Goal: Task Accomplishment & Management: Manage account settings

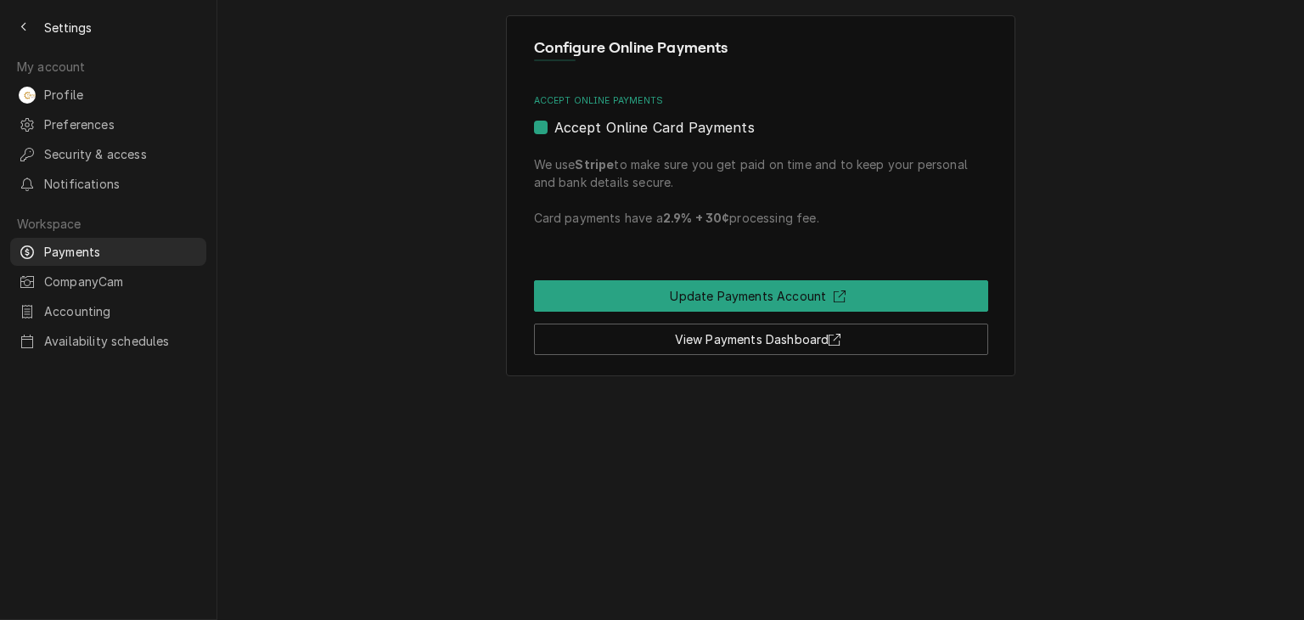
click at [0, 29] on div "Settings" at bounding box center [108, 20] width 216 height 41
click at [14, 24] on button "Back to previous page" at bounding box center [23, 27] width 27 height 27
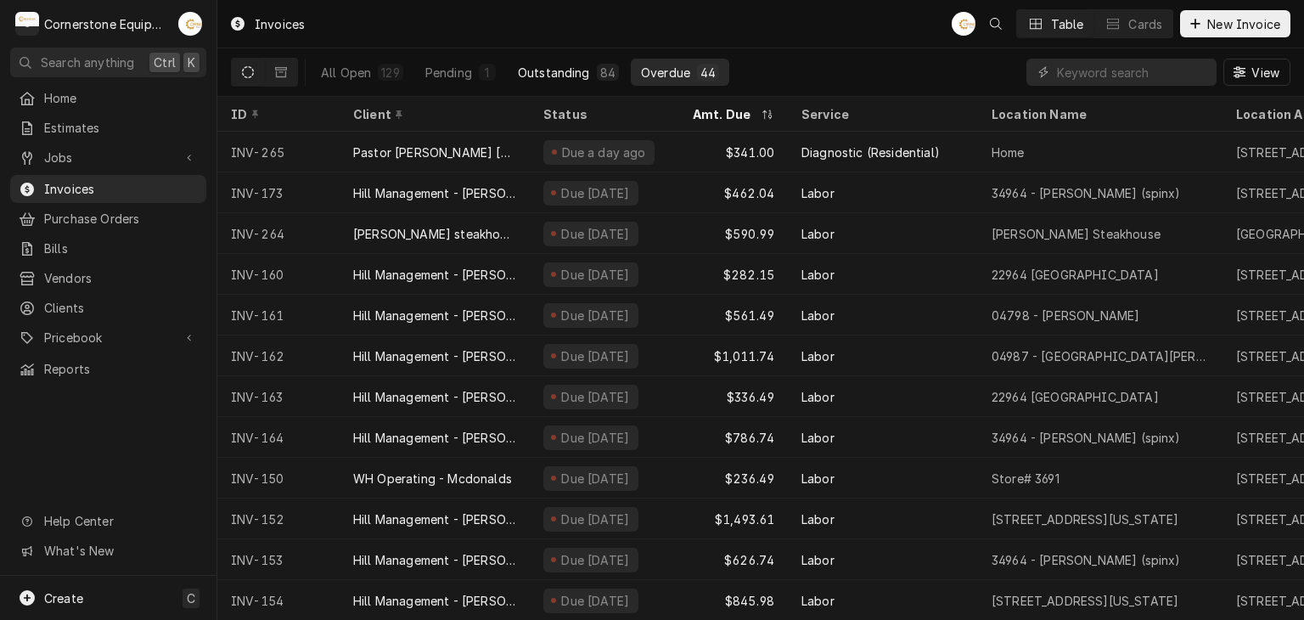
click at [564, 79] on div "Outstanding" at bounding box center [554, 73] width 72 height 18
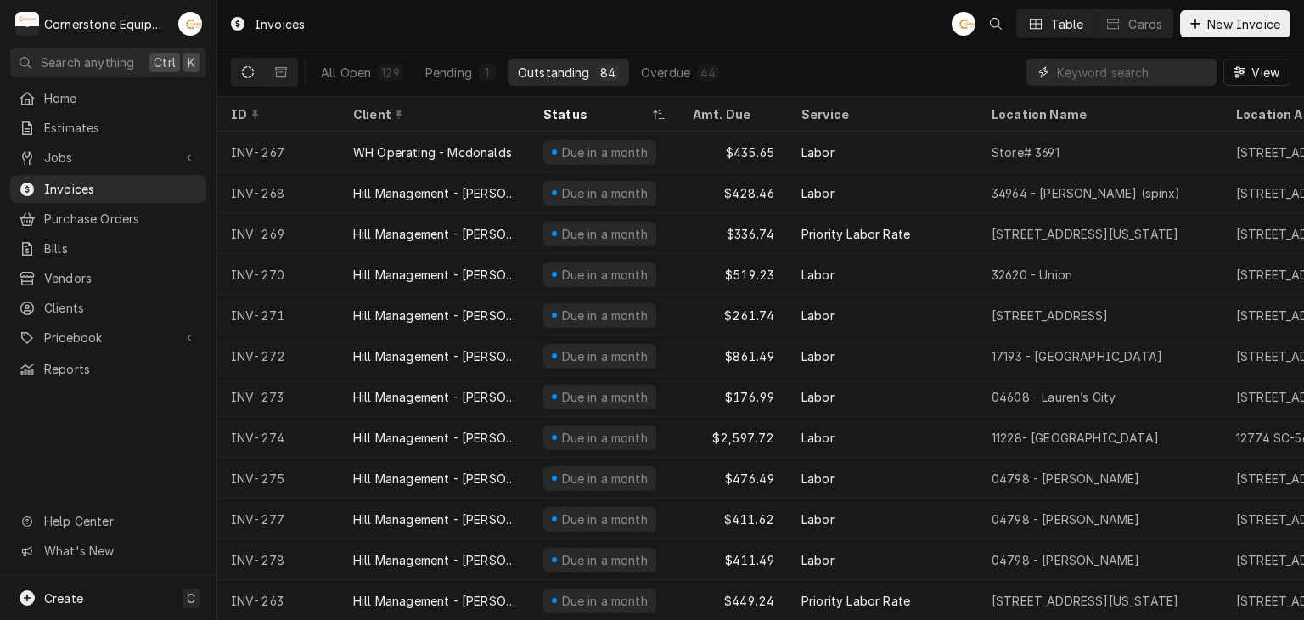
click at [1118, 77] on input "Dynamic Content Wrapper" at bounding box center [1132, 72] width 151 height 27
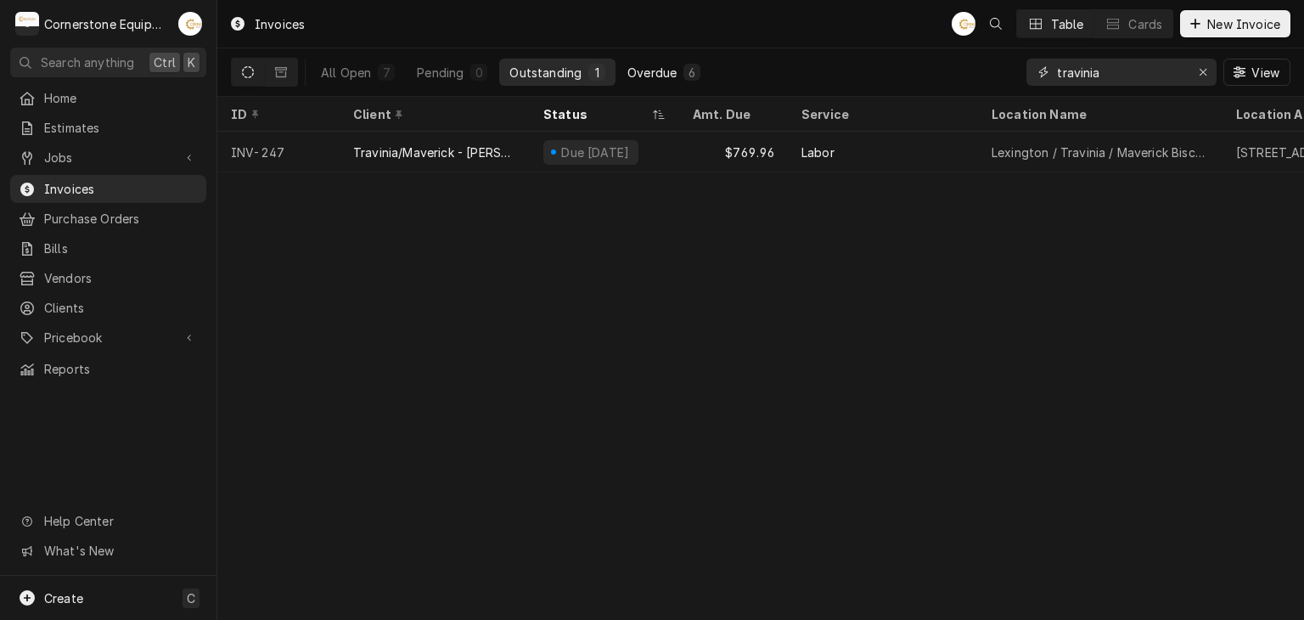
type input "travinia"
click at [622, 62] on button "Overdue 6" at bounding box center [663, 72] width 93 height 27
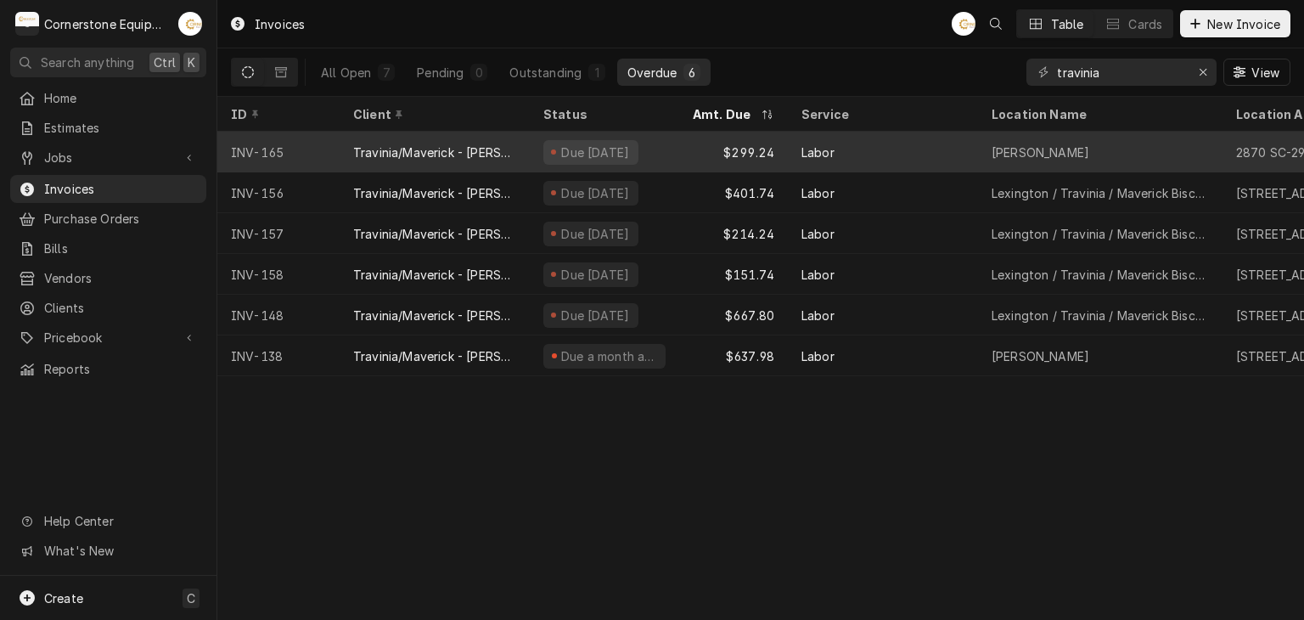
click at [661, 151] on div "Due 21 days ago" at bounding box center [604, 152] width 149 height 41
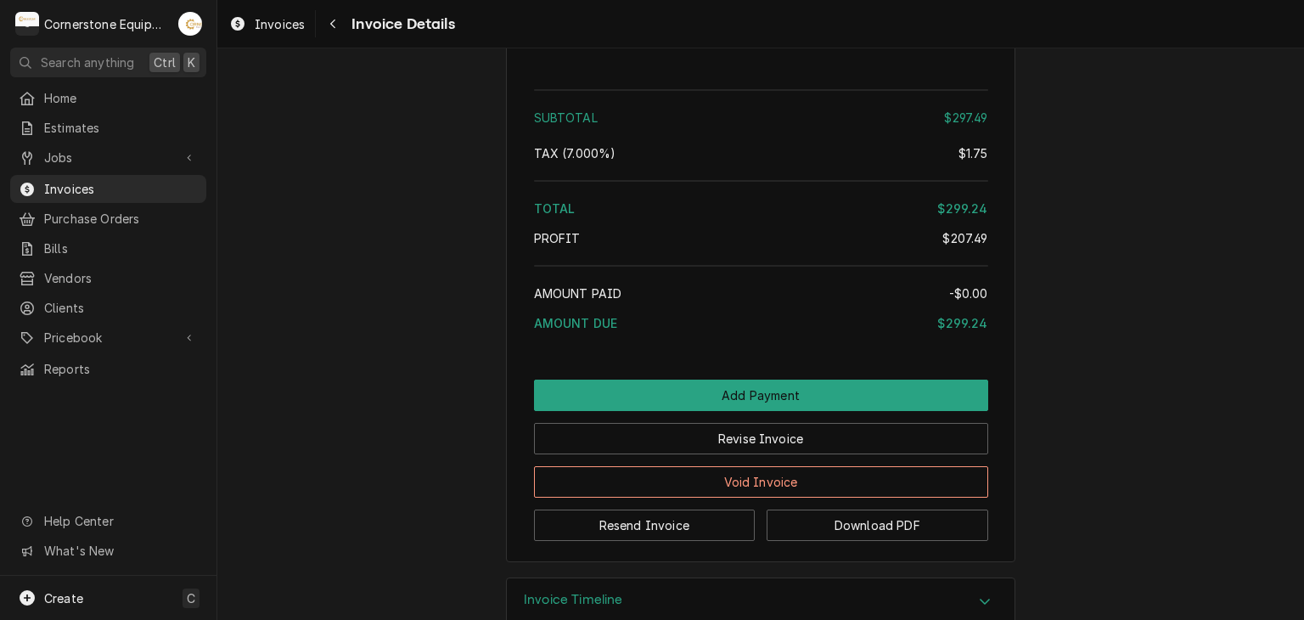
scroll to position [2780, 0]
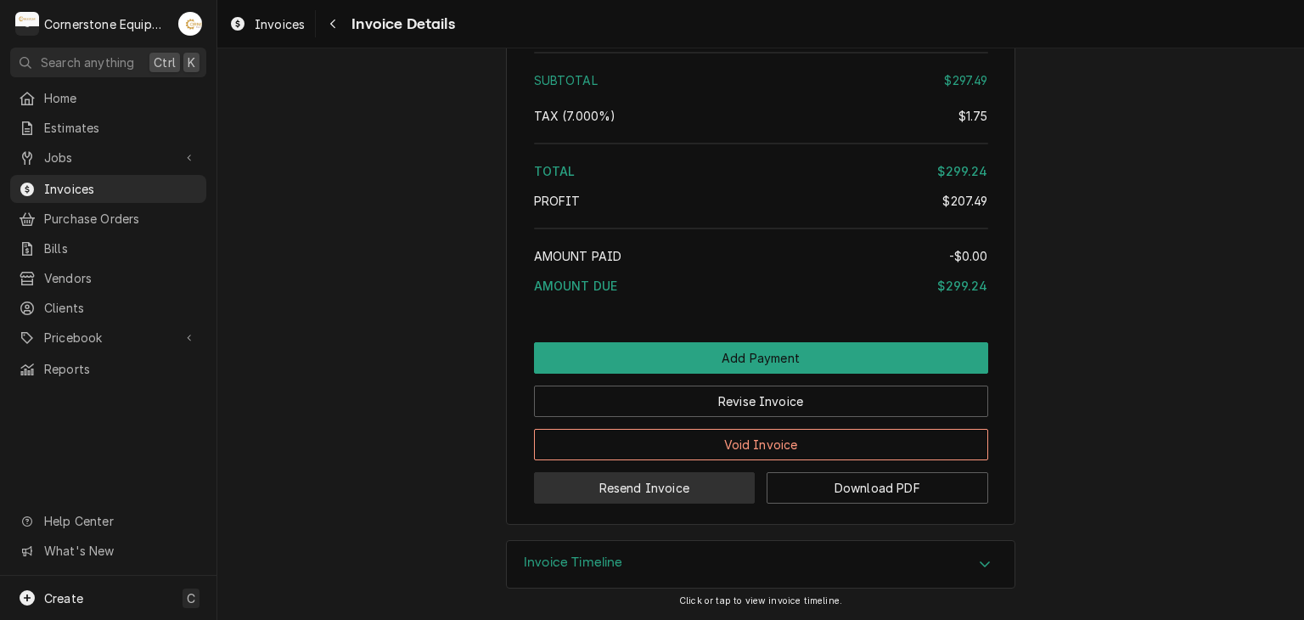
click at [699, 478] on button "Resend Invoice" at bounding box center [645, 487] width 222 height 31
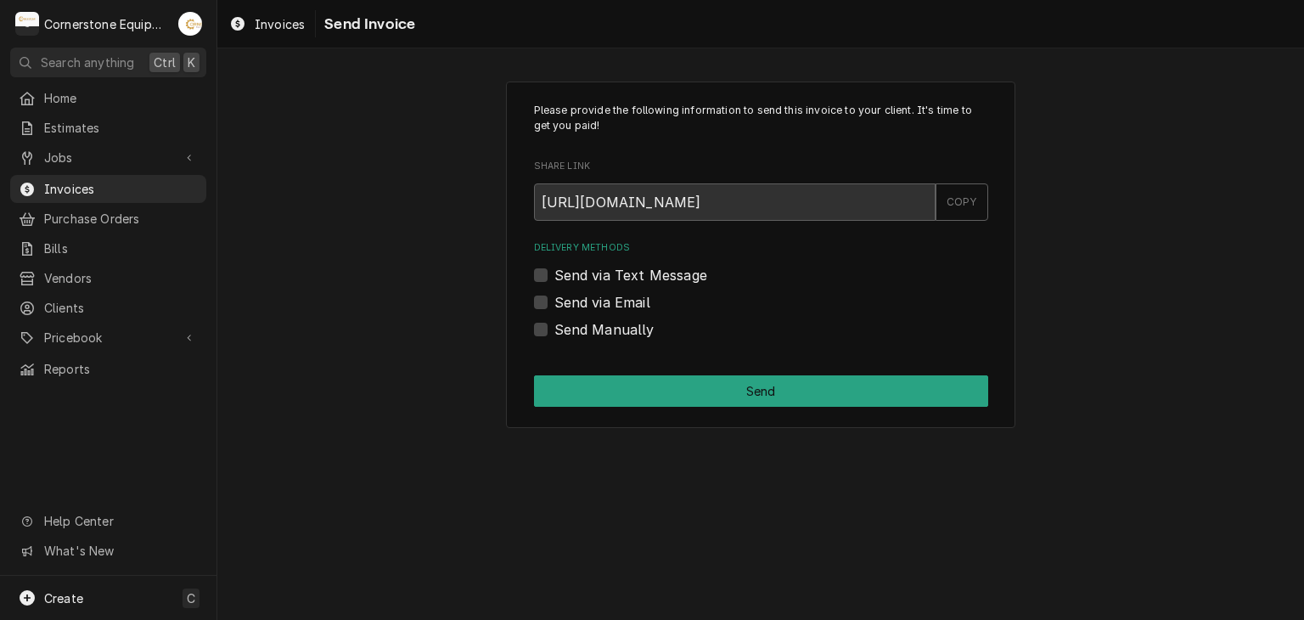
click at [659, 277] on label "Send via Text Message" at bounding box center [630, 275] width 153 height 20
click at [659, 277] on input "Send via Text Message" at bounding box center [781, 283] width 454 height 37
checkbox input "true"
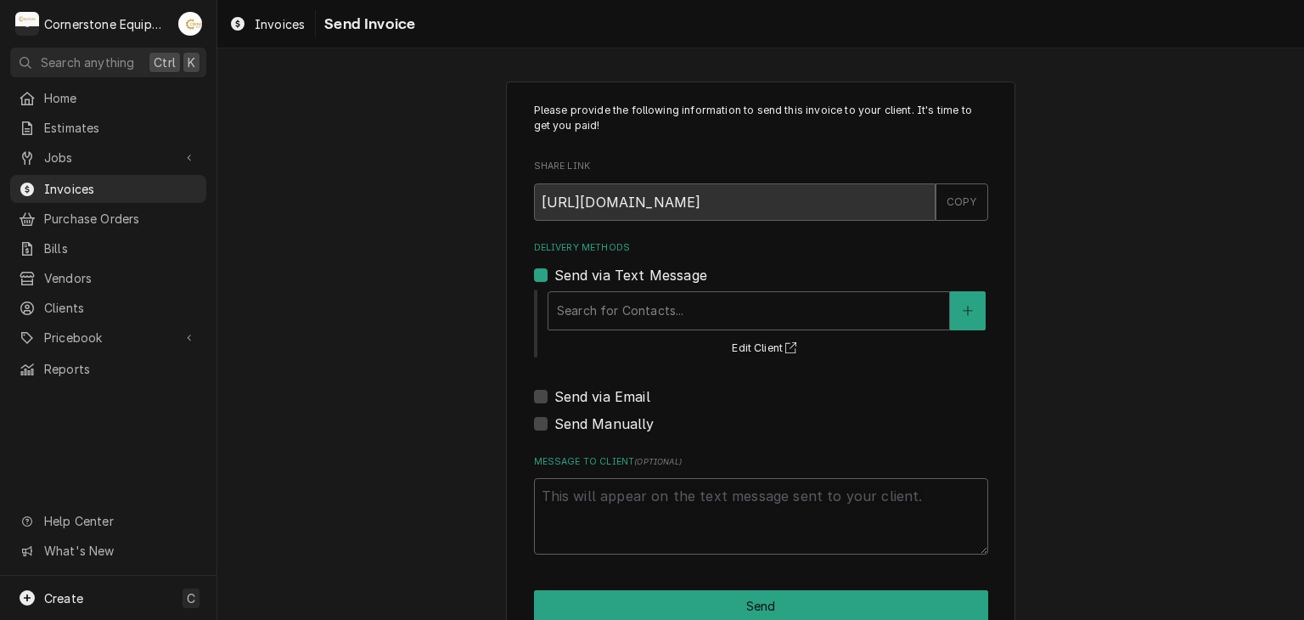
click at [650, 330] on div "Search for Contacts... Edit Client" at bounding box center [767, 323] width 442 height 70
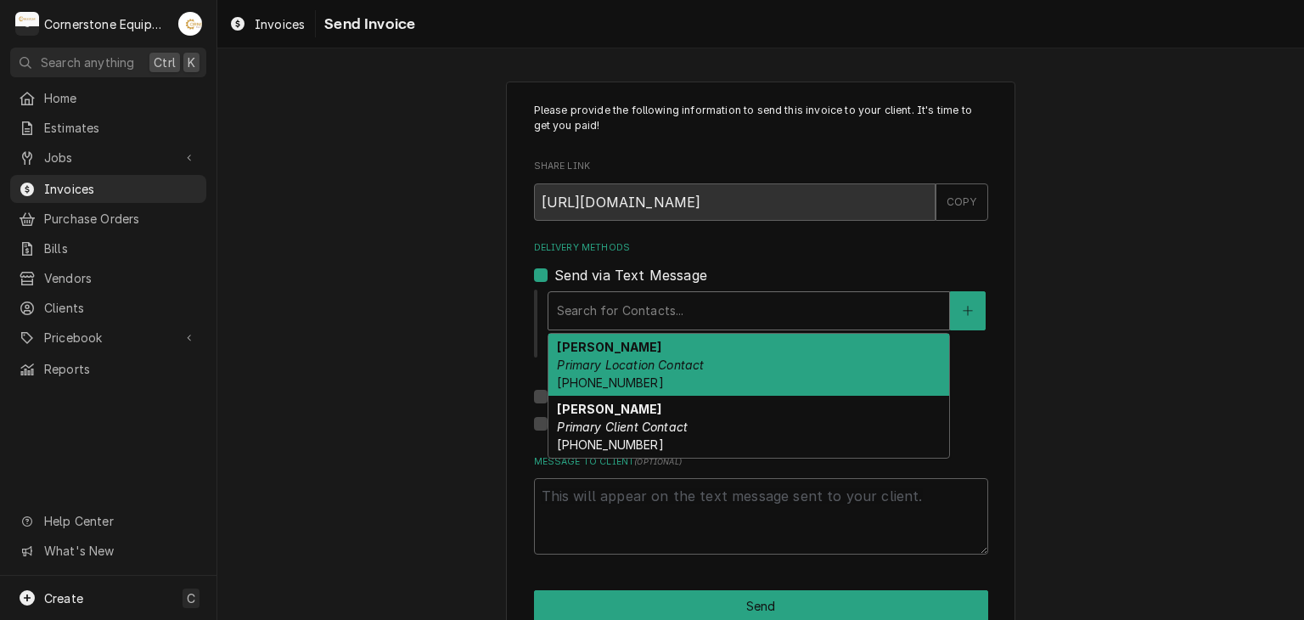
click at [655, 319] on div "Delivery Methods" at bounding box center [749, 310] width 384 height 31
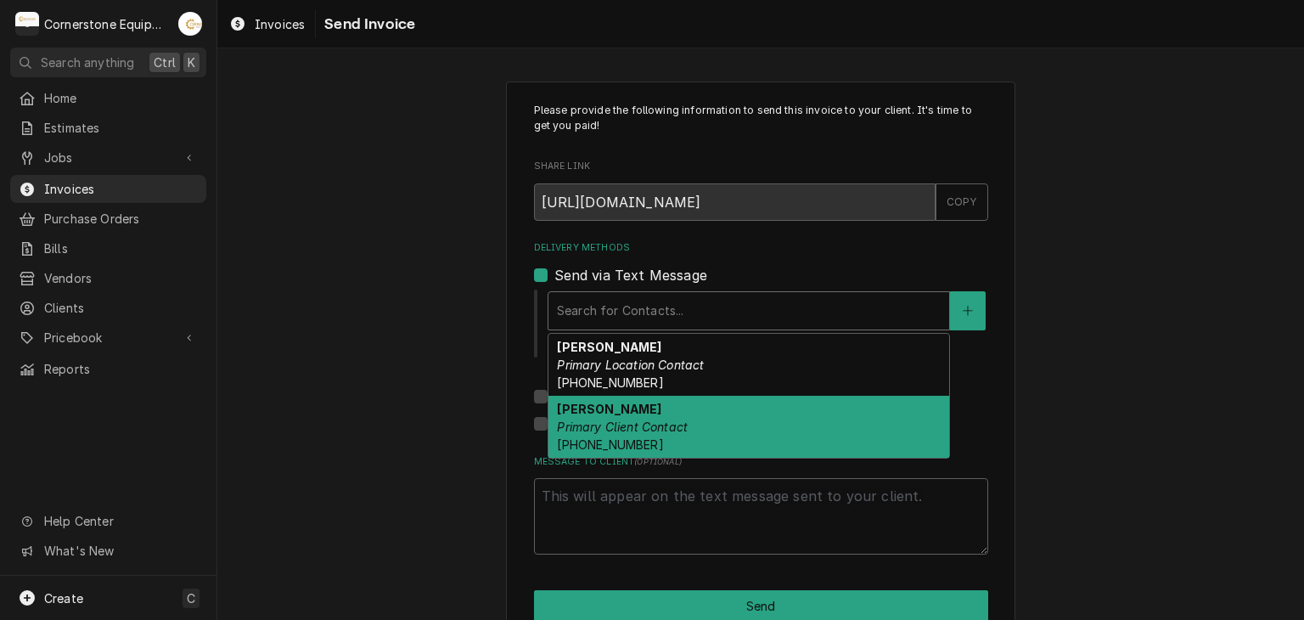
click at [635, 437] on span "(864) 915-0012" at bounding box center [610, 444] width 106 height 14
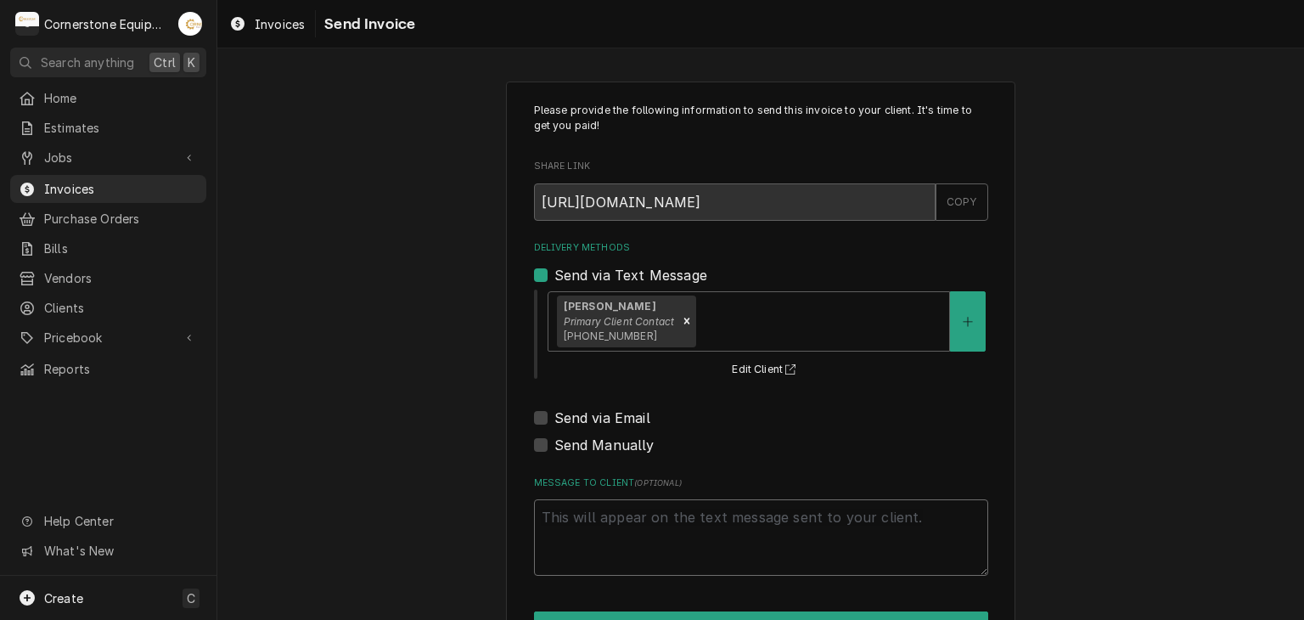
click at [658, 561] on textarea "Message to Client ( optional )" at bounding box center [761, 537] width 454 height 76
type textarea "x"
type textarea "t"
type textarea "x"
type textarea "th"
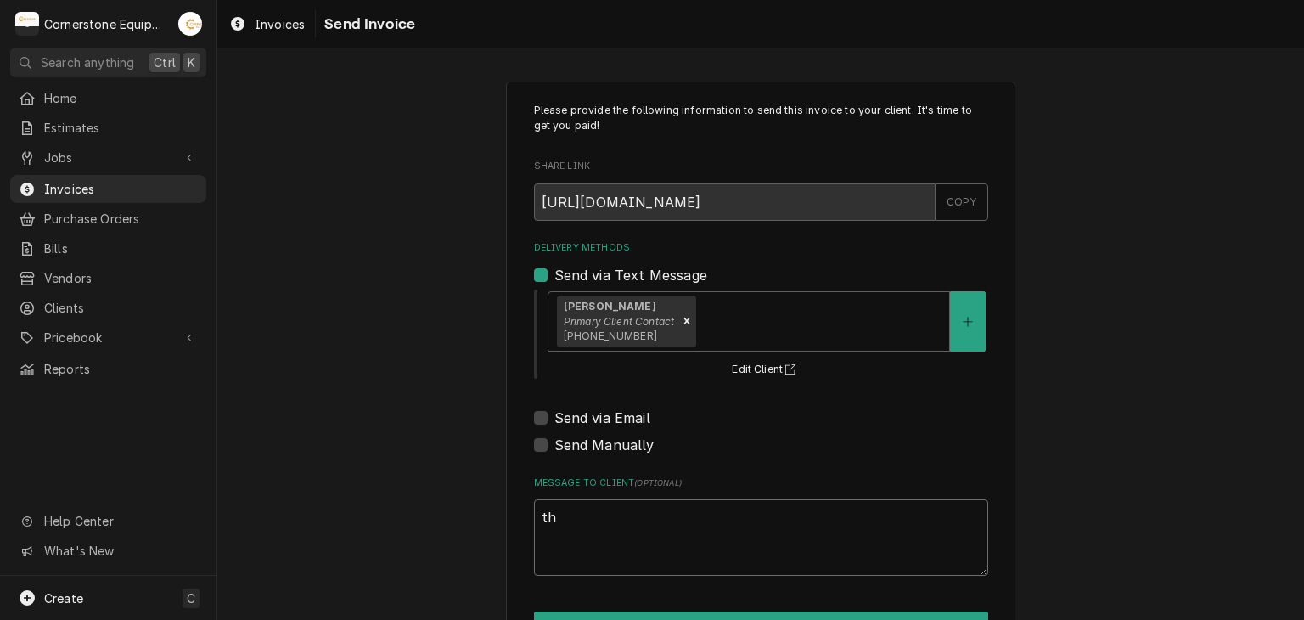
type textarea "x"
type textarea "tha"
type textarea "x"
type textarea "than"
type textarea "x"
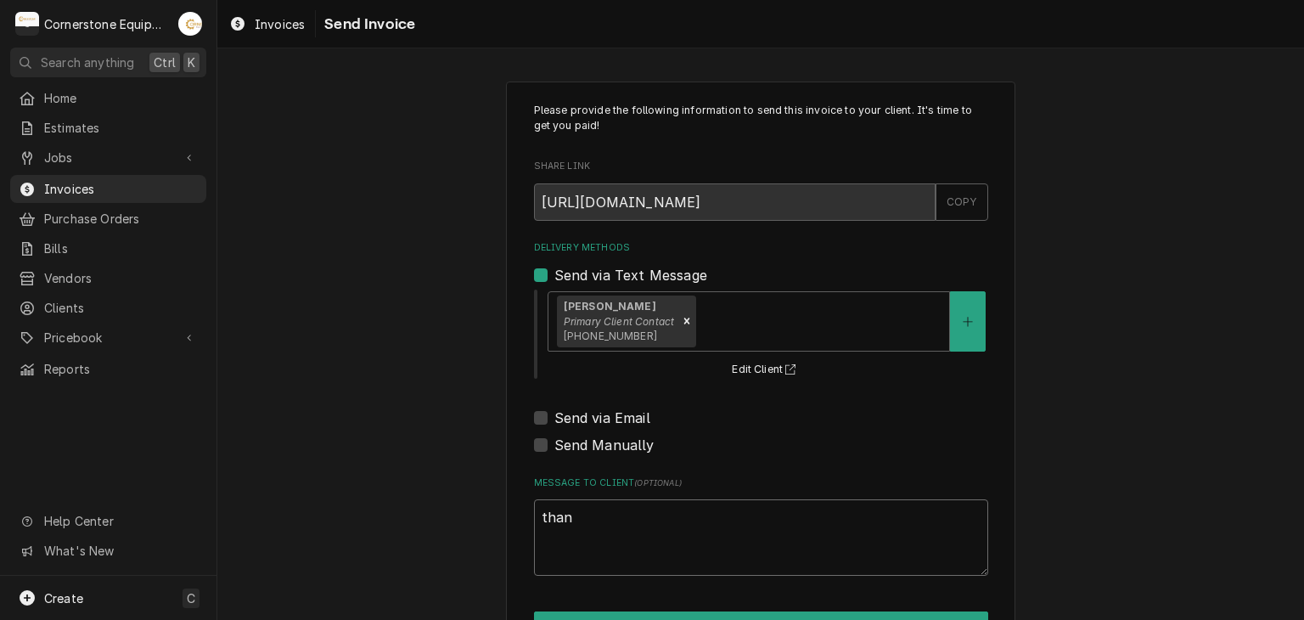
type textarea "thank"
type textarea "x"
type textarea "thank"
type textarea "x"
type textarea "thank y"
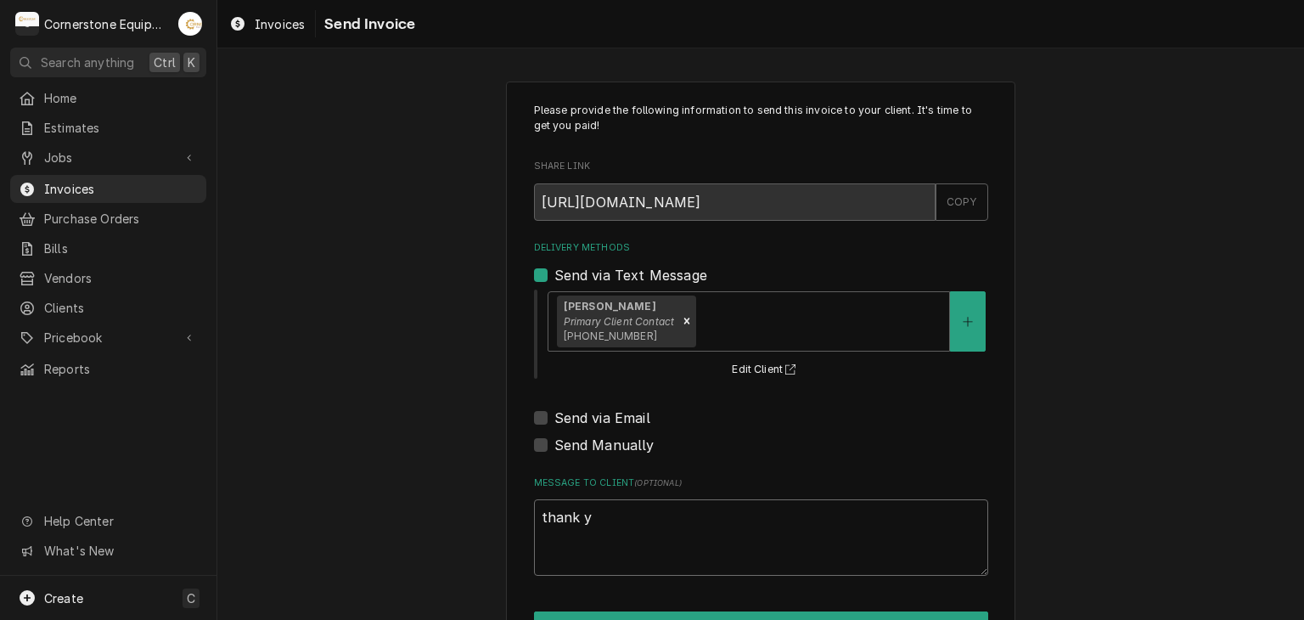
type textarea "x"
type textarea "thank yo"
type textarea "x"
type textarea "thank you"
type textarea "x"
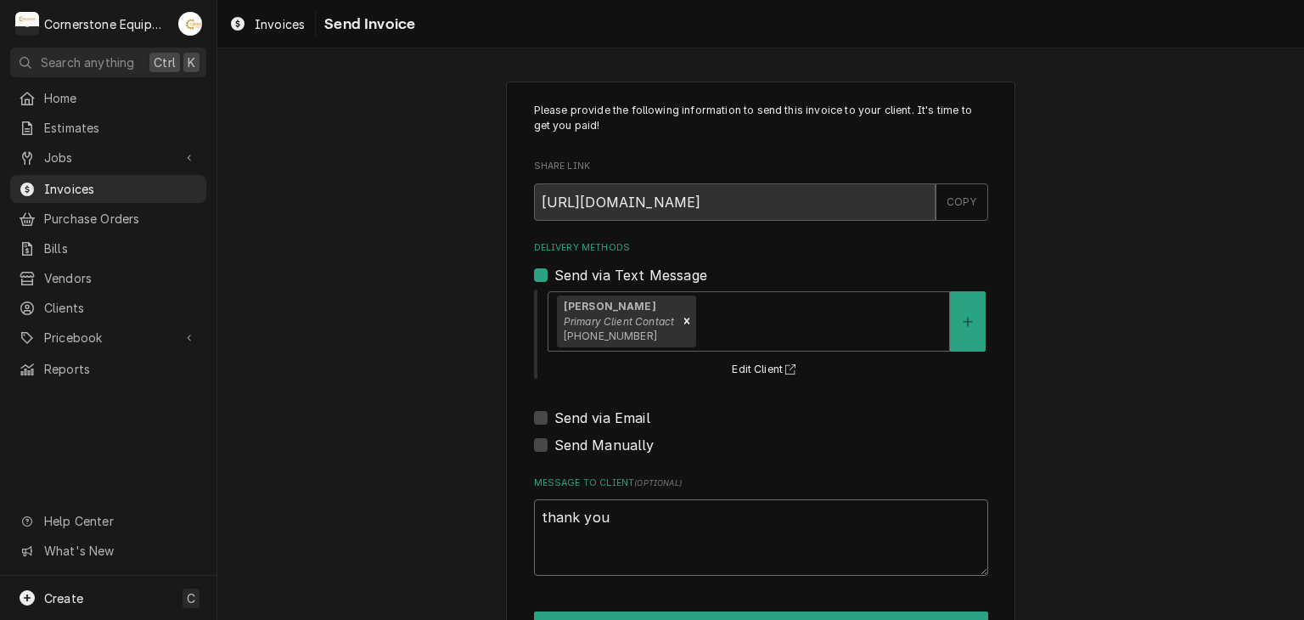
type textarea "thank you"
type textarea "x"
type textarea "thank you f"
type textarea "x"
type textarea "thank you fo"
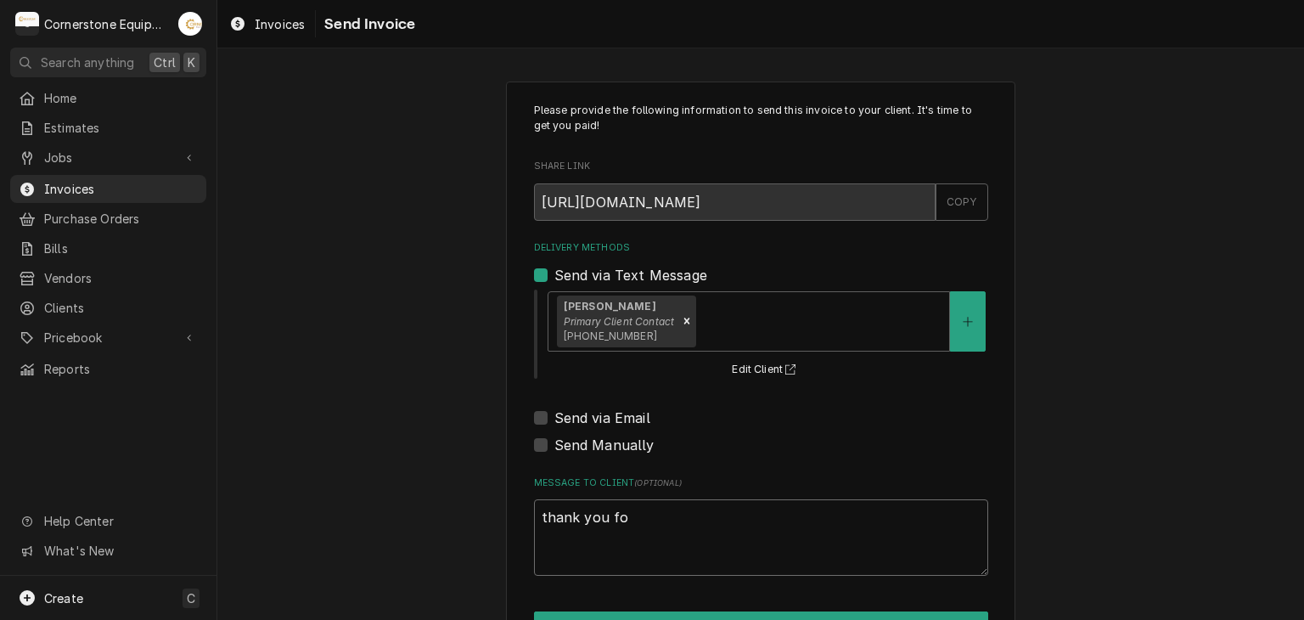
type textarea "x"
type textarea "thank you for"
type textarea "x"
type textarea "thank you for"
type textarea "x"
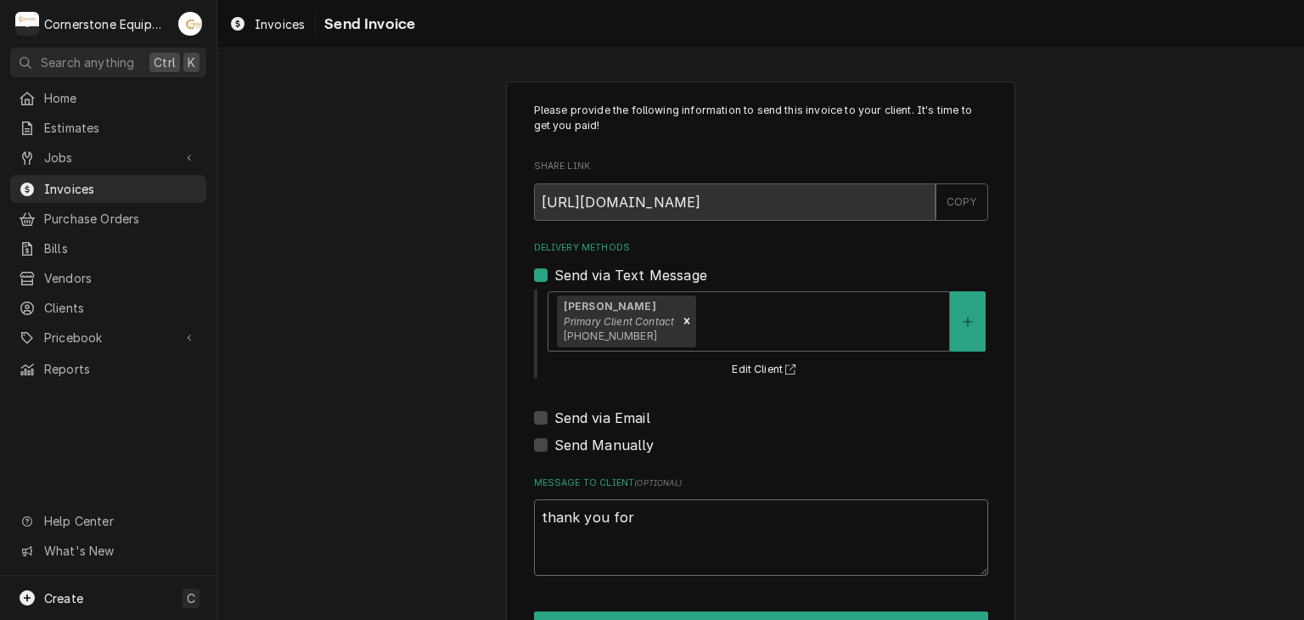
type textarea "thank you for t"
type textarea "x"
type textarea "thank you for th"
type textarea "x"
type textarea "thank you for the"
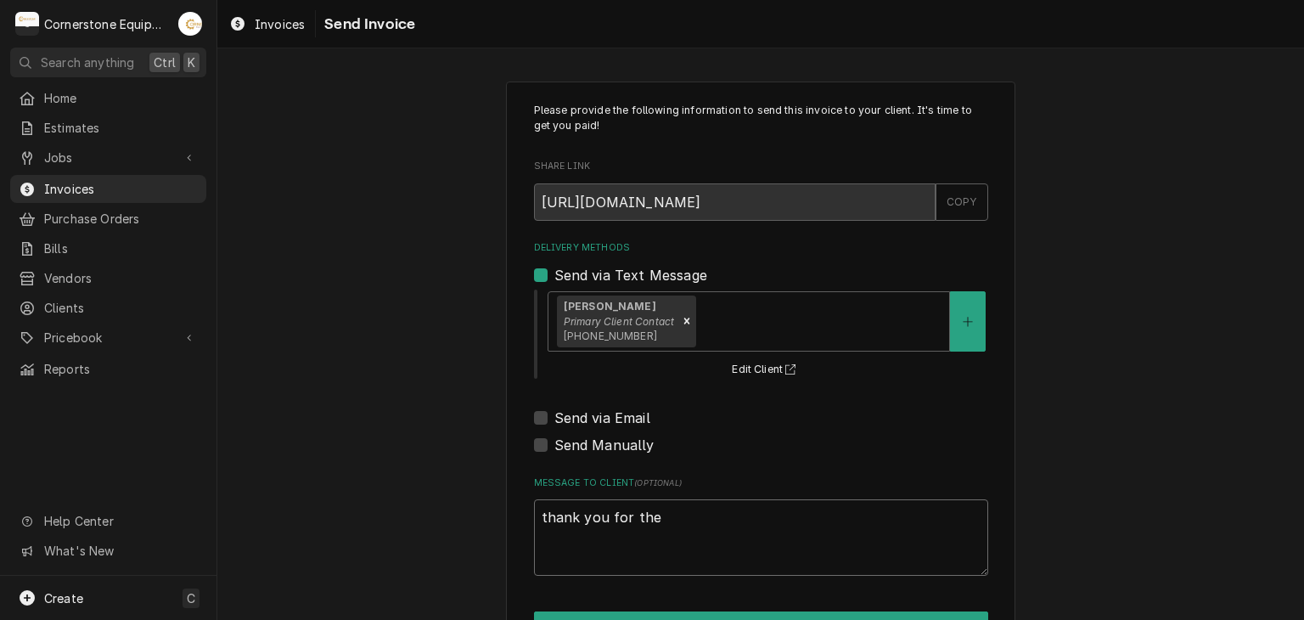
type textarea "x"
type textarea "thank you for the"
type textarea "x"
type textarea "thank you for the o"
type textarea "x"
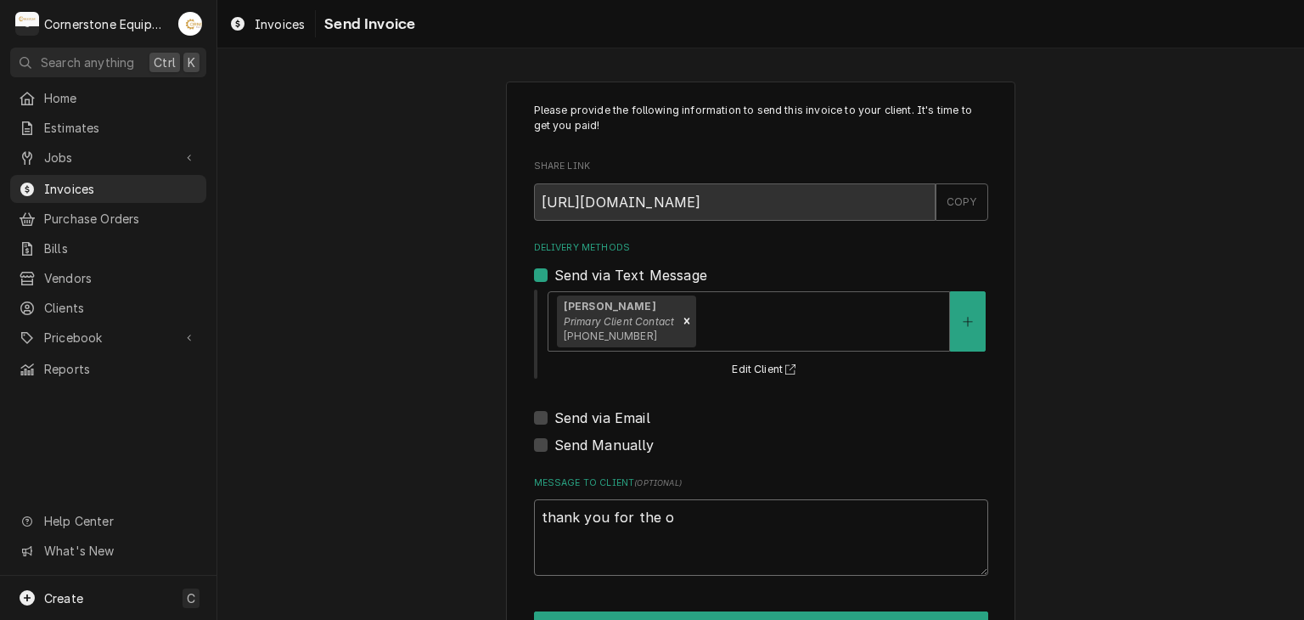
type textarea "thank you for the op"
type textarea "x"
type textarea "thank you for the opp"
type textarea "x"
type textarea "thank you for the oppu"
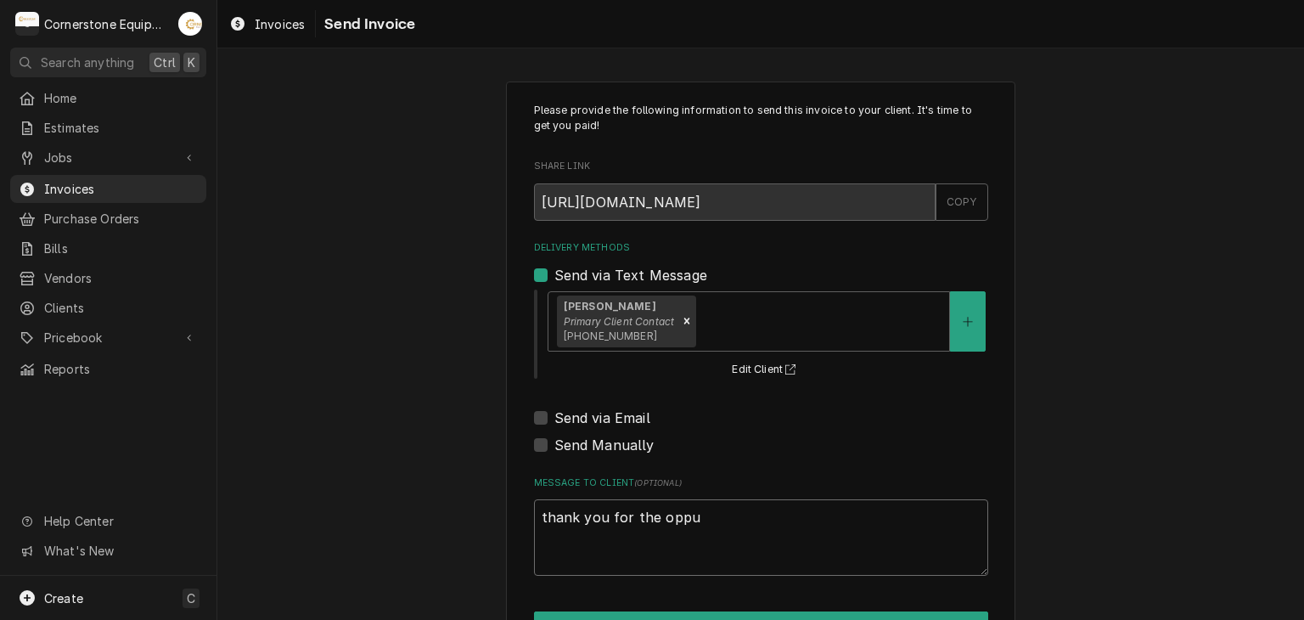
type textarea "x"
type textarea "thank you for the opp"
type textarea "x"
type textarea "thank you for the oppo"
type textarea "x"
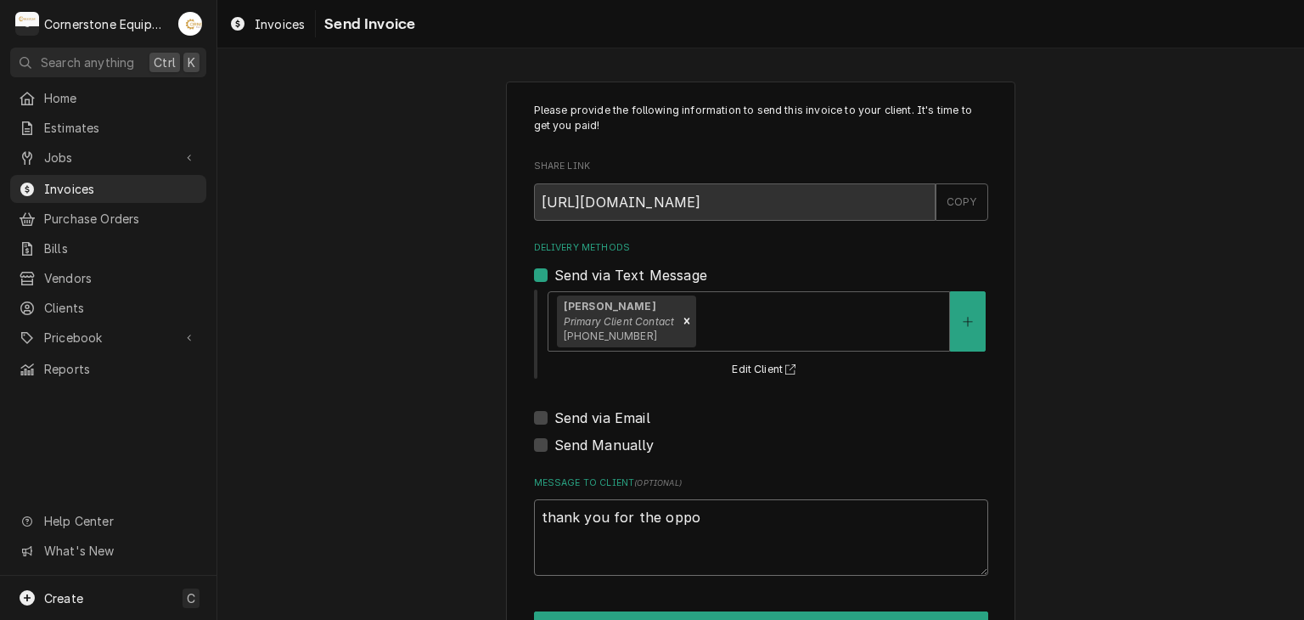
type textarea "thank you for the oppor"
type textarea "x"
type textarea "thank you for the opport"
type textarea "x"
type textarea "thank you for the opportu"
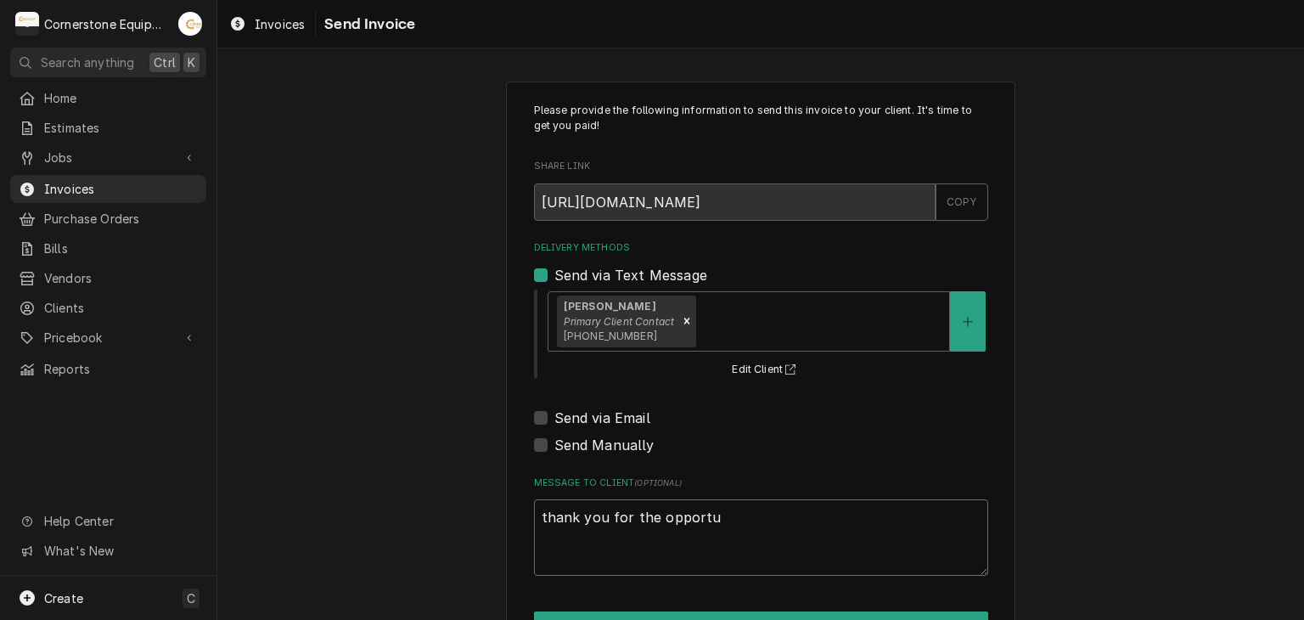
type textarea "x"
type textarea "thank you for the opportun"
type textarea "x"
type textarea "thank you for the opportuni"
type textarea "x"
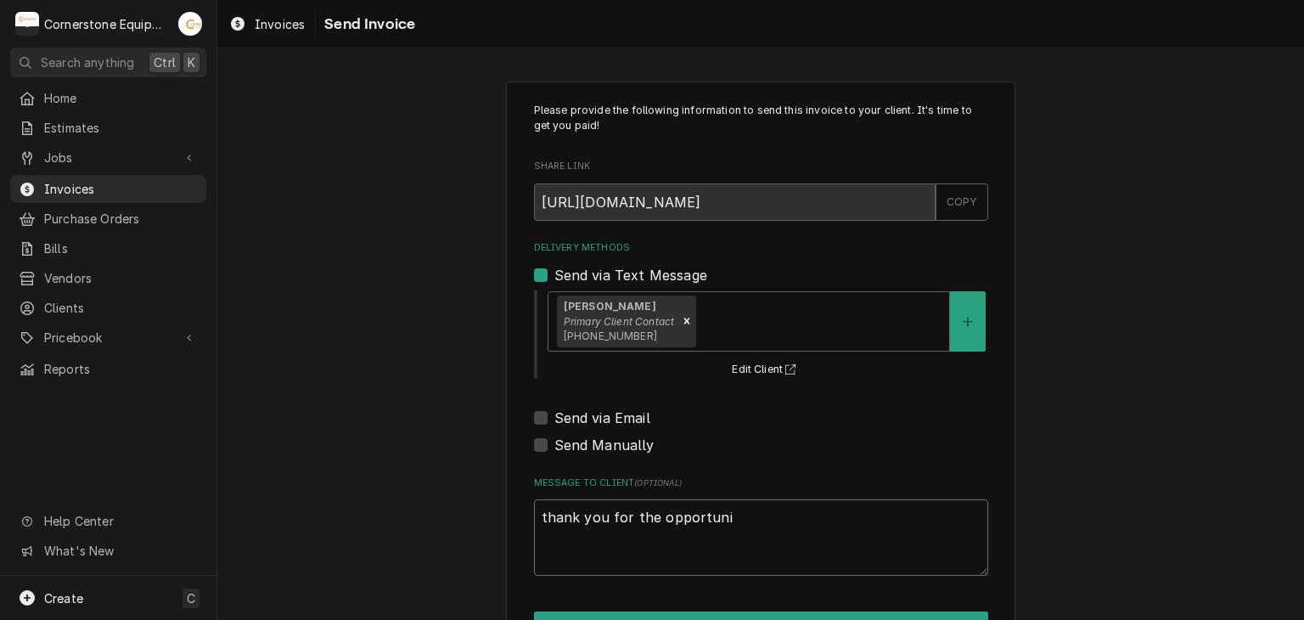
type textarea "thank you for the opportunit"
type textarea "x"
type textarea "thank you for the opportunity"
type textarea "x"
type textarea "thank you for the opportunity"
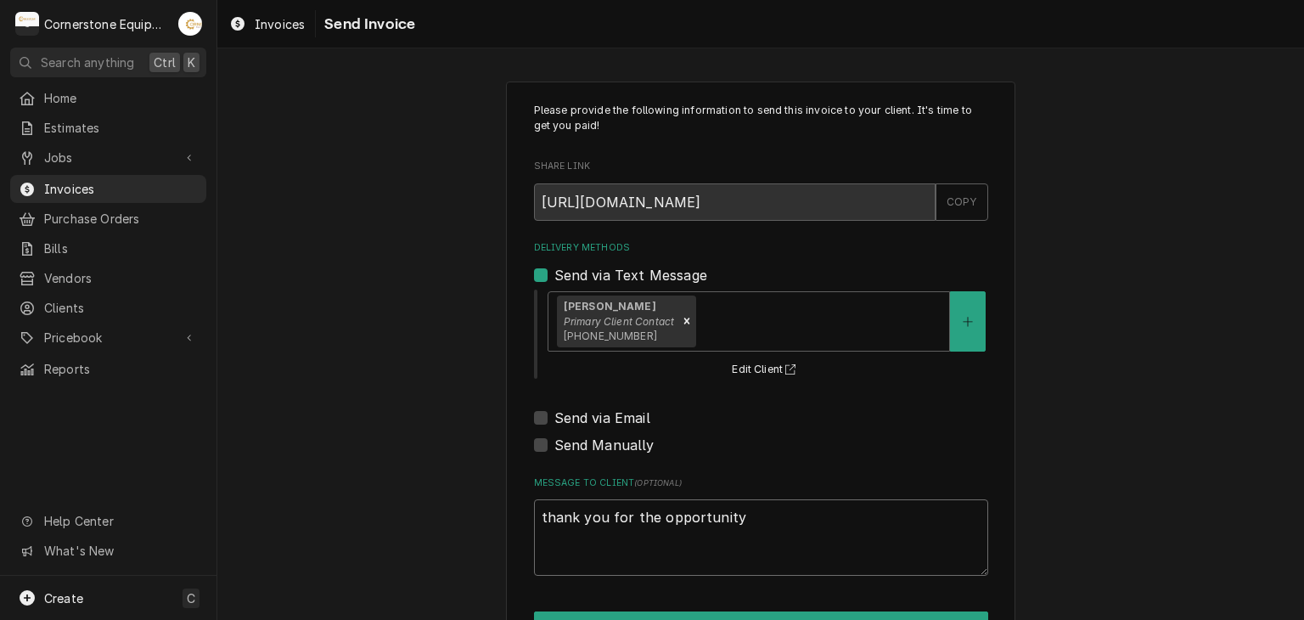
type textarea "x"
type textarea "thank you for the opportunity t"
type textarea "x"
type textarea "thank you for the opportunity to"
type textarea "x"
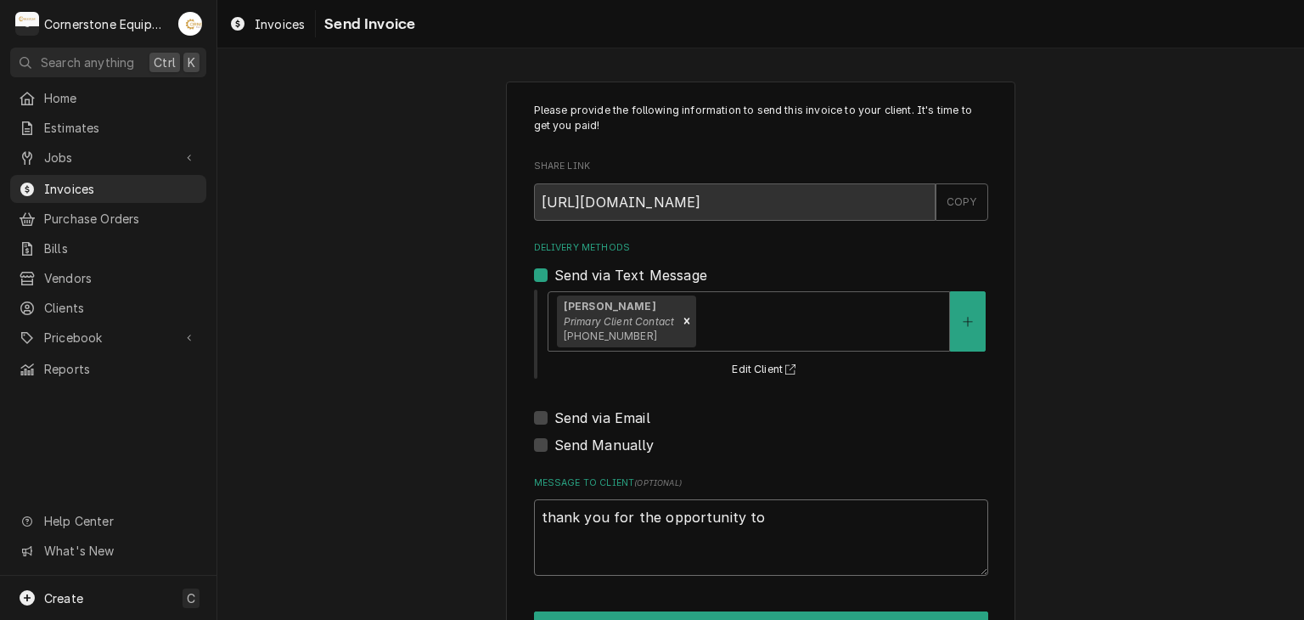
type textarea "thank you for the opportunity to"
type textarea "x"
type textarea "thank you for the opportunity to b"
type textarea "x"
type textarea "thank you for the opportunity to be"
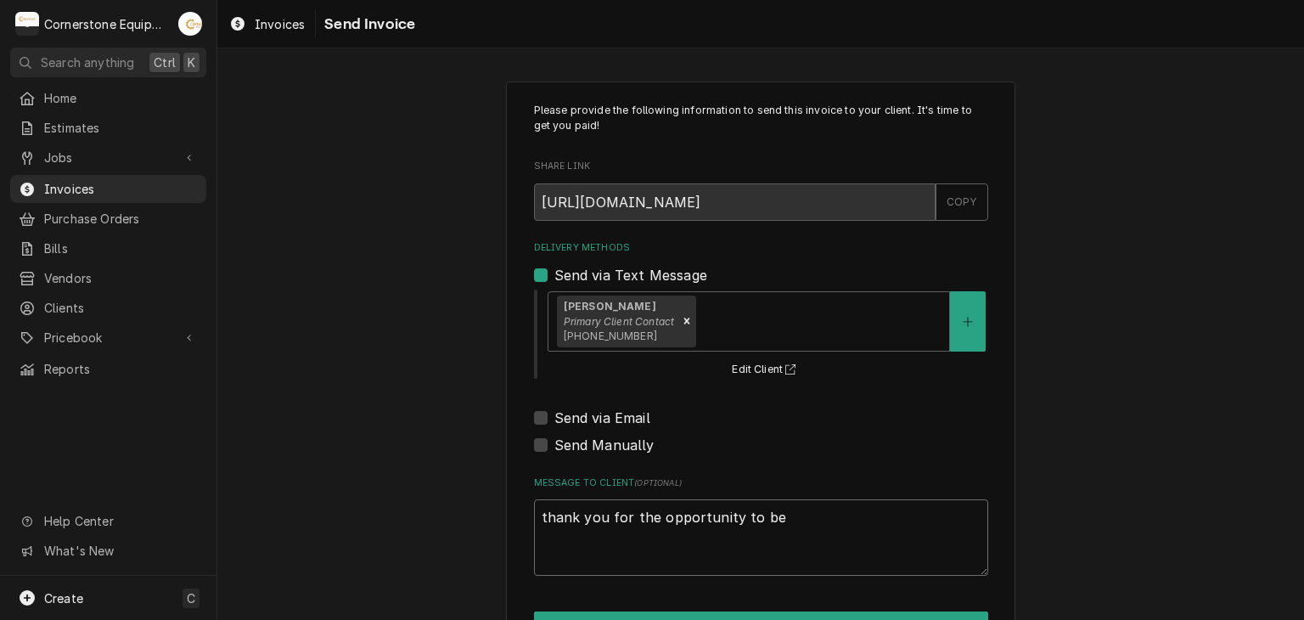
type textarea "x"
type textarea "thank you for the opportunity to be"
type textarea "x"
type textarea "thank you for the opportunity to be o"
type textarea "x"
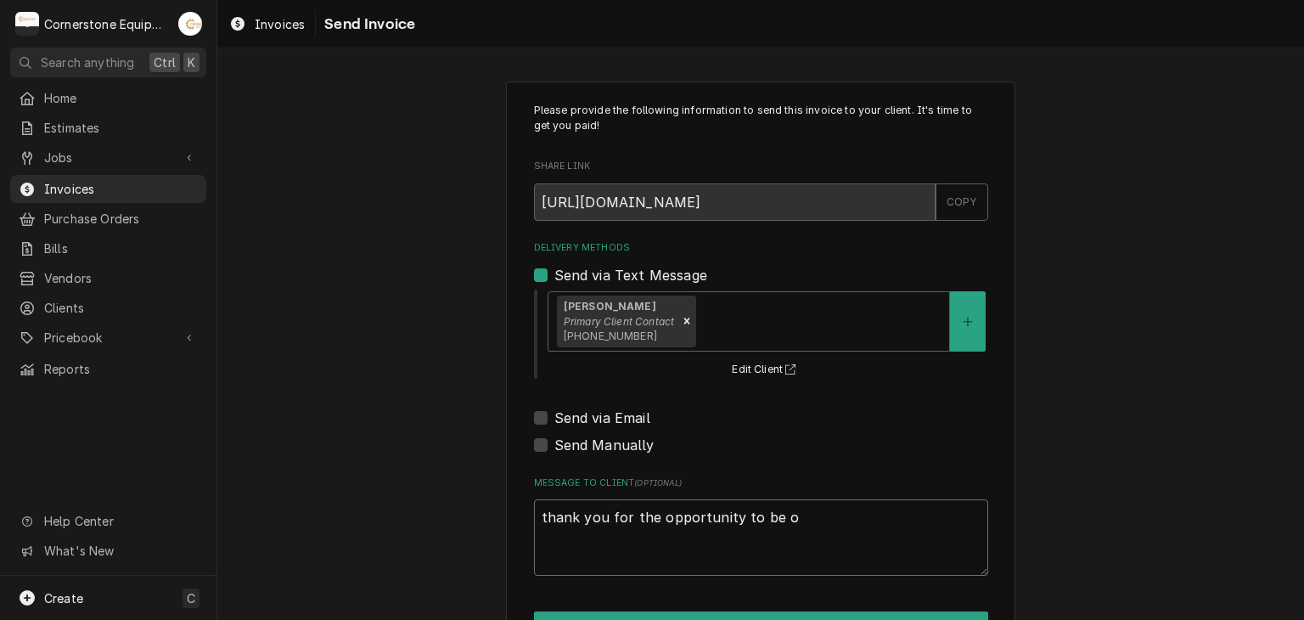
type textarea "thank you for the opportunity to be of"
type textarea "x"
type textarea "thank you for the opportunity to be of"
type textarea "x"
type textarea "thank you for the opportunity to be of s"
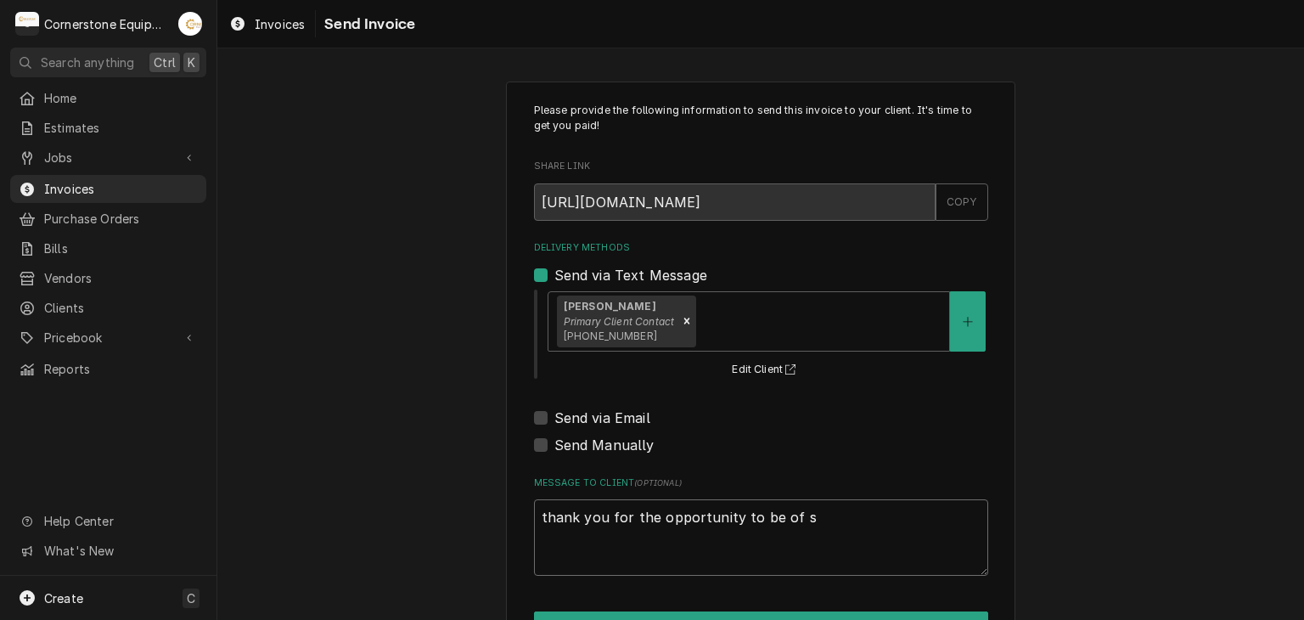
type textarea "x"
type textarea "thank you for the opportunity to be of se"
type textarea "x"
type textarea "thank you for the opportunity to be of ser"
type textarea "x"
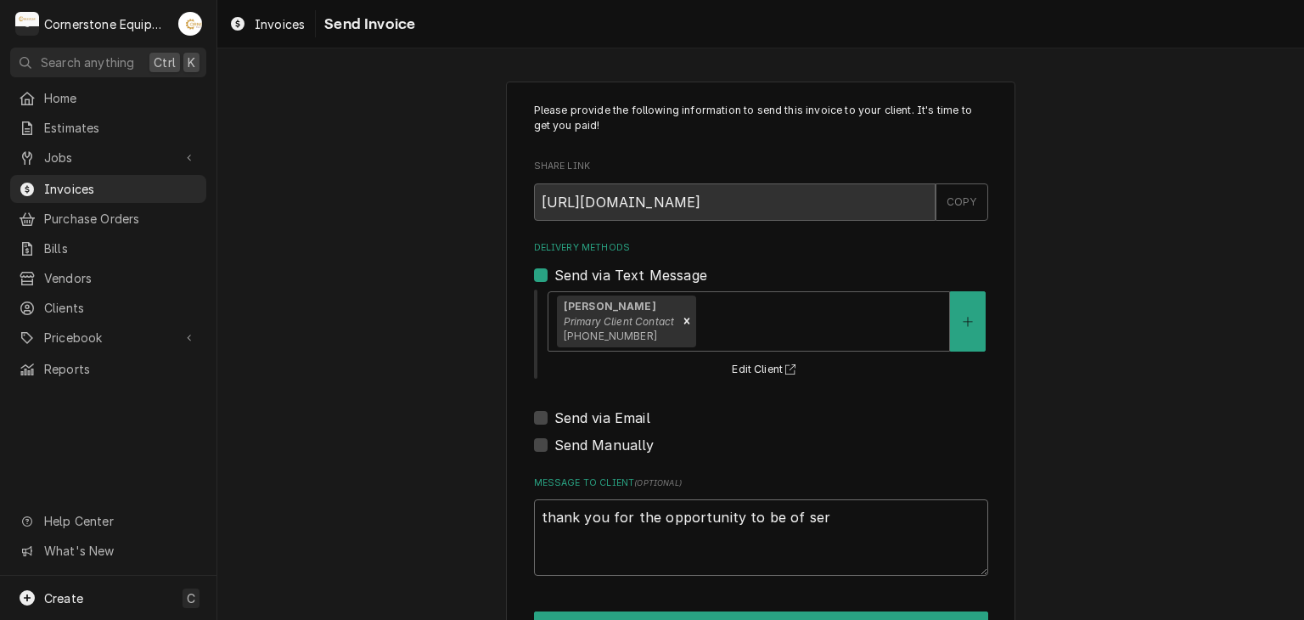
type textarea "thank you for the opportunity to be of serv"
type textarea "x"
type textarea "thank you for the opportunity to be of servi"
type textarea "x"
type textarea "thank you for the opportunity to be of servic"
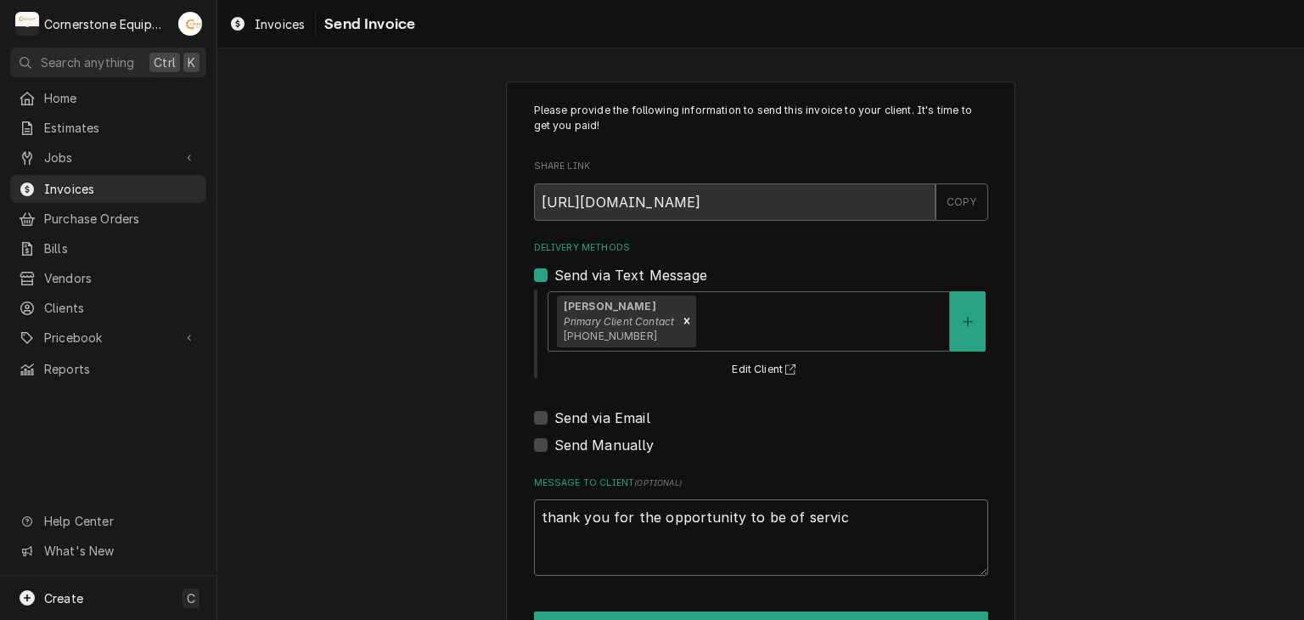
type textarea "x"
type textarea "thank you for the opportunity to be of service"
type textarea "x"
type textarea "thank you for the opportunity to be of service!"
type textarea "x"
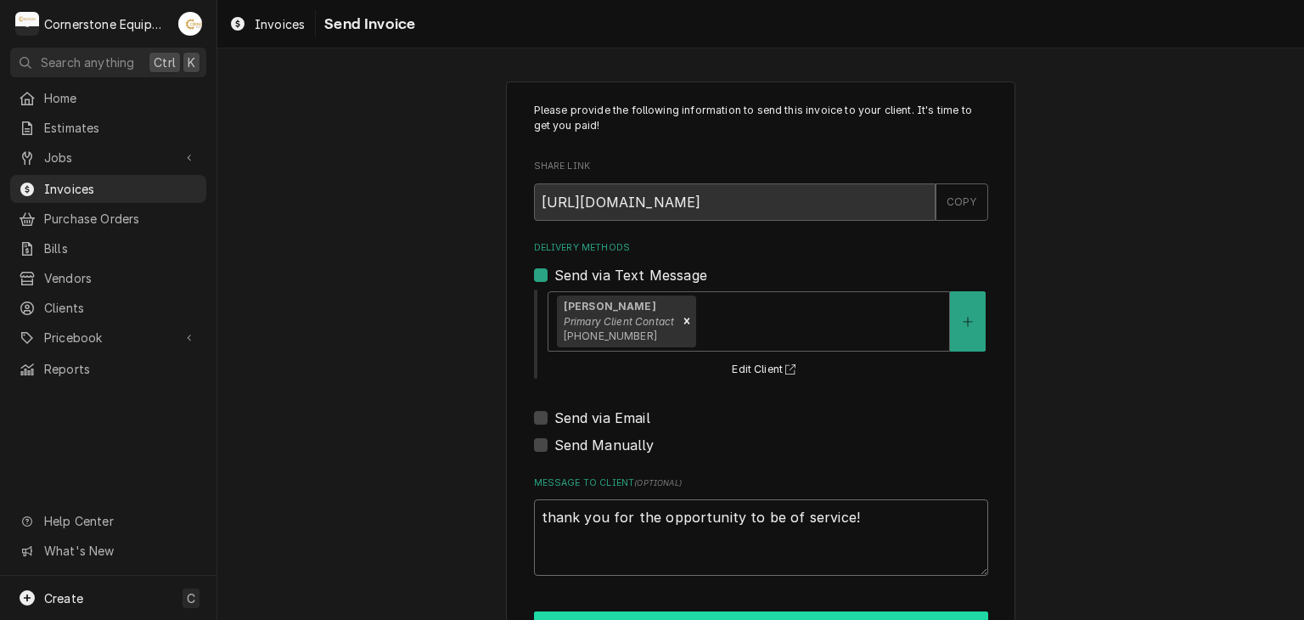
type textarea "thank you for the opportunity to be of service!"
click at [669, 611] on button "Send" at bounding box center [761, 626] width 454 height 31
type textarea "x"
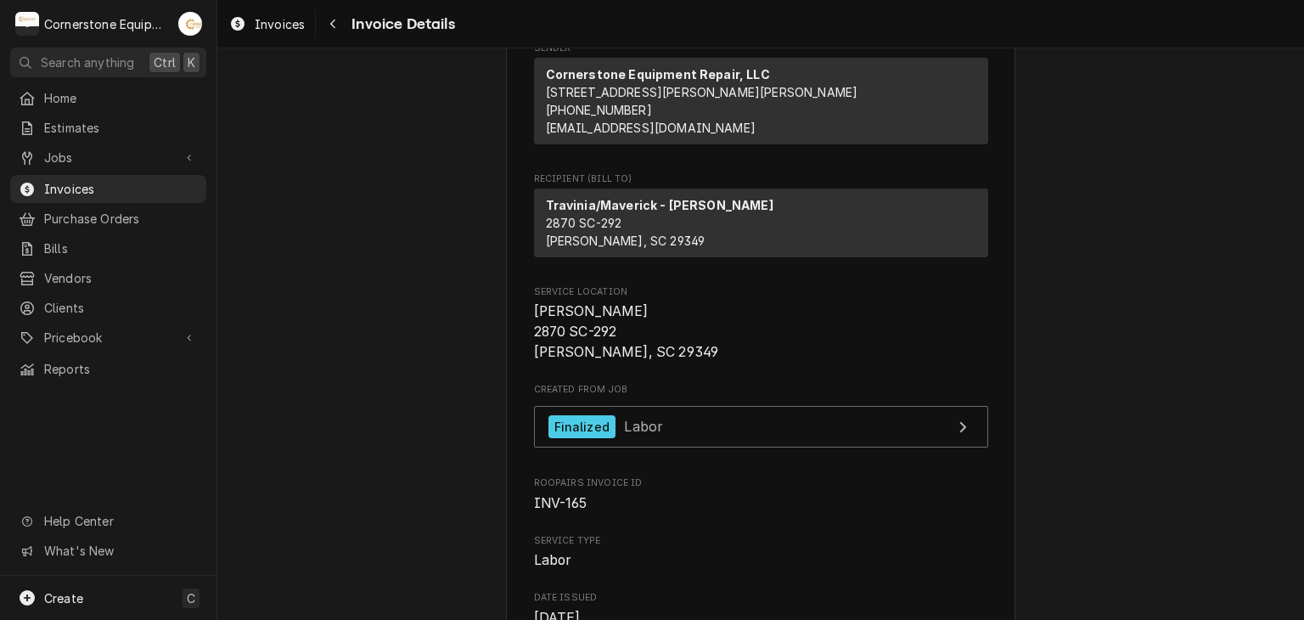
scroll to position [170, 0]
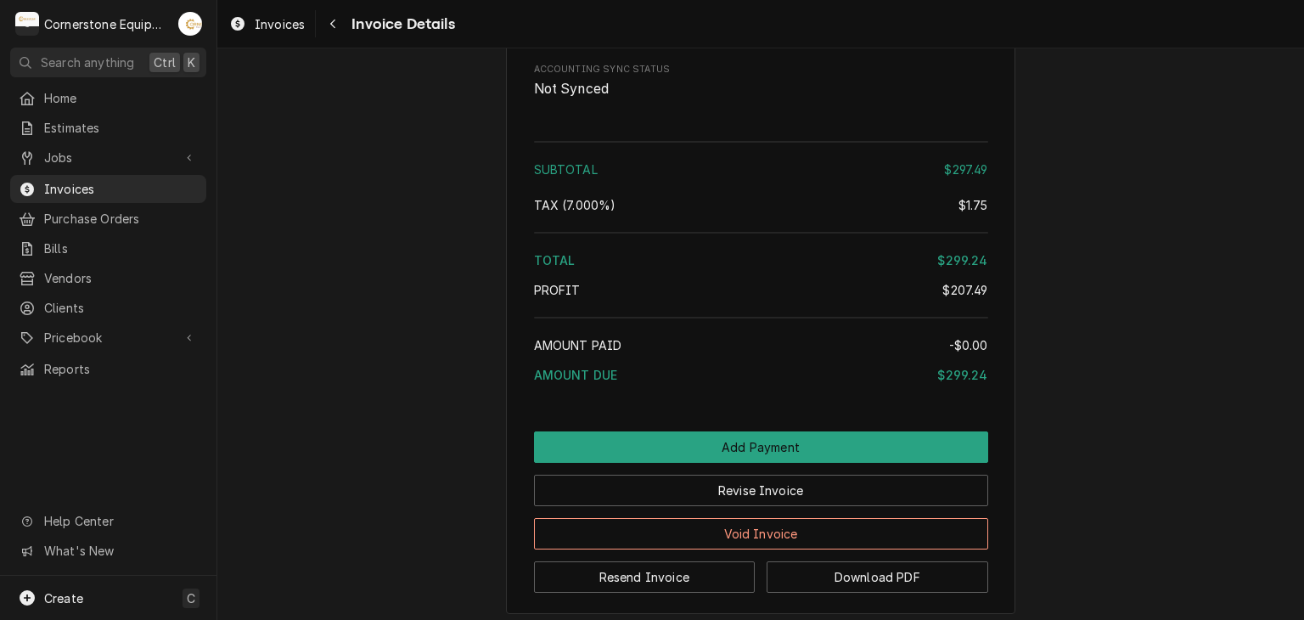
scroll to position [2717, 0]
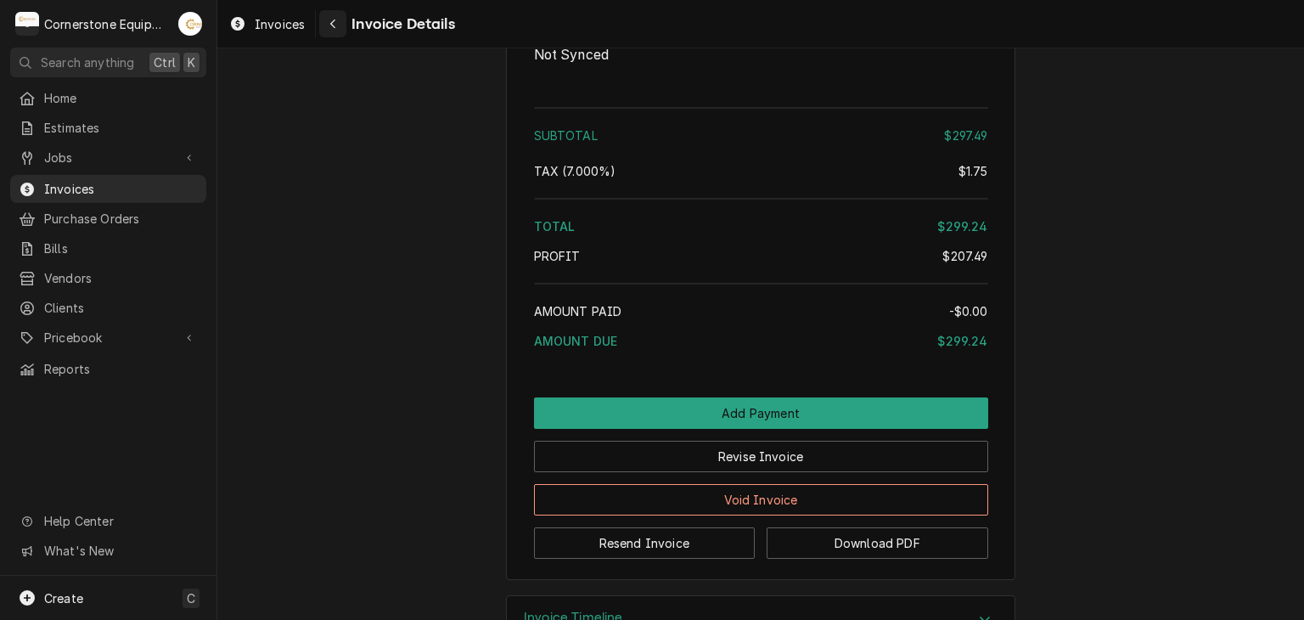
click at [336, 29] on icon "Navigate back" at bounding box center [333, 24] width 8 height 12
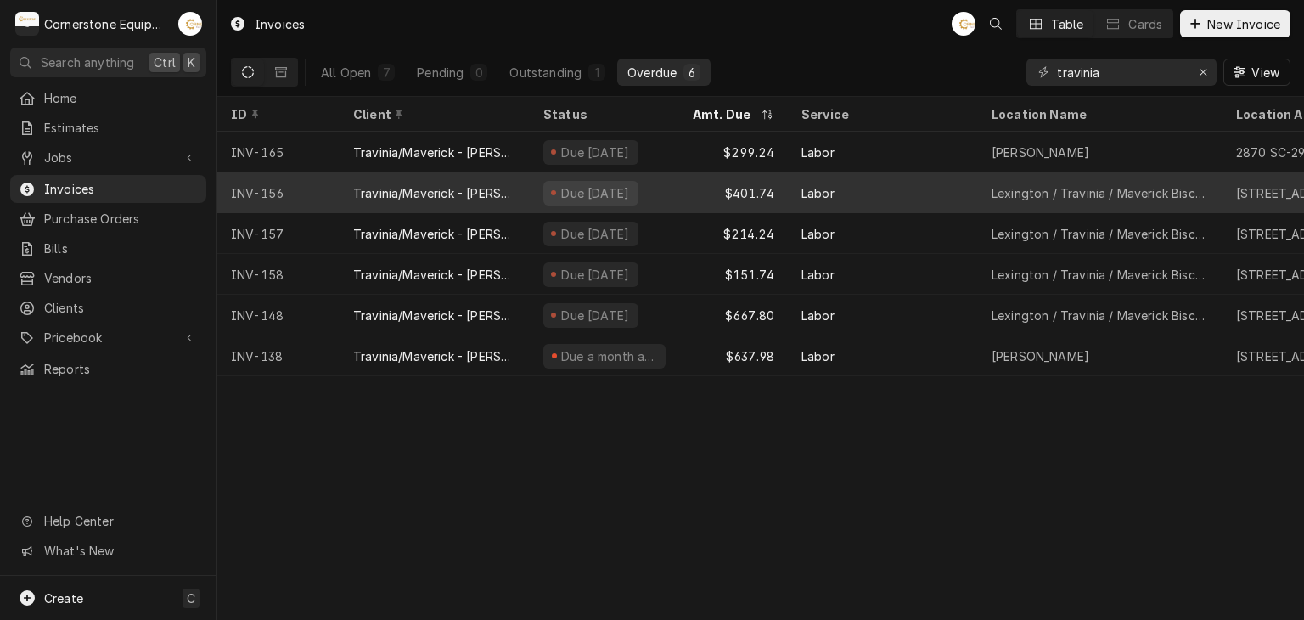
click at [541, 201] on div "Due [DATE]" at bounding box center [604, 192] width 149 height 41
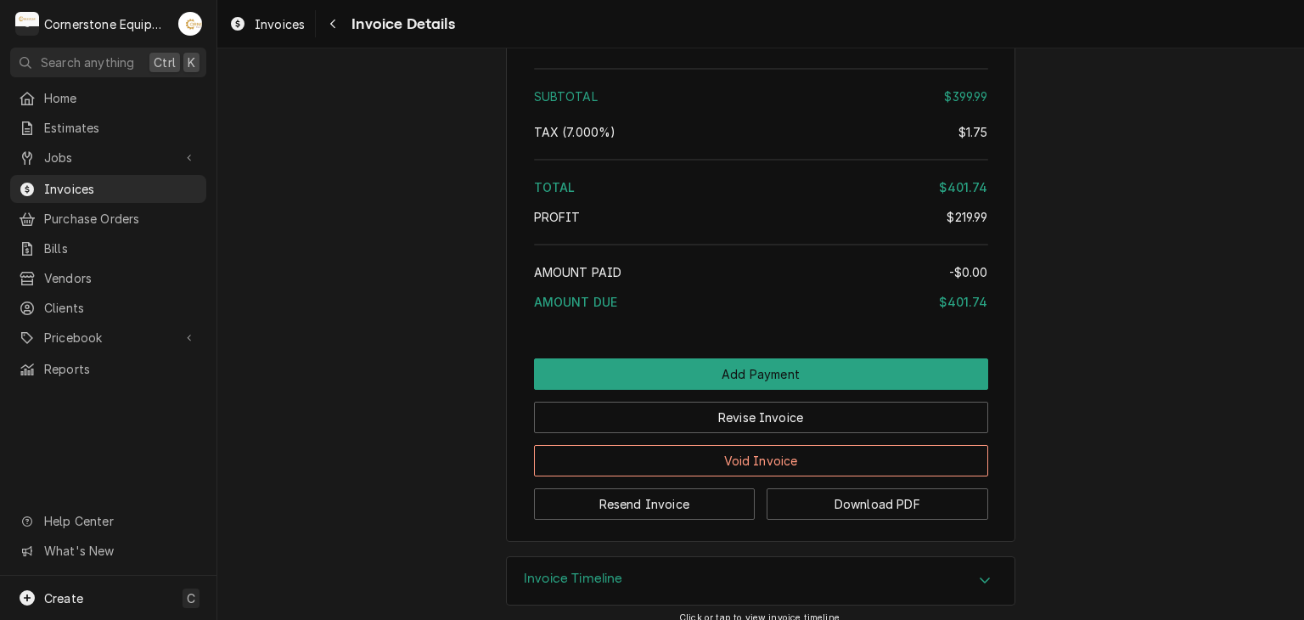
scroll to position [2275, 0]
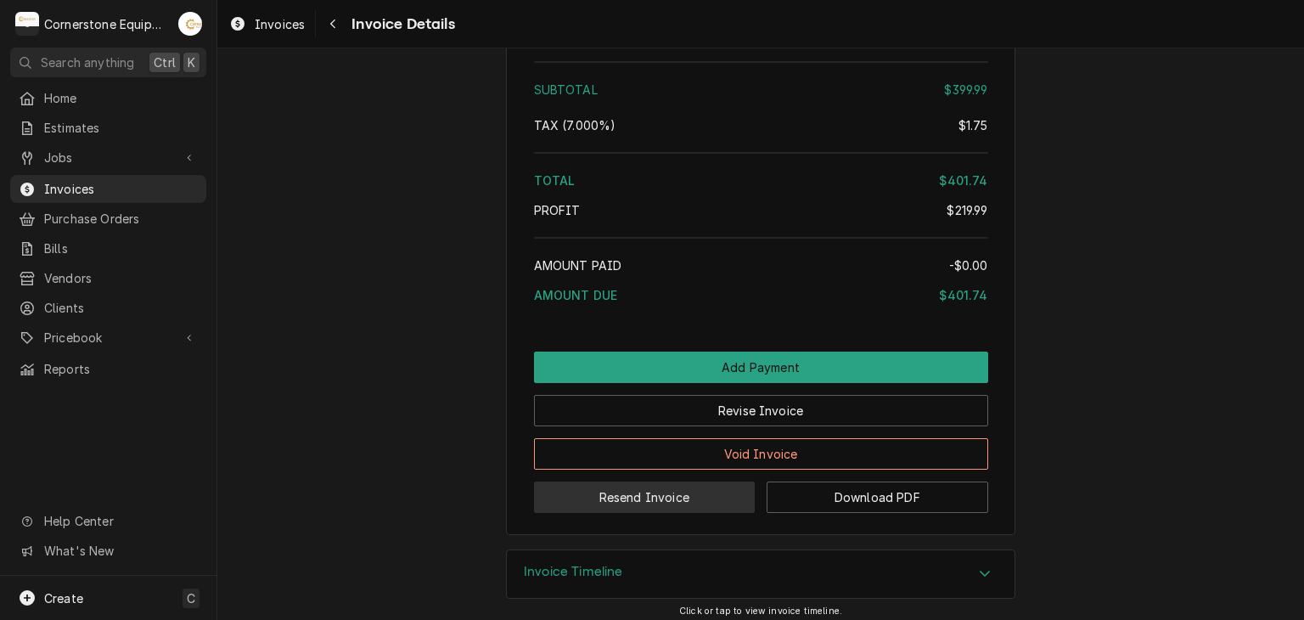
click at [641, 513] on button "Resend Invoice" at bounding box center [645, 496] width 222 height 31
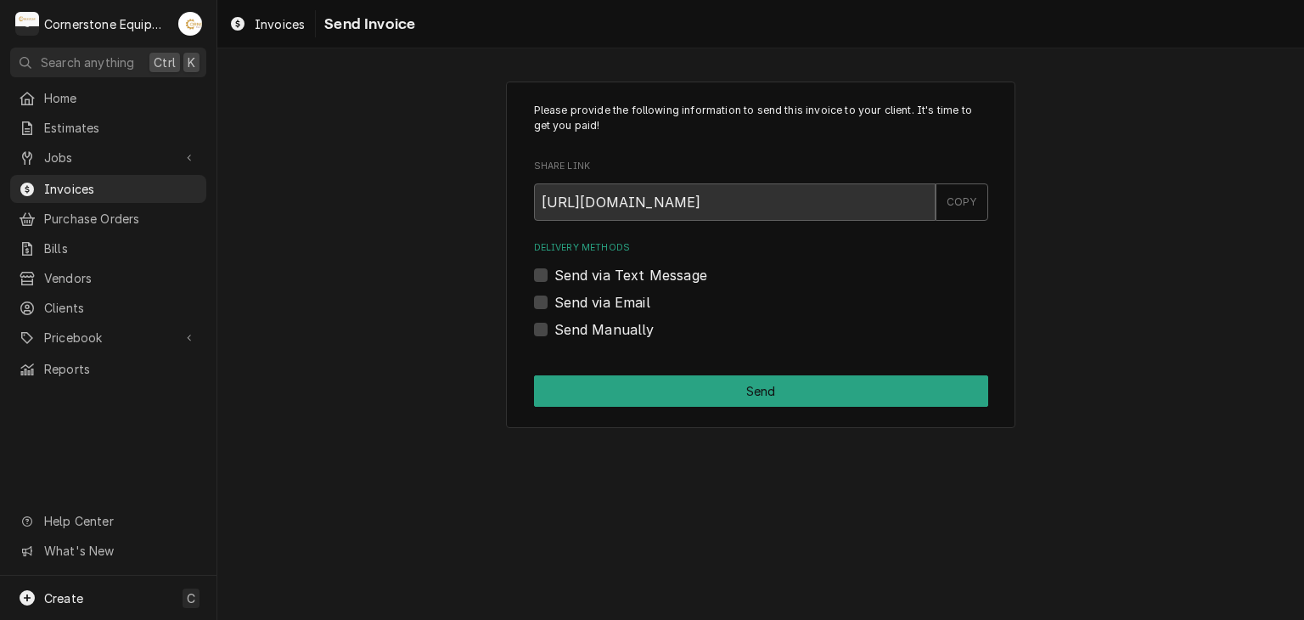
click at [660, 267] on label "Send via Text Message" at bounding box center [630, 275] width 153 height 20
click at [660, 267] on input "Send via Text Message" at bounding box center [781, 283] width 454 height 37
checkbox input "true"
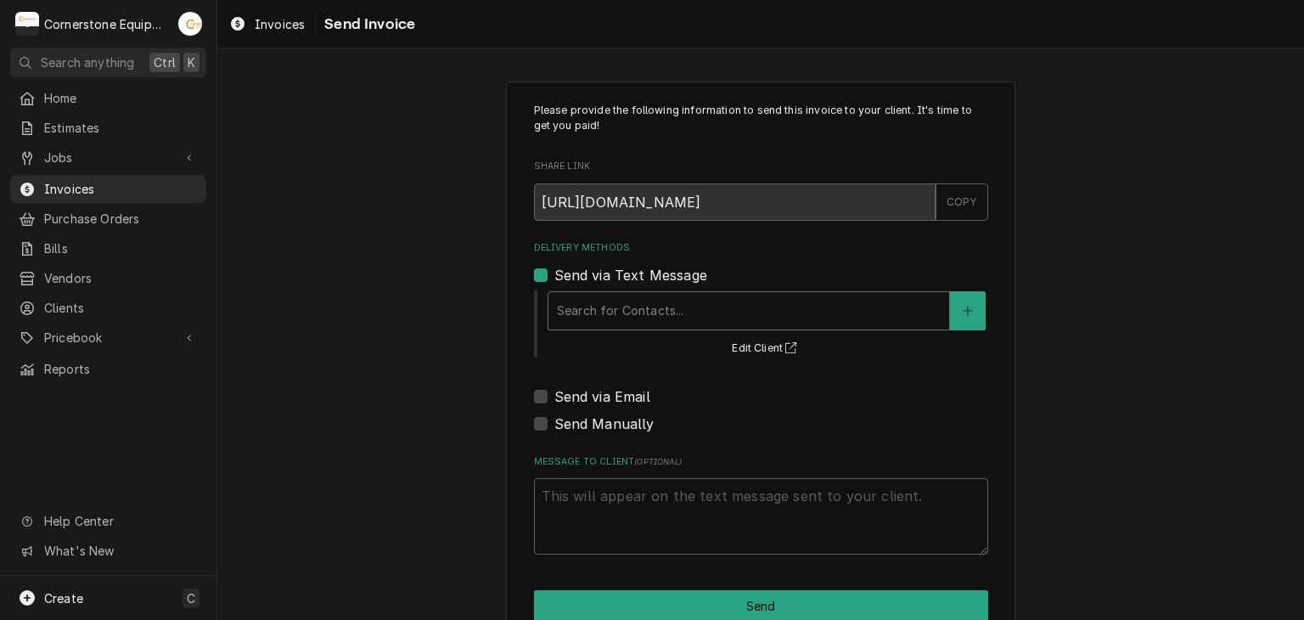
click at [656, 313] on div "Delivery Methods" at bounding box center [749, 310] width 384 height 31
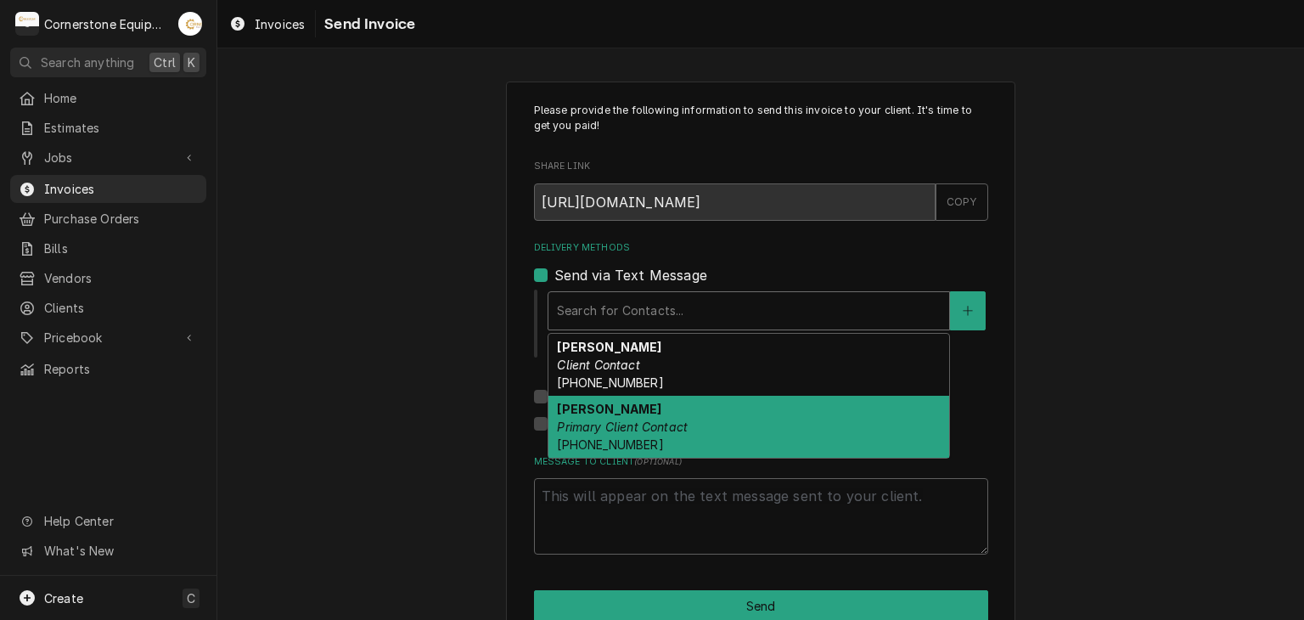
click at [686, 443] on div "Sergio Briceno Primary Client Contact (864) 915-0012" at bounding box center [748, 427] width 401 height 62
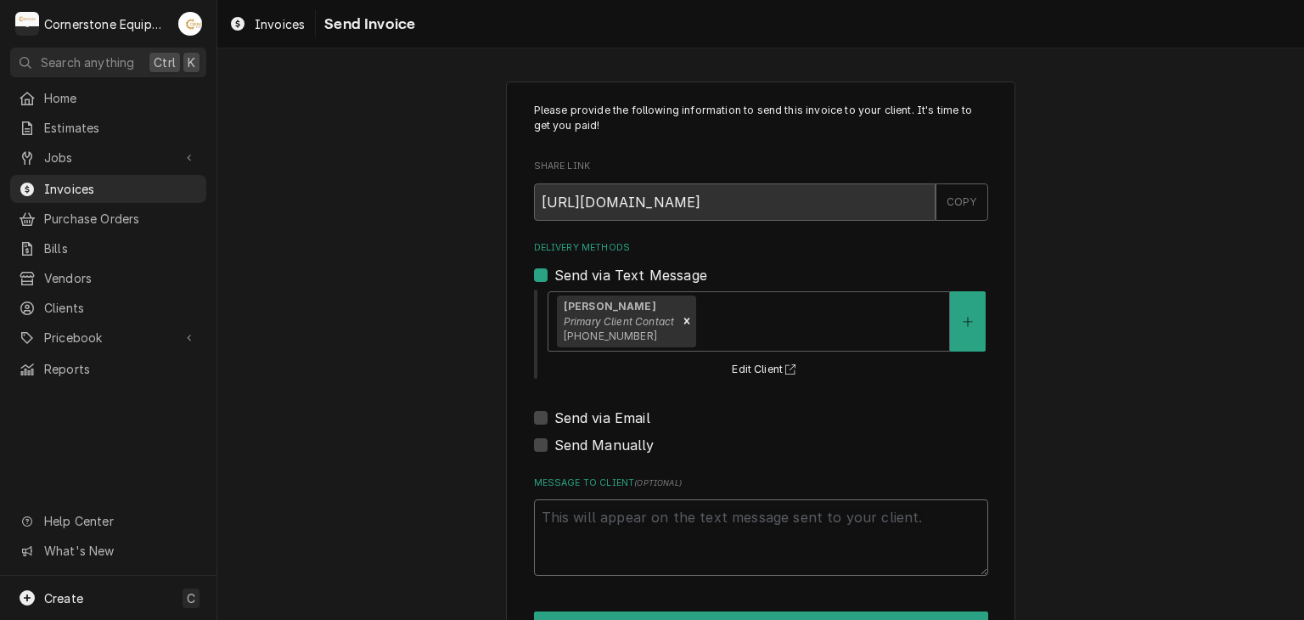
click at [626, 548] on textarea "Message to Client ( optional )" at bounding box center [761, 537] width 454 height 76
click at [777, 518] on textarea "Message to Client ( optional )" at bounding box center [761, 537] width 454 height 76
paste textarea "https://selfservice.spartanburgcounty.org/vss/Vendors/default.aspx"
type textarea "x"
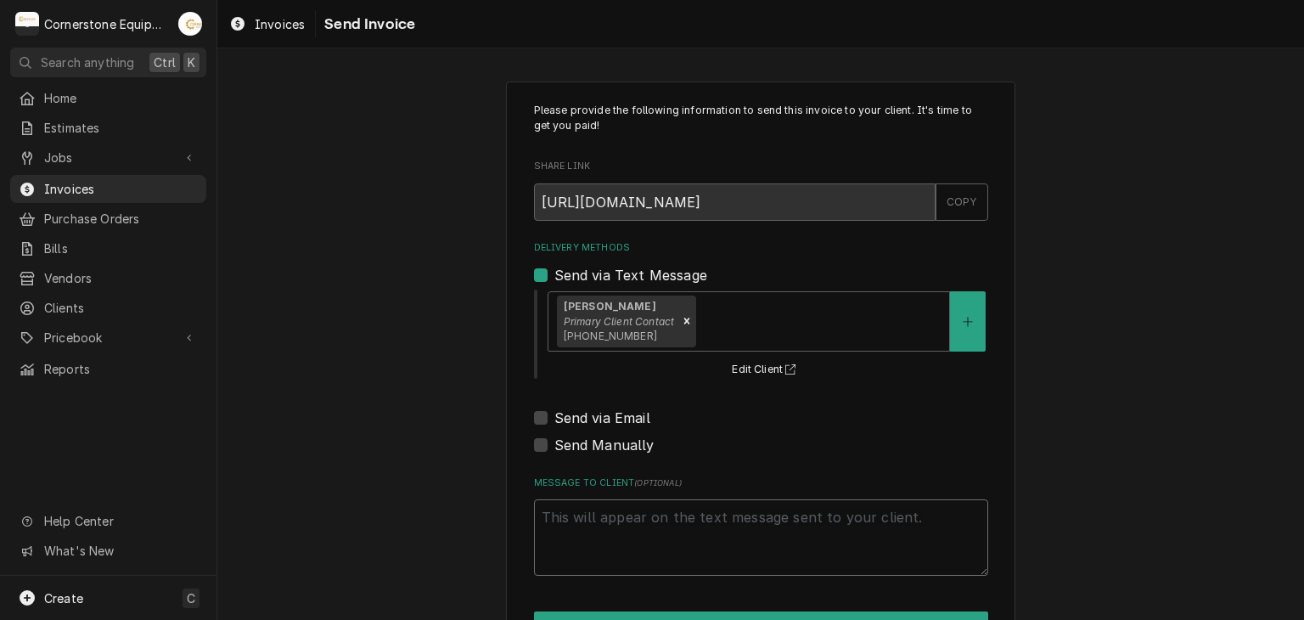
type textarea "https://selfservice.spartanburgcounty.org/vss/Vendors/default.aspx"
type textarea "x"
type textarea "https://selfservice.spartanburgcounty.org/vss/Vendors/default.aspx\"
type textarea "x"
type textarea "https://selfservice.spartanburgcounty.org/vss/Vendors/default.aspx"
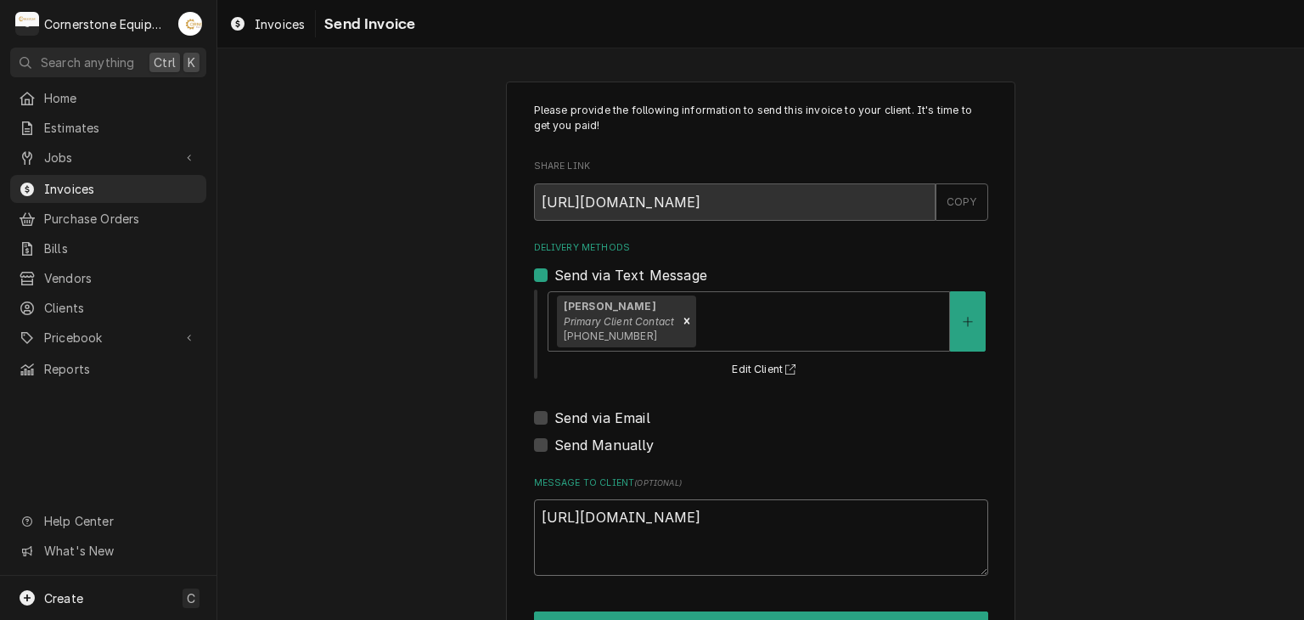
type textarea "x"
type textarea "https://selfservice.spartanburgcounty.org/vss/Vendors/default.asp"
type textarea "x"
type textarea "https://selfservice.spartanburgcounty.org/vss/Vendors/default.as"
type textarea "x"
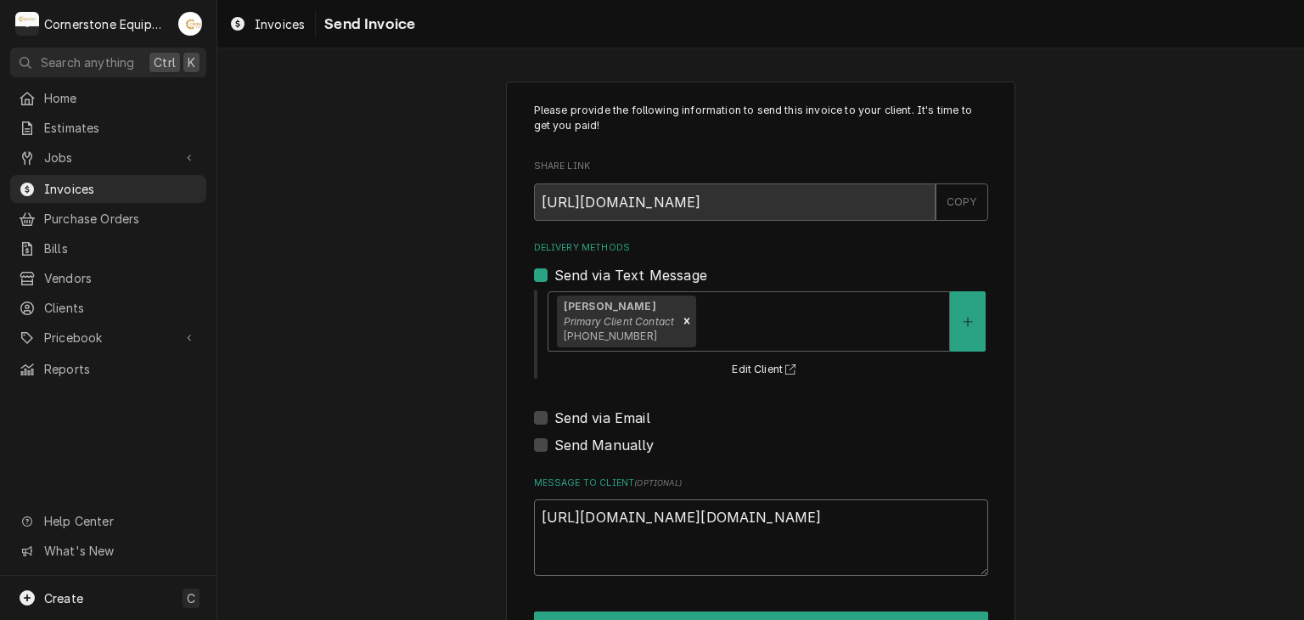
type textarea "https://selfservice.spartanburgcounty.org/vss/Vendors/default.a"
type textarea "x"
type textarea "https://selfservice.spartanburgcounty.org/vss/Vendors/default."
type textarea "x"
type textarea "https://selfservice.spartanburgcounty.org/vss/Vendors/default"
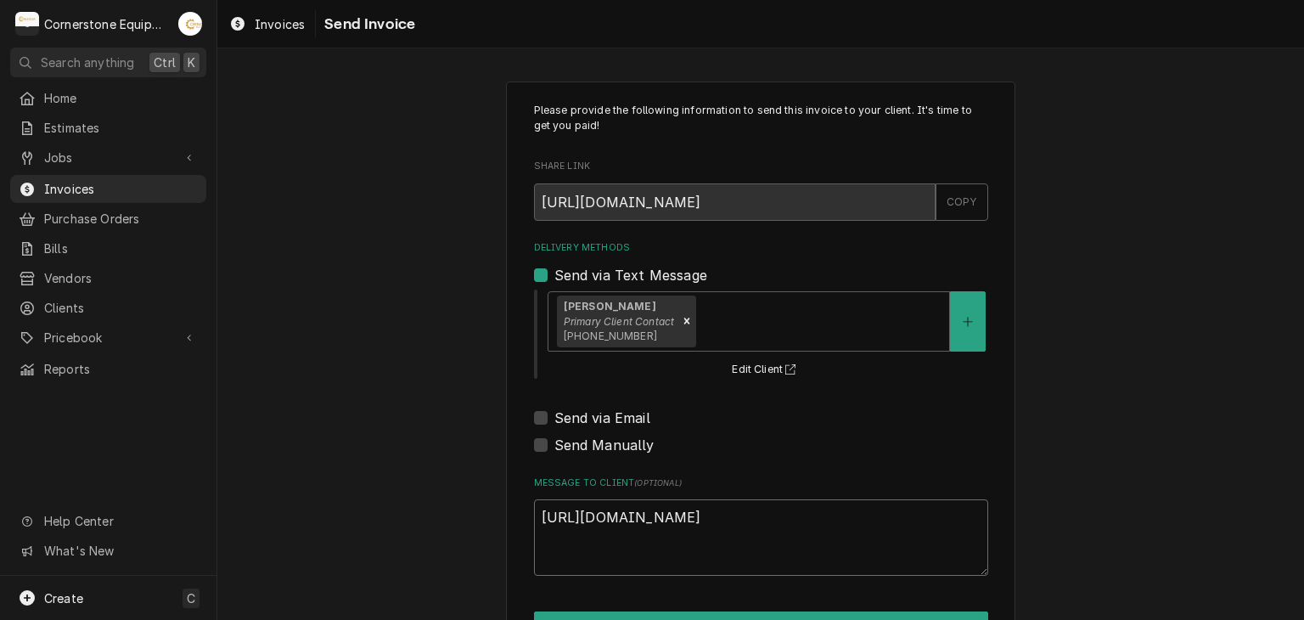
type textarea "x"
type textarea "https://selfservice.spartanburgcounty.org/vss/Vendors/defaul"
type textarea "x"
type textarea "https://selfservice.spartanburgcounty.org/vss/Vendors/defau"
type textarea "x"
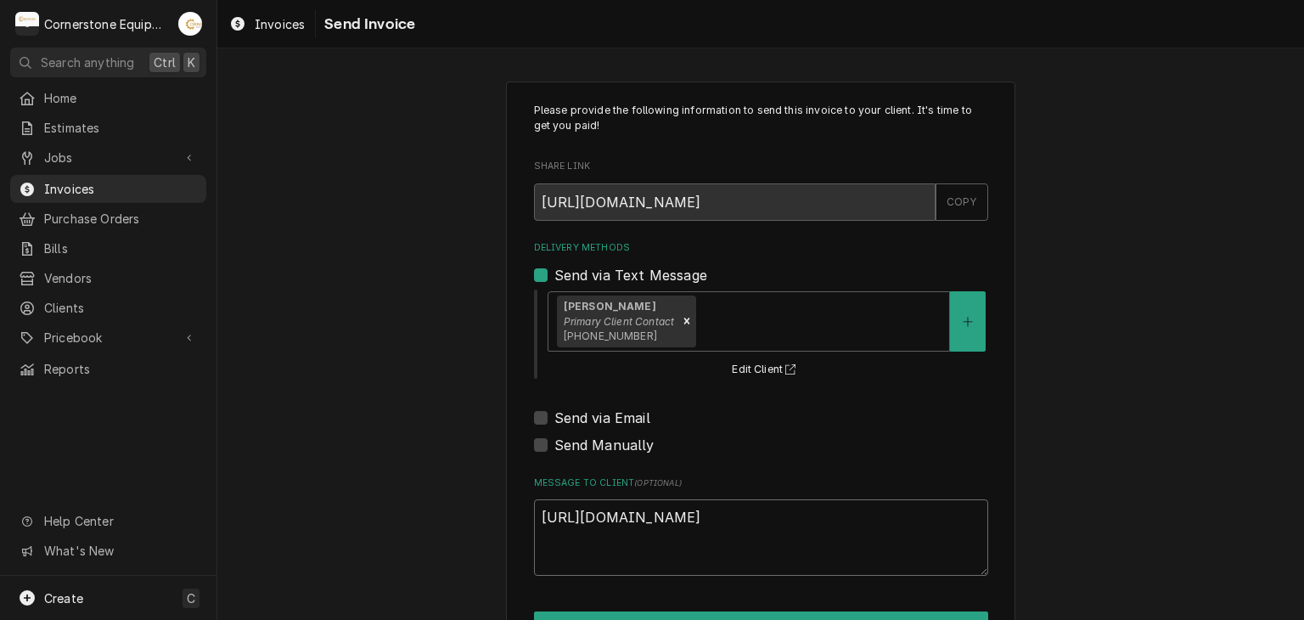
type textarea "https://selfservice.spartanburgcounty.org/vss/Vendors/defa"
type textarea "x"
type textarea "https://selfservice.spartanburgcounty.org/vss/Vendors/def"
type textarea "x"
type textarea "https://selfservice.spartanburgcounty.org/vss/Vendors/de"
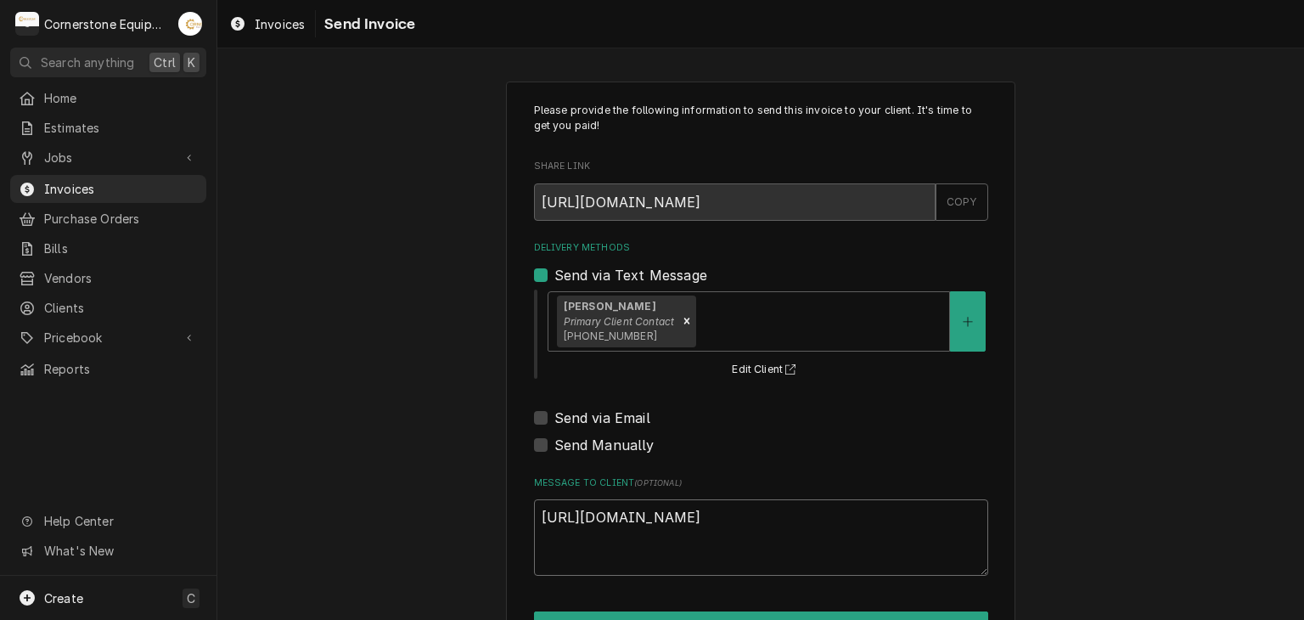
type textarea "x"
type textarea "https://selfservice.spartanburgcounty.org/vss/Vendors/d"
type textarea "x"
type textarea "https://selfservice.spartanburgcounty.org/vss/Vendors/"
type textarea "x"
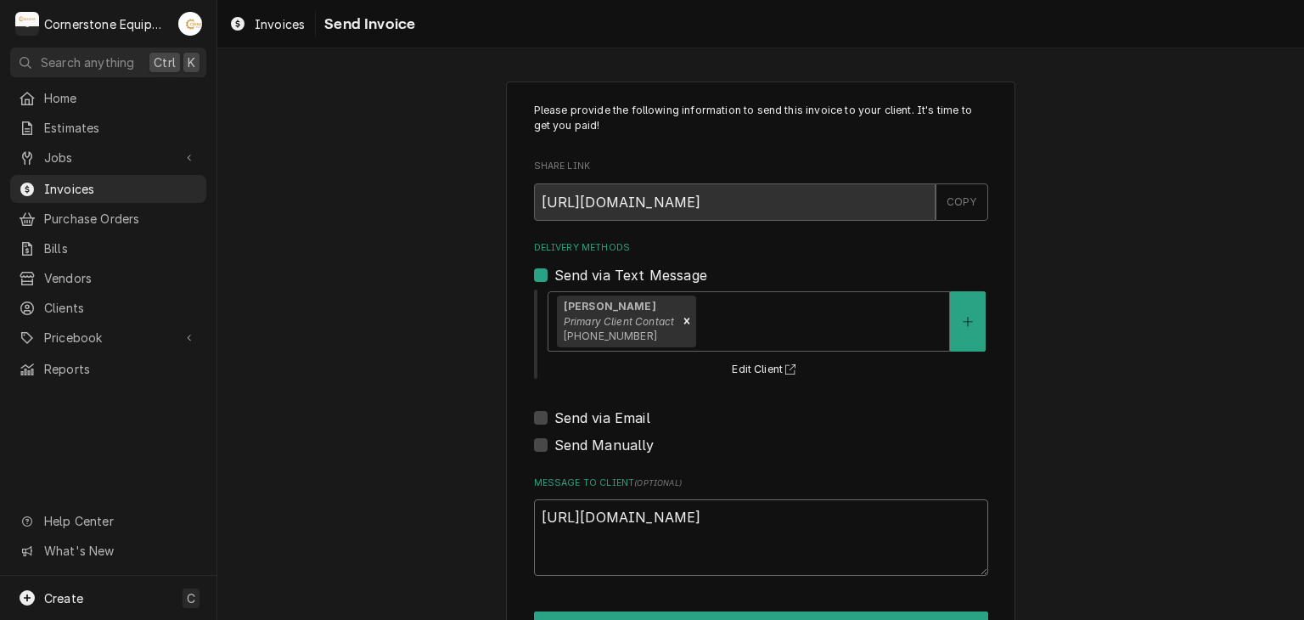
type textarea "https://selfservice.spartanburgcounty.org/vss/Vendors"
type textarea "x"
type textarea "https://selfservice.spartanburgcounty.org/vss/Vendor"
type textarea "x"
type textarea "https://selfservice.spartanburgcounty.org/vss/Vendo"
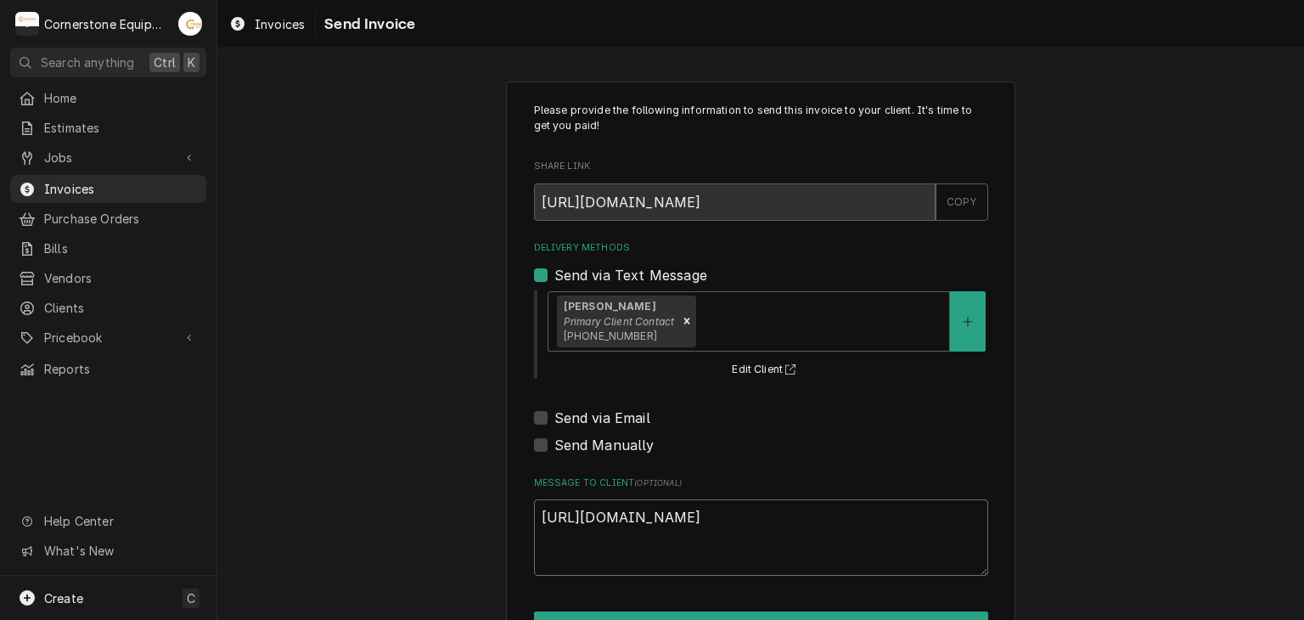
type textarea "x"
type textarea "https://selfservice.spartanburgcounty.org/vss/Vend"
type textarea "x"
type textarea "https://selfservice.spartanburgcounty.org/vss/Ven"
type textarea "x"
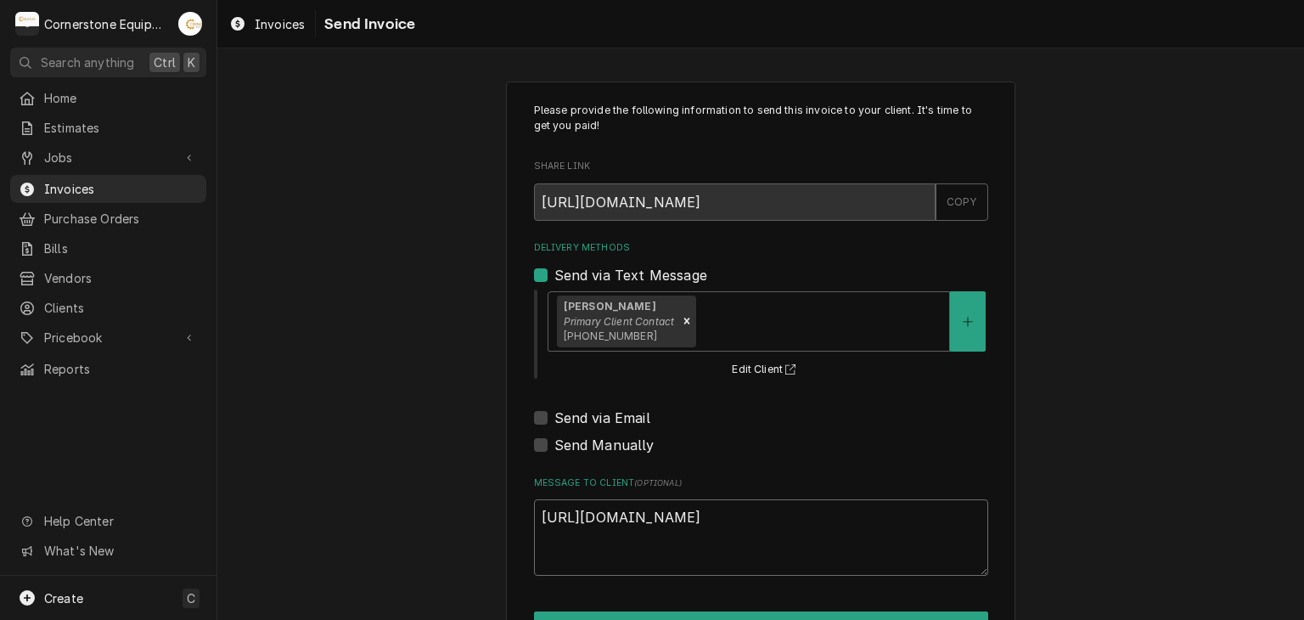
type textarea "https://selfservice.spartanburgcounty.org/vss/Ve"
type textarea "x"
type textarea "https://selfservice.spartanburgcounty.org/vss/V"
type textarea "x"
type textarea "https://selfservice.spartanburgcounty.org/vss/"
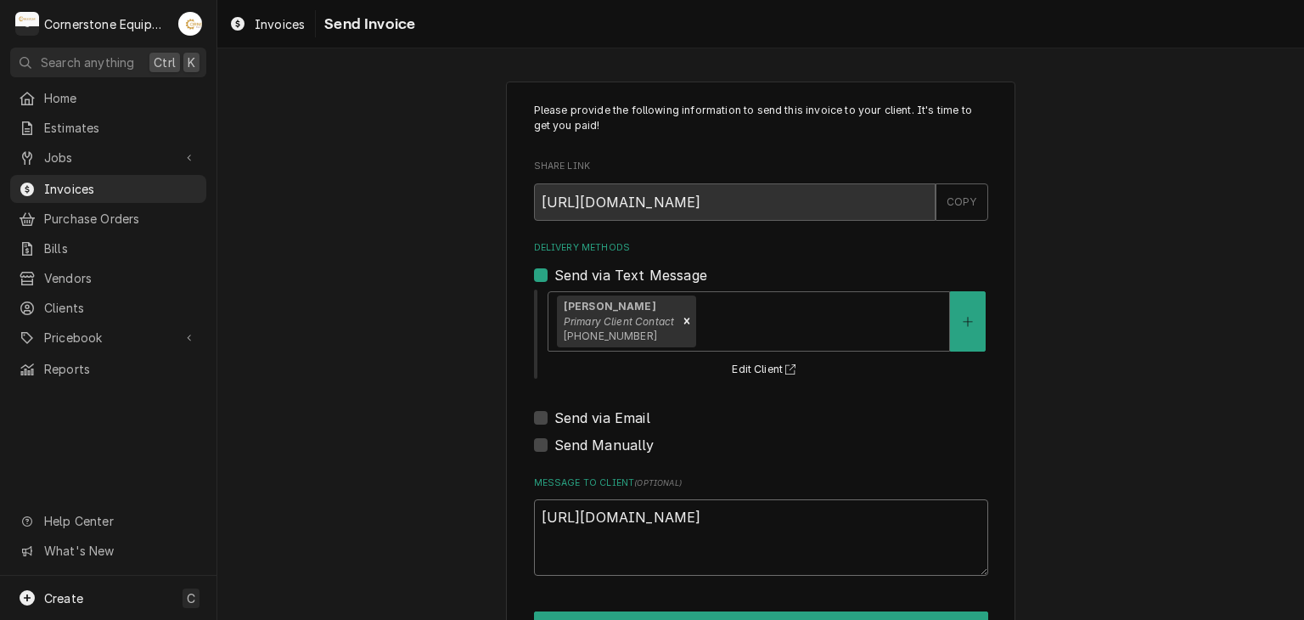
type textarea "x"
type textarea "https://selfservice.spartanburgcounty.org/vss"
type textarea "x"
type textarea "https://selfservice.spartanburgcounty.org/vs"
type textarea "x"
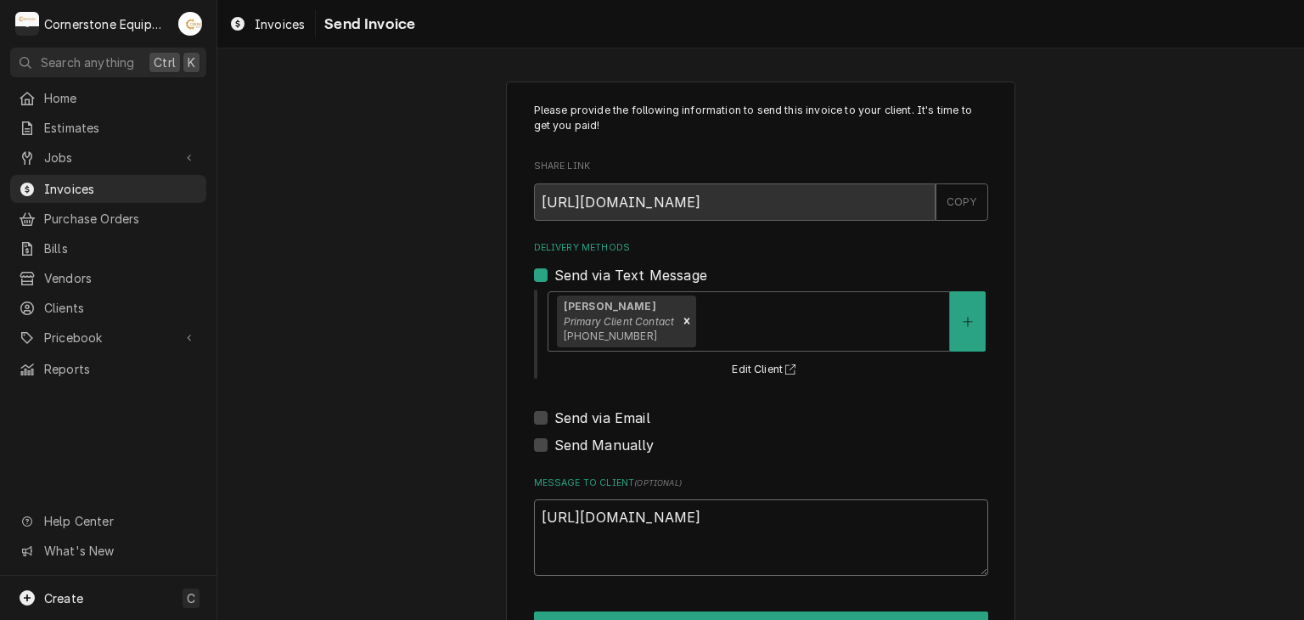
type textarea "https://selfservice.spartanburgcounty.org/v"
type textarea "x"
type textarea "https://selfservice.spartanburgcounty.org/"
type textarea "x"
type textarea "https://selfservice.spartanburgcounty.org"
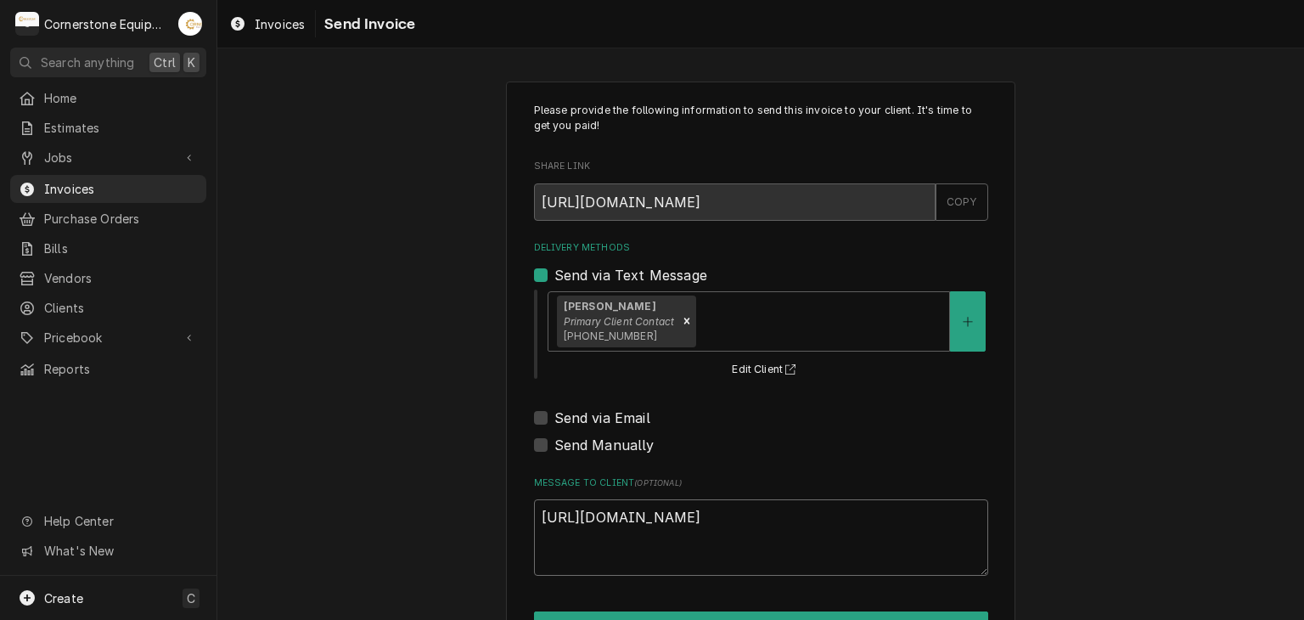
type textarea "x"
type textarea "https://selfservice.spartanburgcounty.or"
type textarea "x"
type textarea "https://selfservice.spartanburgcounty.o"
type textarea "x"
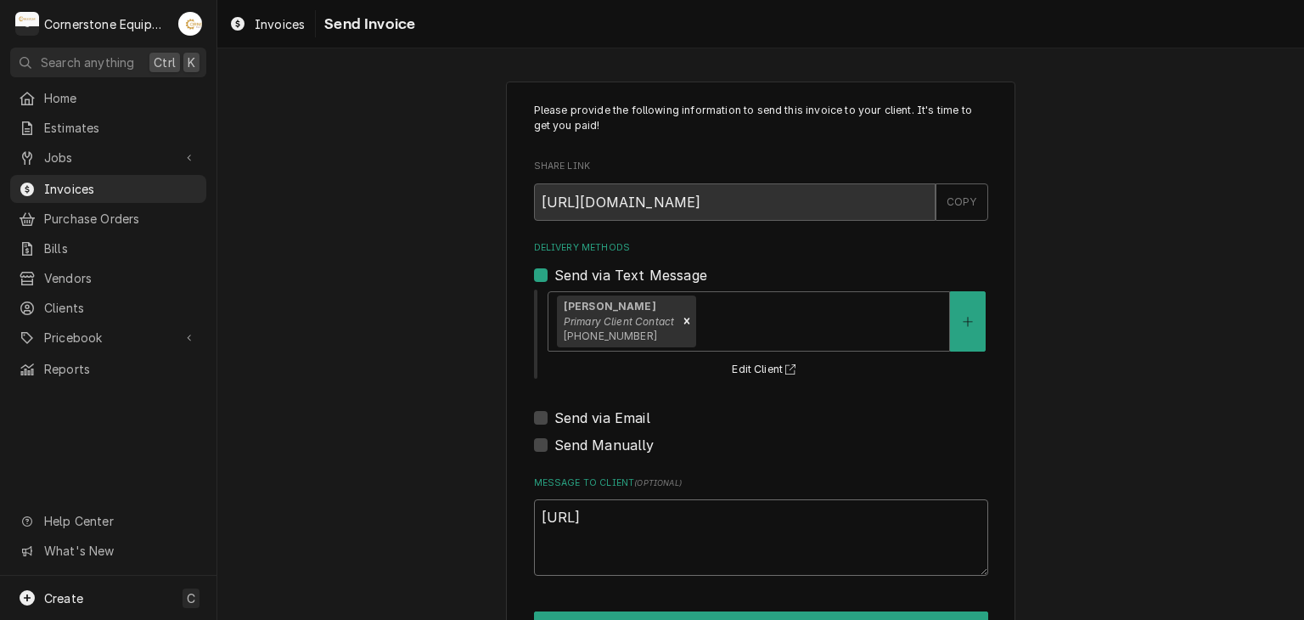
type textarea "https://selfservice.spartanburgcounty."
type textarea "x"
type textarea "https://selfservice.spartanburgcounty"
type textarea "x"
type textarea "https://selfservice.spartanburgcount"
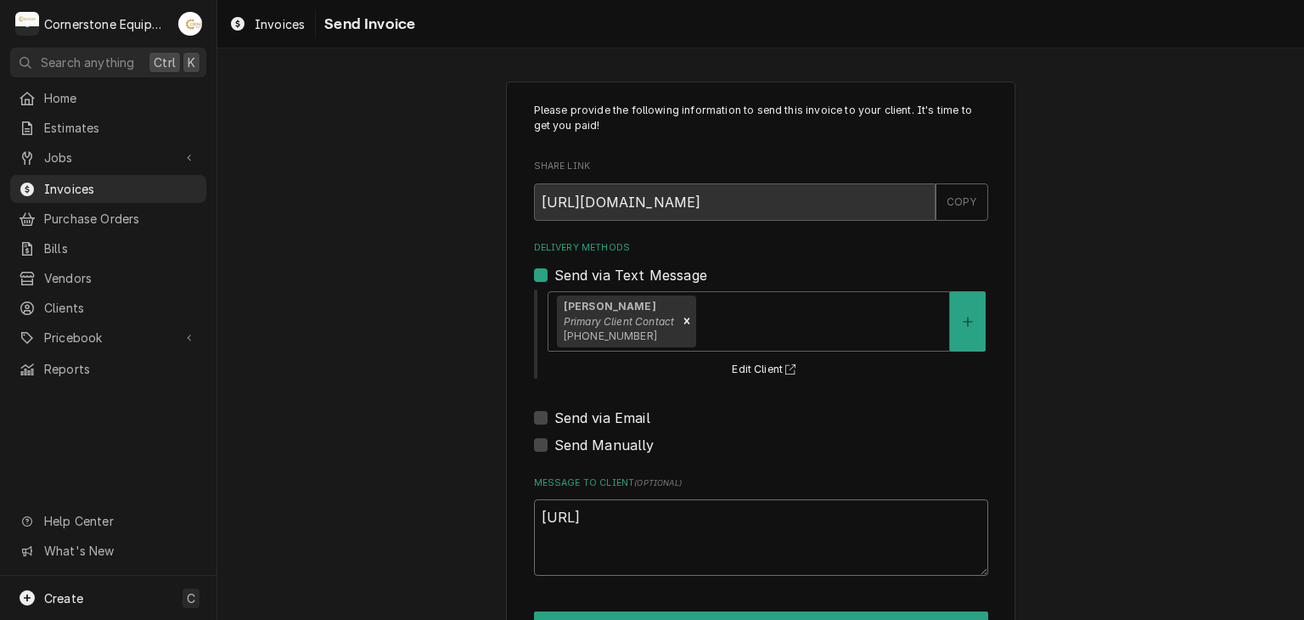
type textarea "x"
type textarea "https://selfservice.spartanburgcoun"
type textarea "x"
type textarea "https://selfservice.spartanburgcou"
type textarea "x"
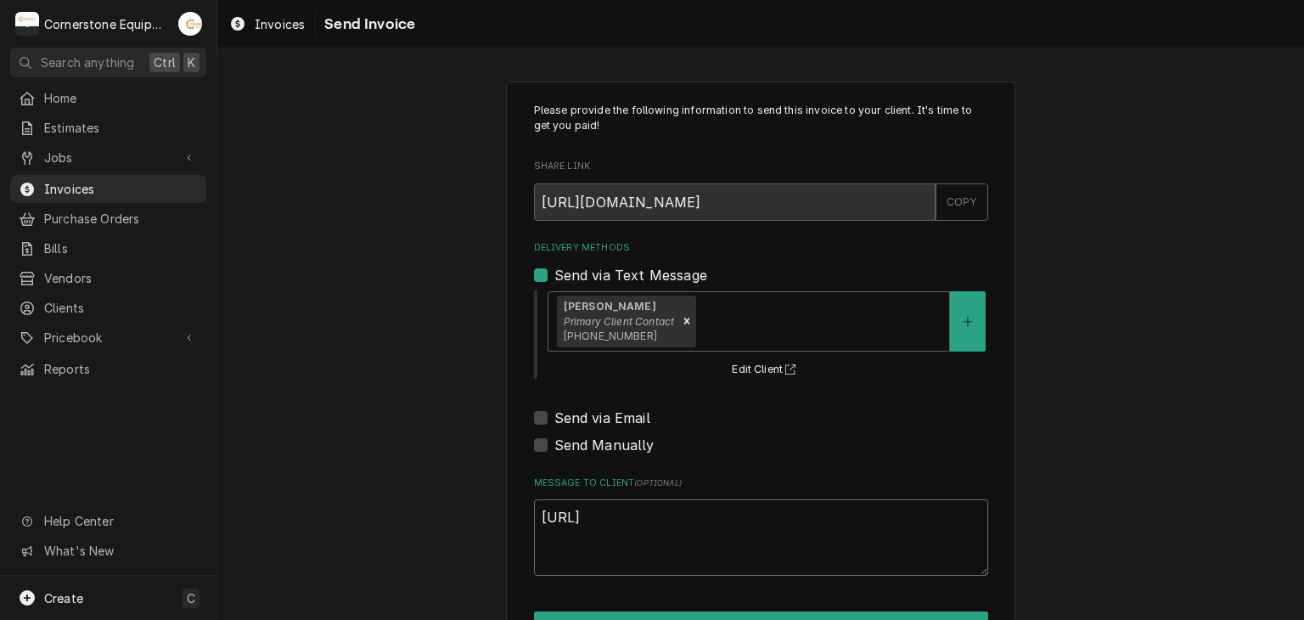
type textarea "https://selfservice.spartanburgco"
type textarea "x"
type textarea "https://selfservice.spartanburgc"
type textarea "x"
type textarea "https://selfservice.spartanburg"
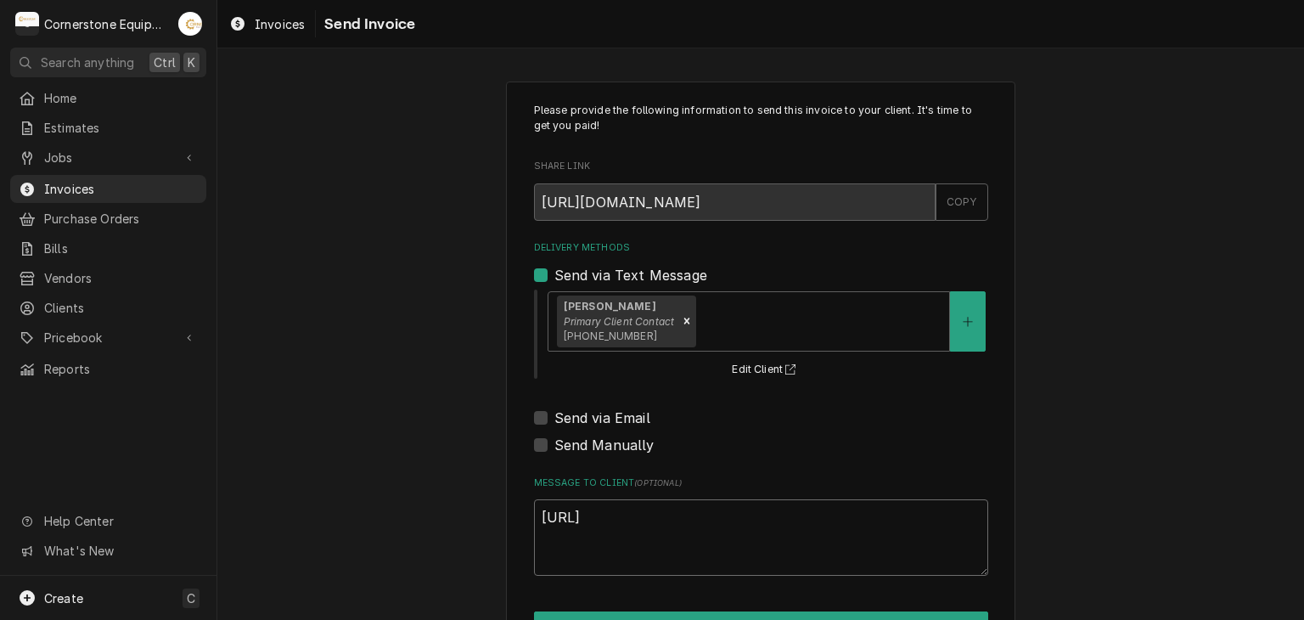
type textarea "x"
type textarea "https://selfservice.spartanbur"
type textarea "x"
type textarea "https://selfservice.spartanbu"
type textarea "x"
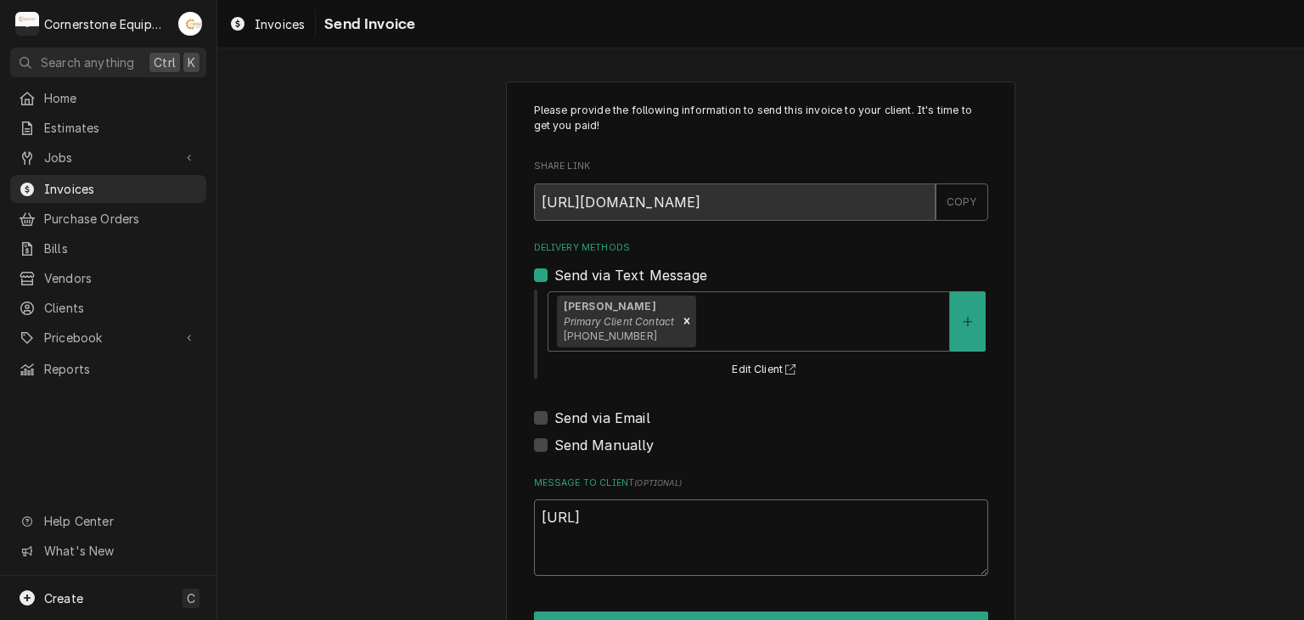
type textarea "https://selfservice.spartanb"
type textarea "x"
type textarea "https://selfservice.spartan"
type textarea "x"
type textarea "https://selfservice.sparta"
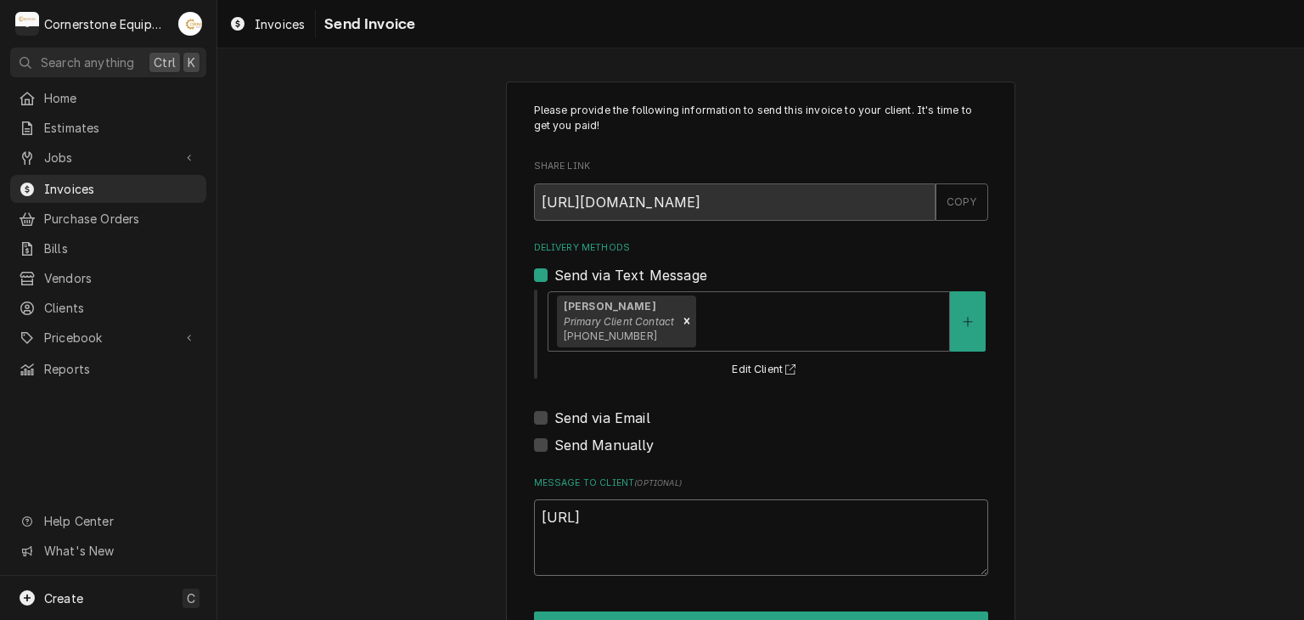
type textarea "x"
type textarea "https://selfservice.spart"
type textarea "x"
type textarea "https://selfservice.spar"
type textarea "x"
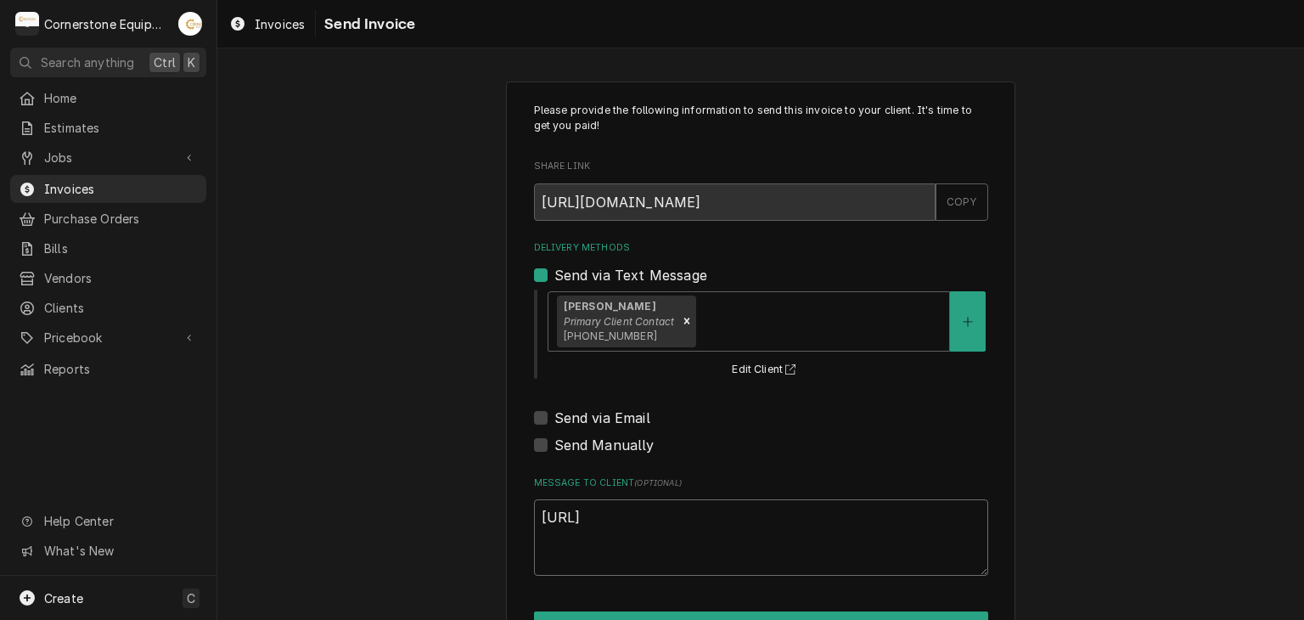
type textarea "https://selfservice.spa"
type textarea "x"
type textarea "https://selfservice.sp"
type textarea "x"
type textarea "https://selfservice.s"
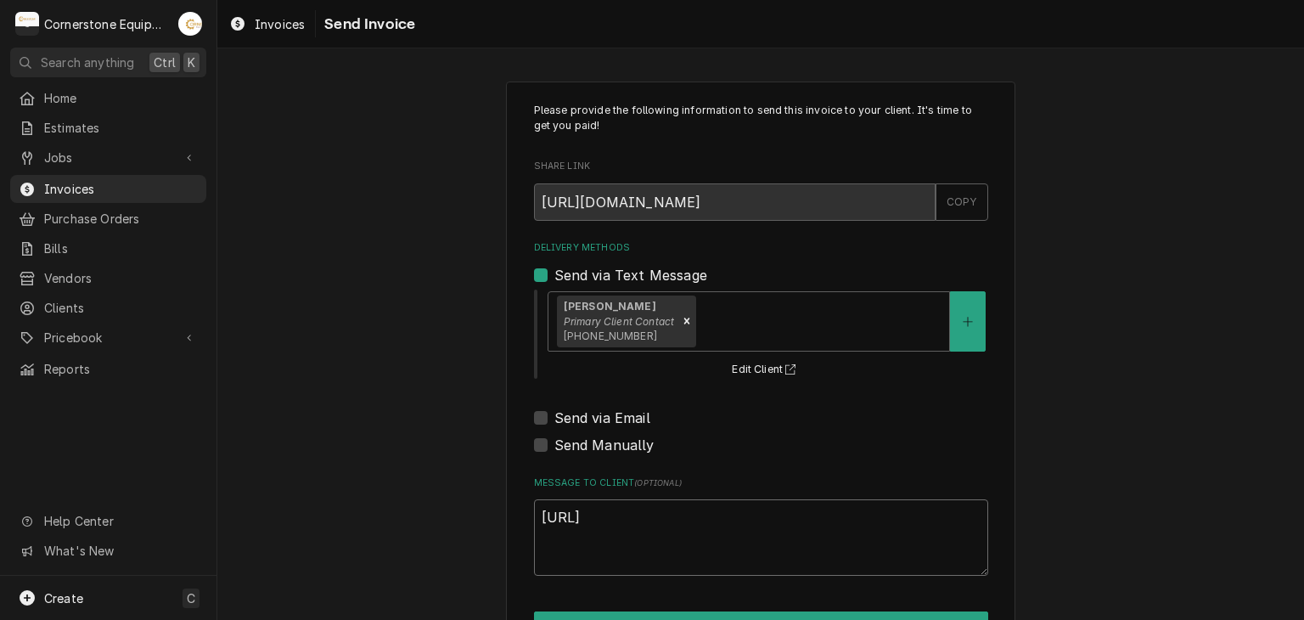
type textarea "x"
type textarea "https://selfservice."
type textarea "x"
type textarea "https://selfservice"
type textarea "x"
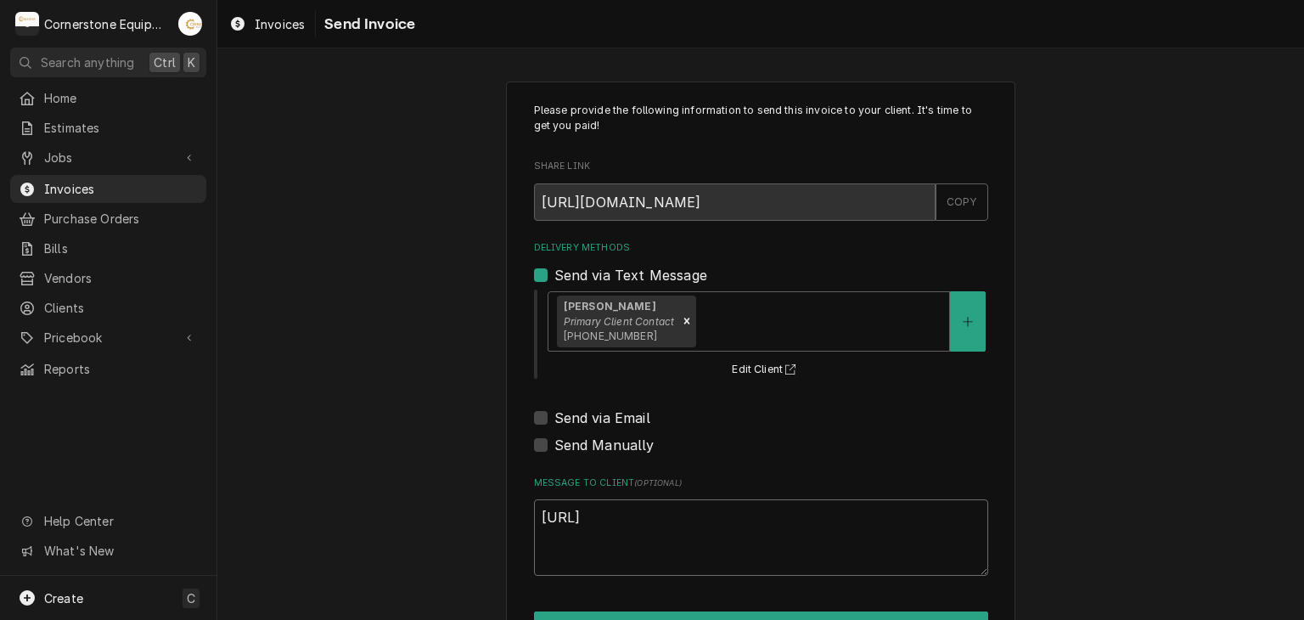
type textarea "https://selfservic"
type textarea "x"
type textarea "https://selfservi"
type textarea "x"
type textarea "https://selfserv"
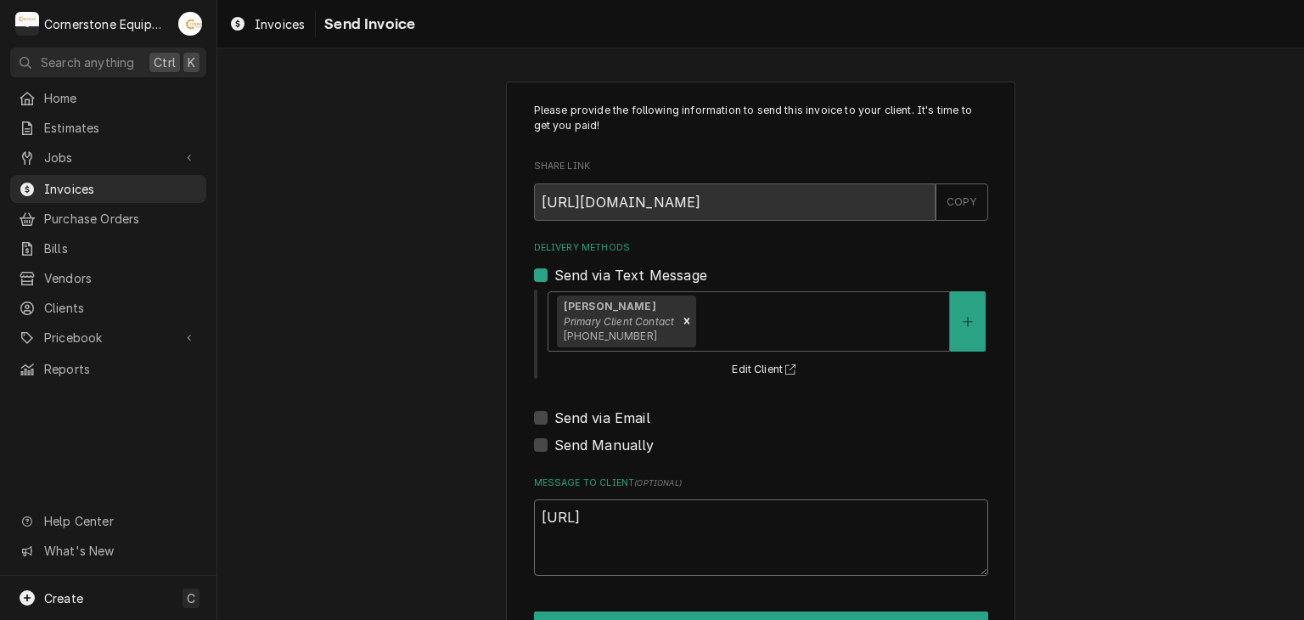
type textarea "x"
type textarea "https://selfser"
type textarea "x"
type textarea "https://selfse"
type textarea "x"
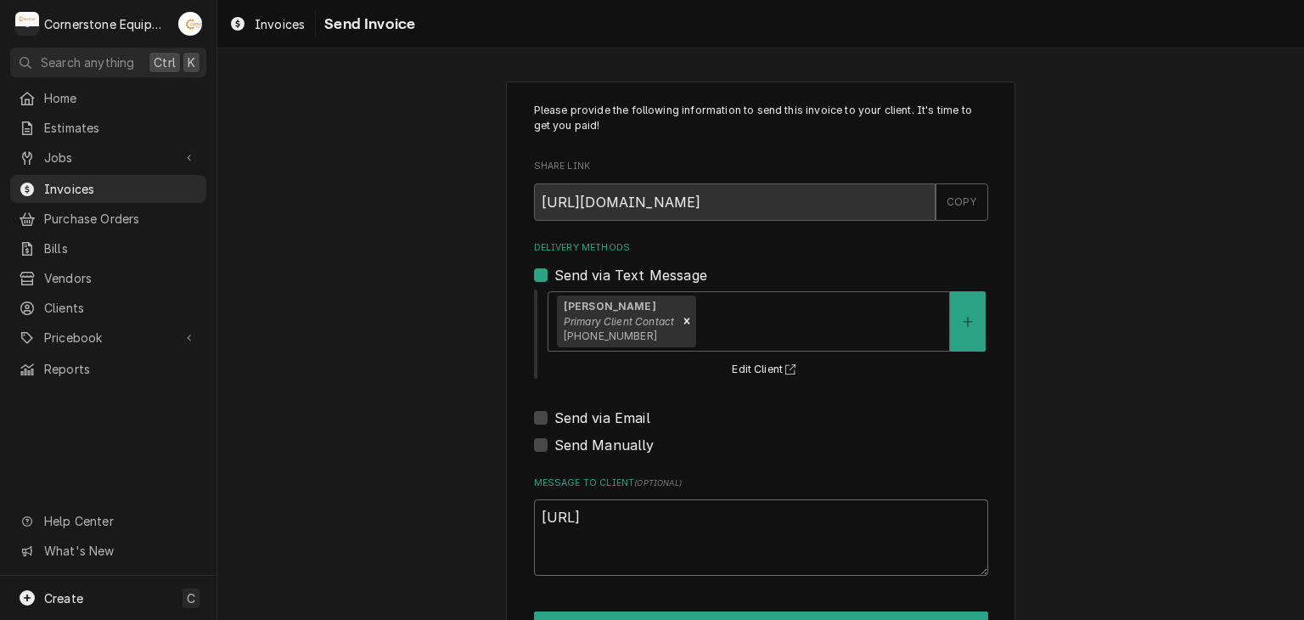
type textarea "https://selfs"
type textarea "x"
type textarea "https://self"
type textarea "x"
type textarea "https://sel"
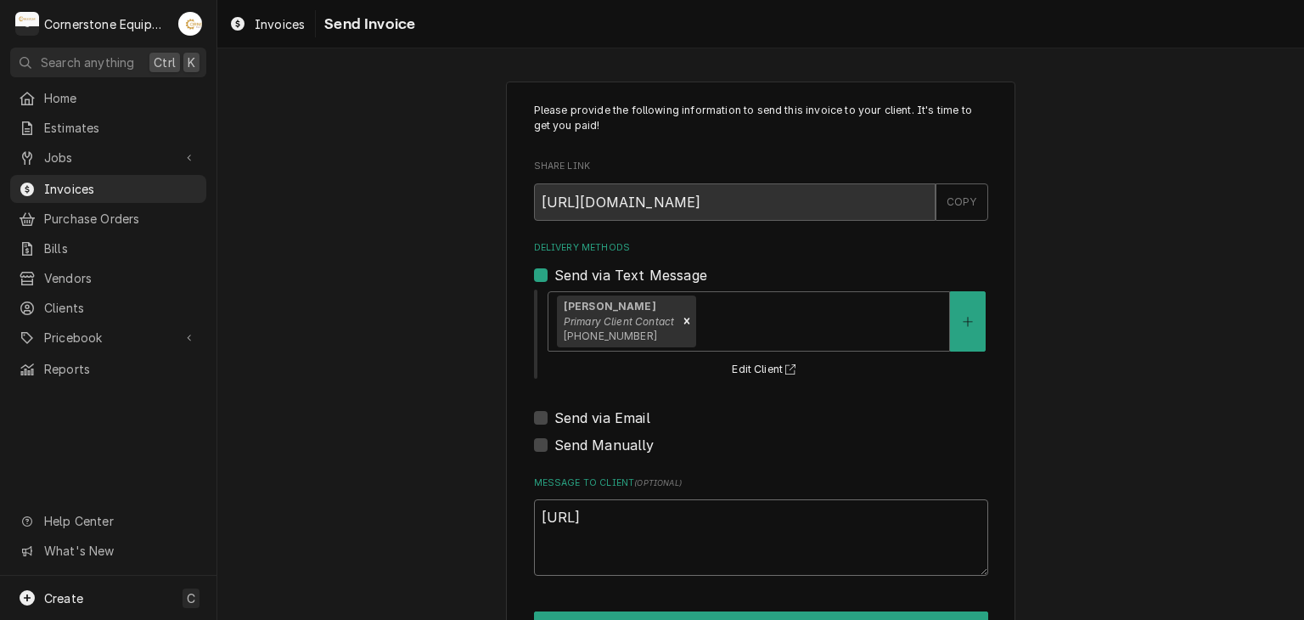
type textarea "x"
type textarea "https://se"
type textarea "x"
type textarea "https://s"
type textarea "x"
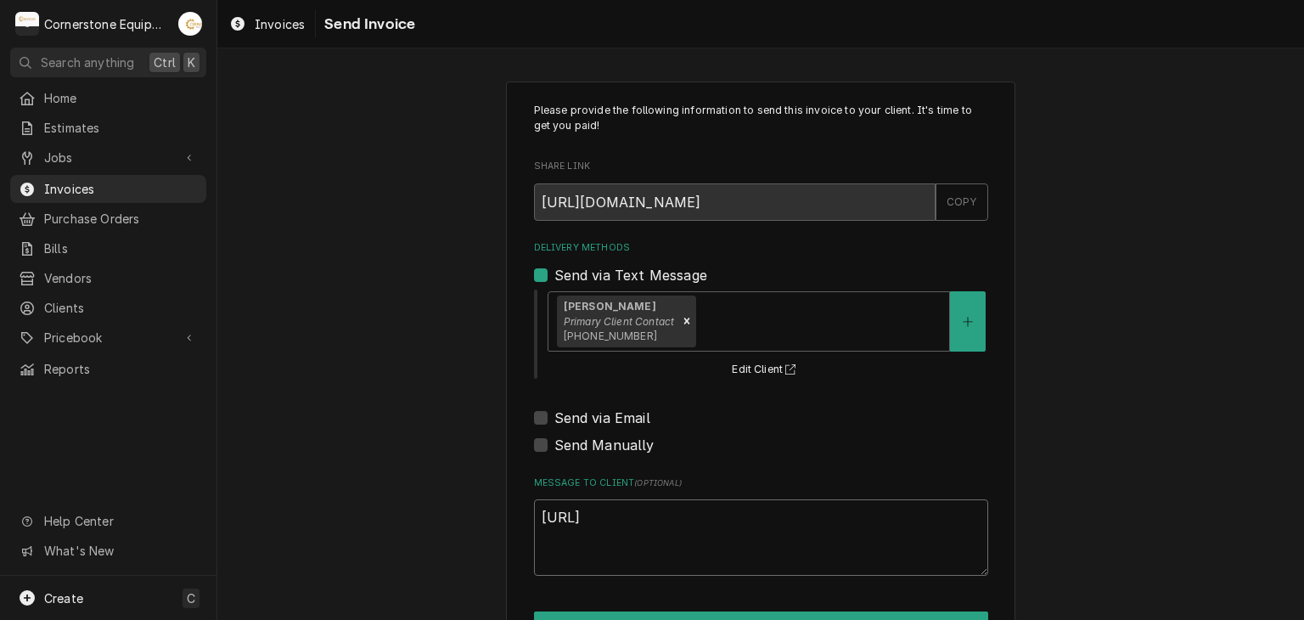
type textarea "https://"
type textarea "x"
type textarea "https:/"
type textarea "x"
type textarea "https:"
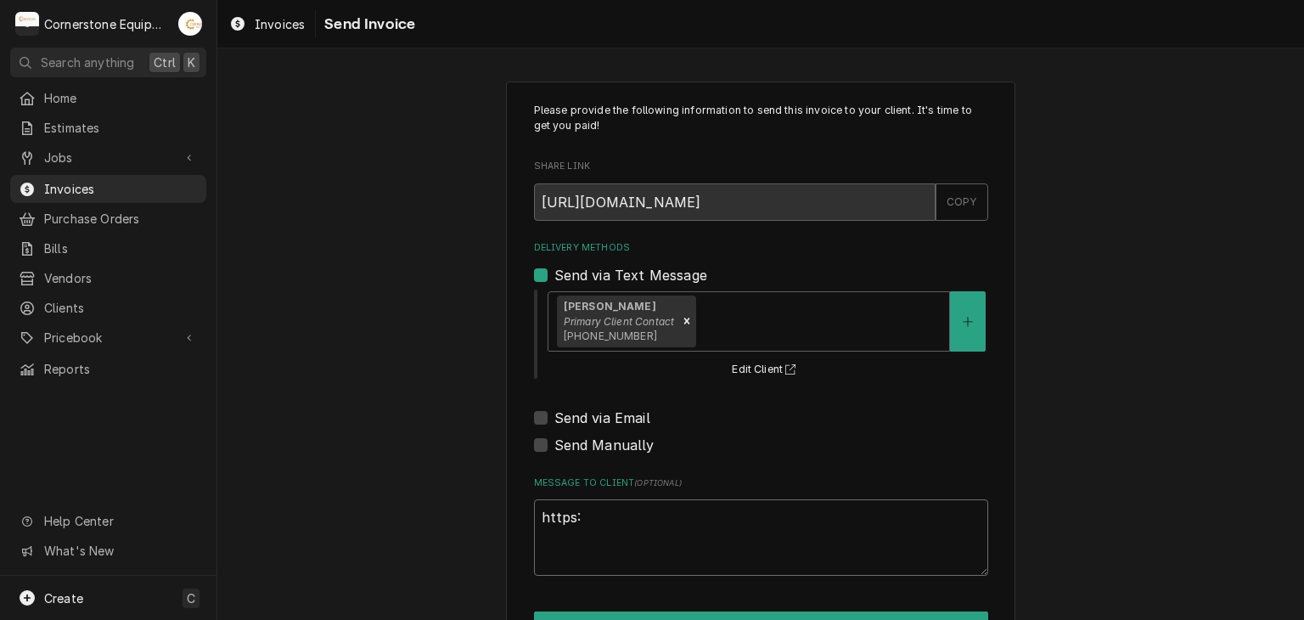
type textarea "x"
type textarea "https"
type textarea "x"
type textarea "http"
type textarea "x"
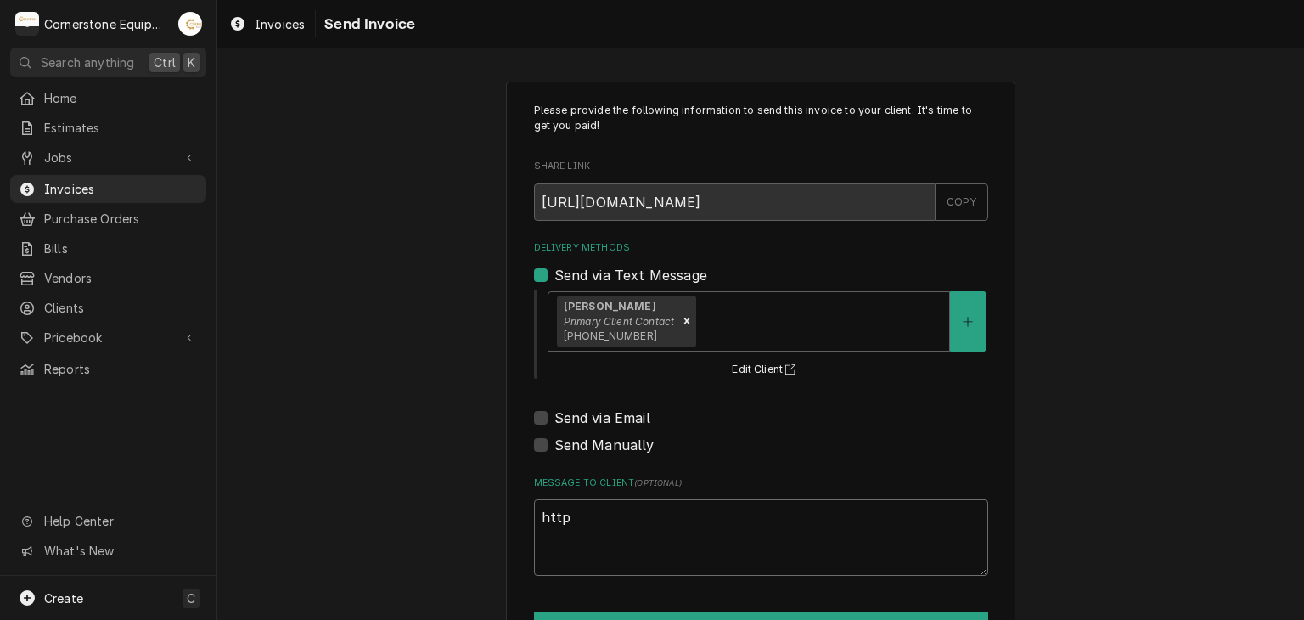
type textarea "htt"
type textarea "x"
type textarea "ht"
type textarea "x"
type textarea "h"
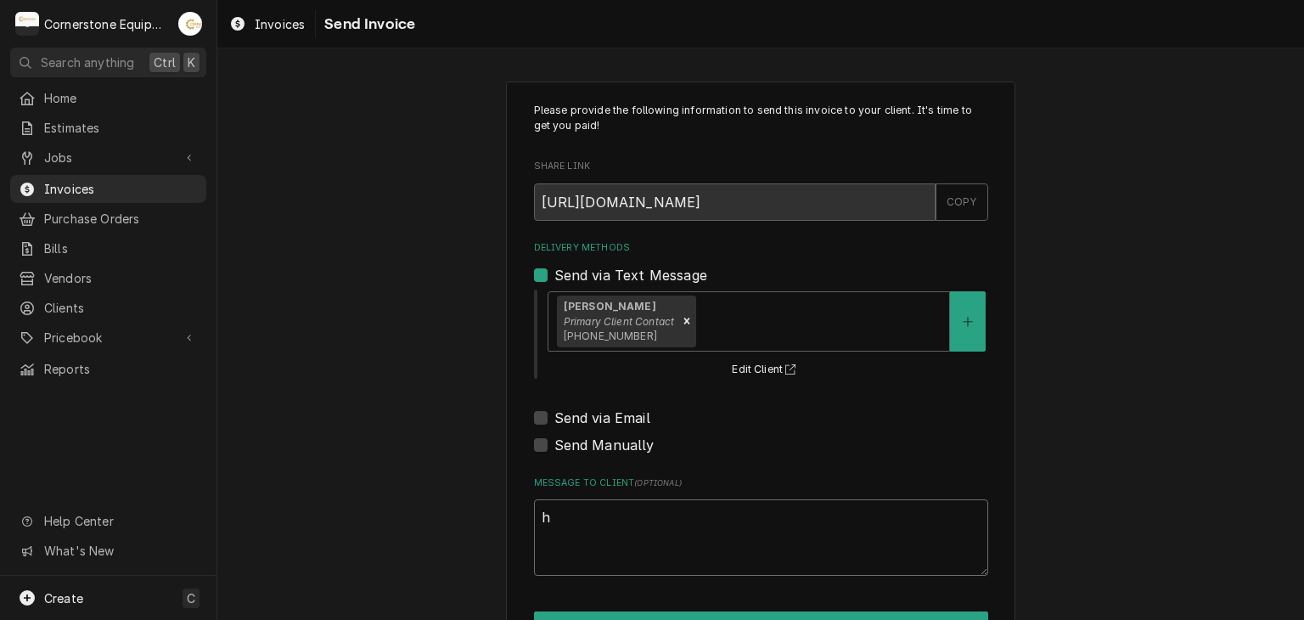
type textarea "x"
type textarea "t"
type textarea "x"
type textarea "th"
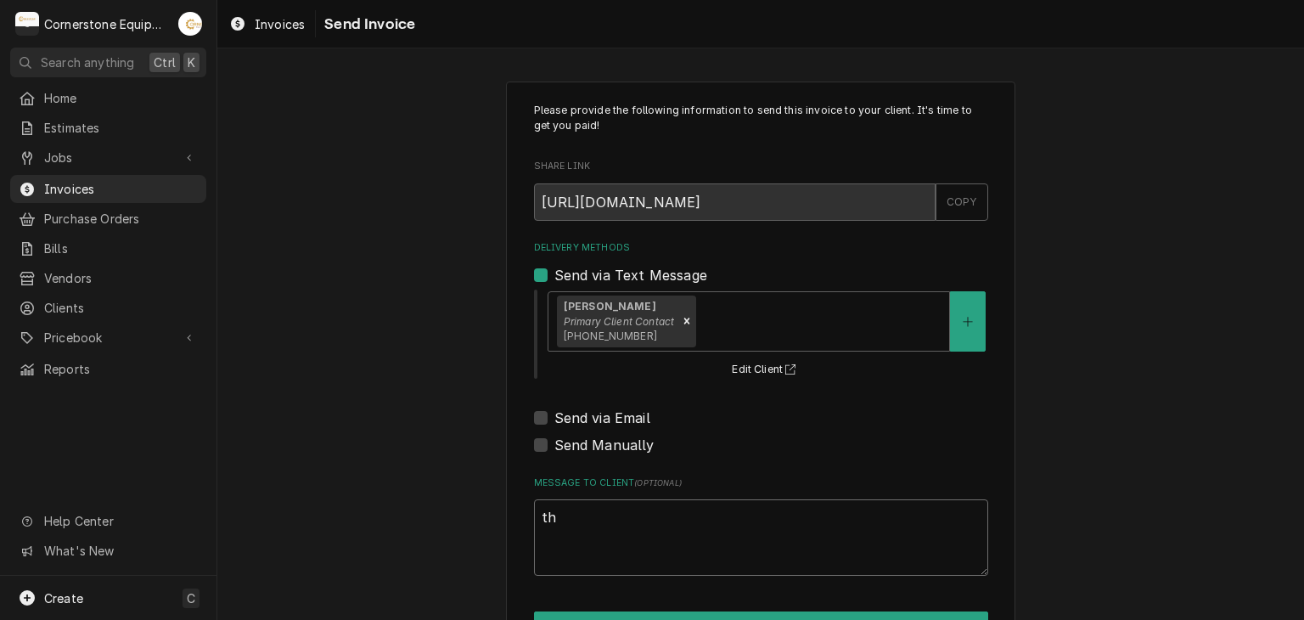
type textarea "x"
type textarea "tha"
type textarea "x"
type textarea "than"
type textarea "x"
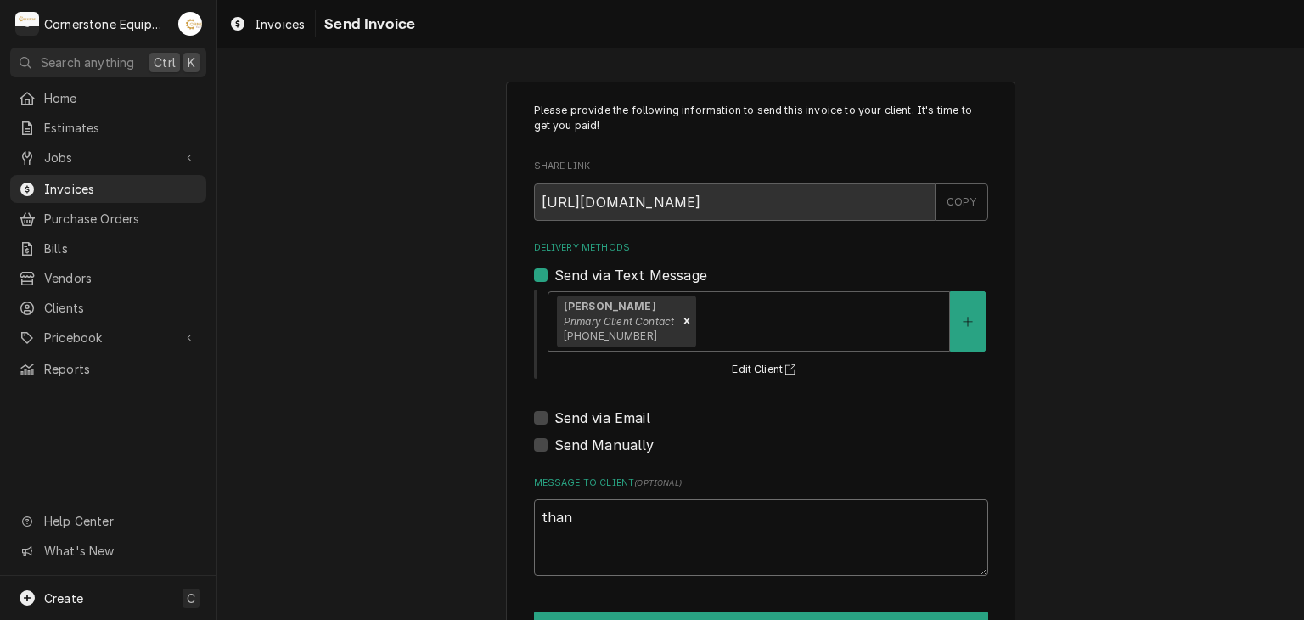
type textarea "thank"
type textarea "x"
type textarea "thank"
type textarea "x"
type textarea "thank y"
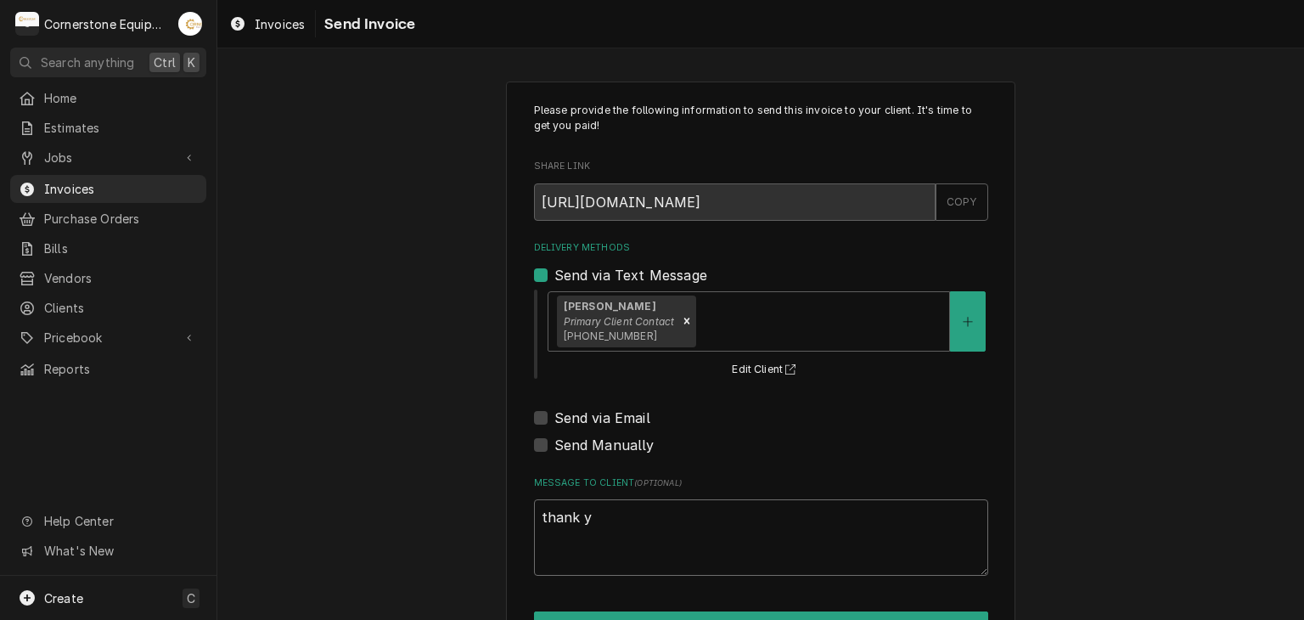
type textarea "x"
type textarea "thank yo"
type textarea "x"
type textarea "thank you"
type textarea "x"
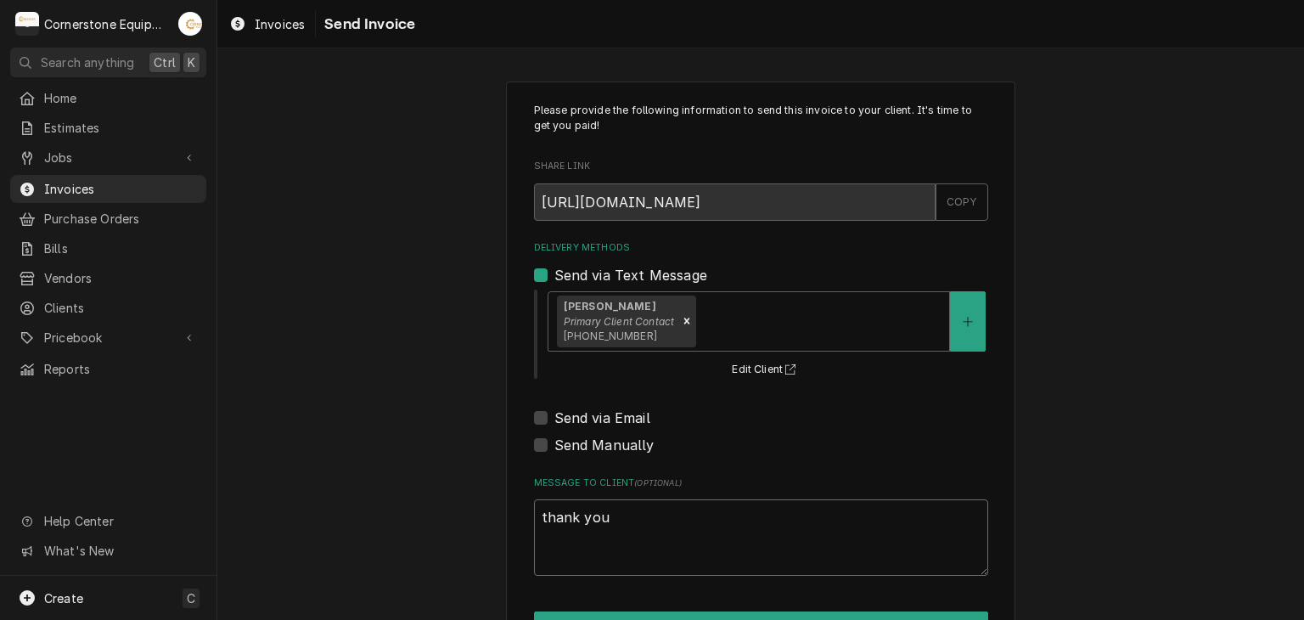
type textarea "thank you"
type textarea "x"
type textarea "thank you f"
type textarea "x"
type textarea "thank you fo"
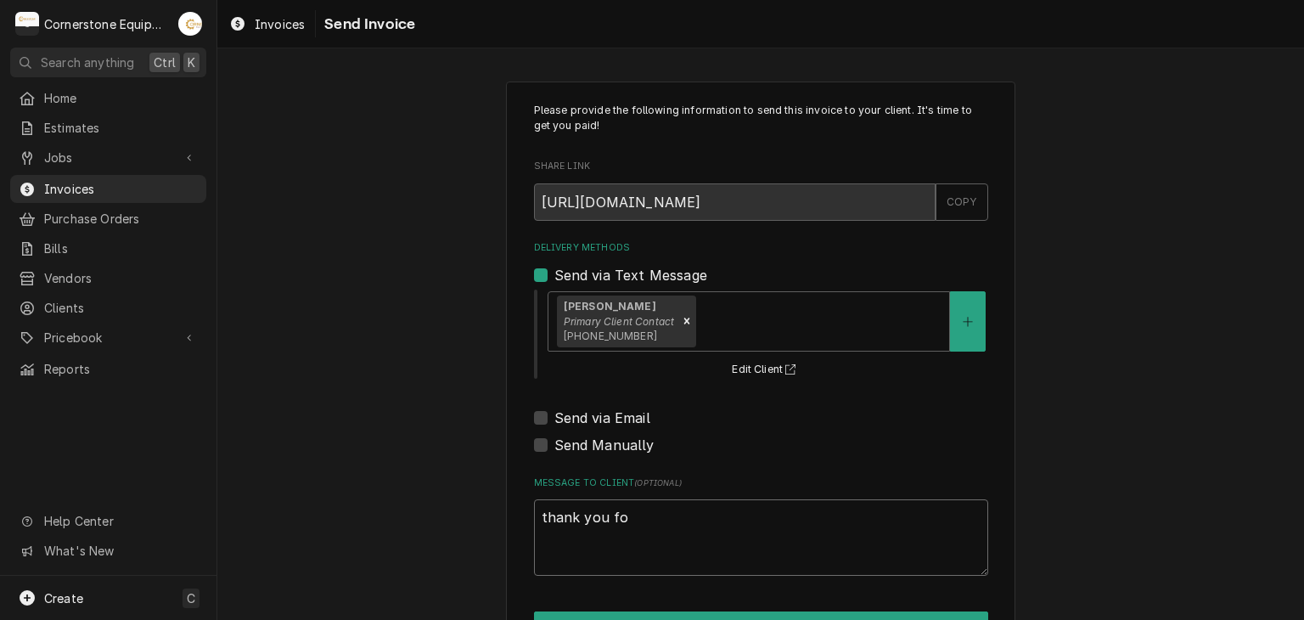
type textarea "x"
type textarea "thank you for"
type textarea "x"
type textarea "thank you for"
type textarea "x"
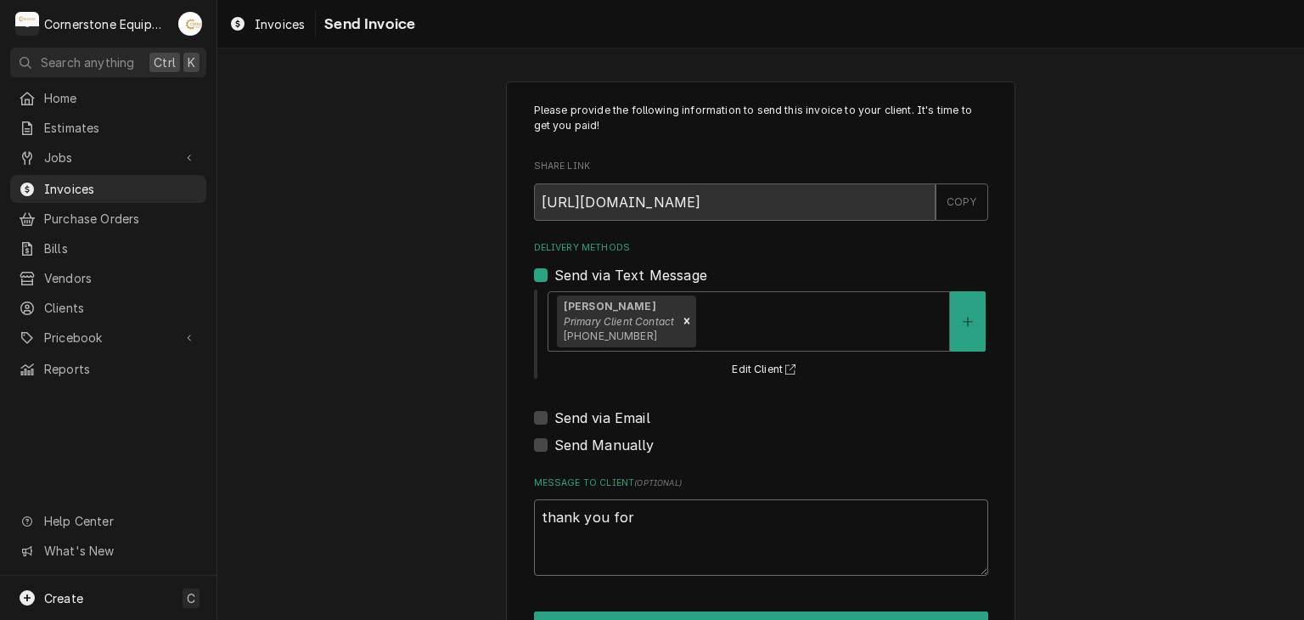
type textarea "thank you for t"
type textarea "x"
type textarea "thank you for th"
type textarea "x"
type textarea "thank you for the"
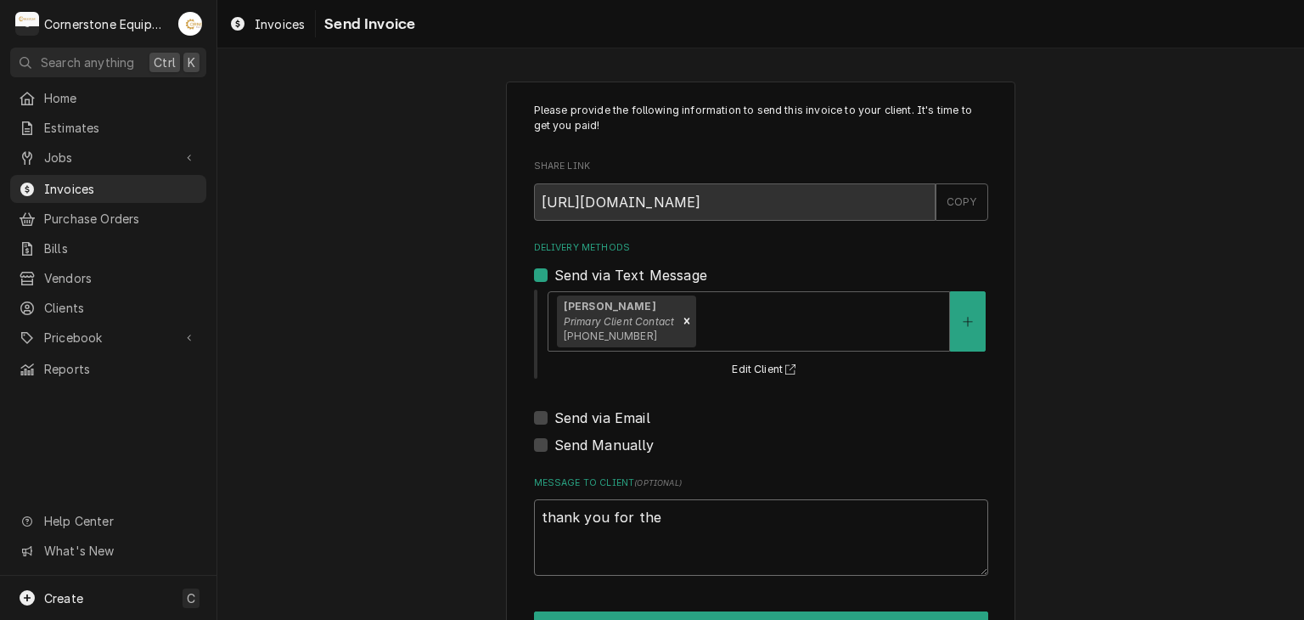
type textarea "x"
type textarea "thank you for the"
type textarea "x"
type textarea "thank you for the o"
type textarea "x"
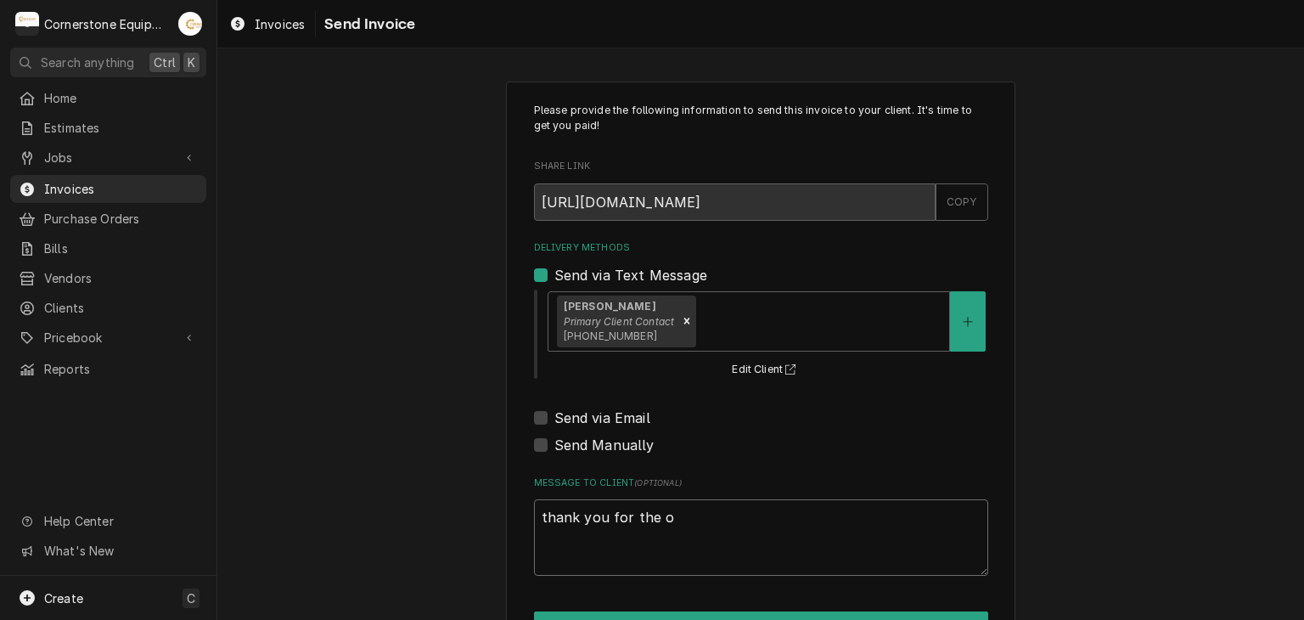
type textarea "thank you for the op"
type textarea "x"
type textarea "thank you for the opp"
type textarea "x"
type textarea "thank you for the oppo"
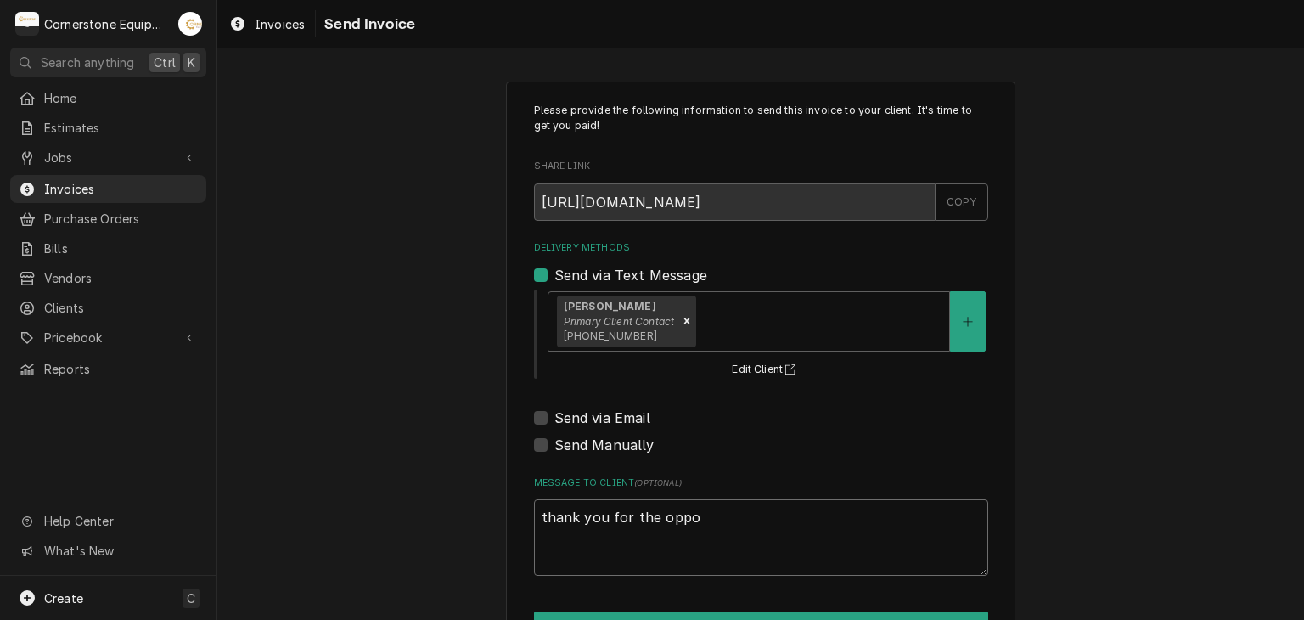
type textarea "x"
type textarea "thank you for the oppor"
type textarea "x"
type textarea "thank you for the opport"
type textarea "x"
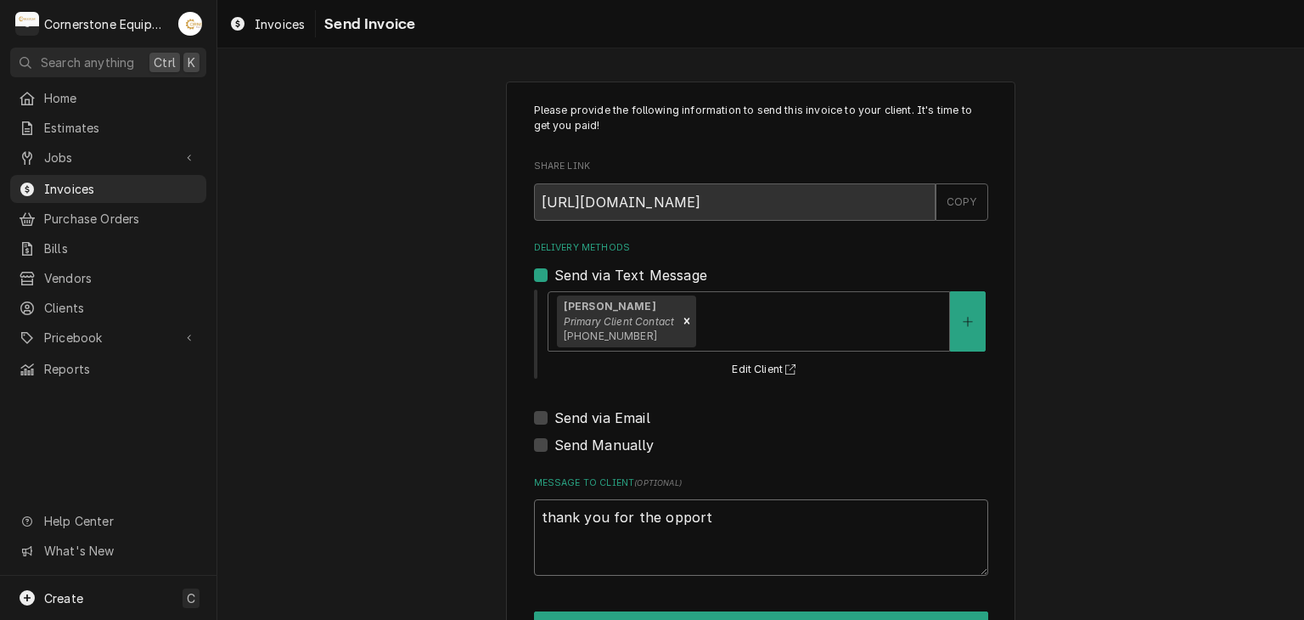
type textarea "thank you for the opportu"
type textarea "x"
type textarea "thank you for the opportun"
type textarea "x"
type textarea "thank you for the opportuni"
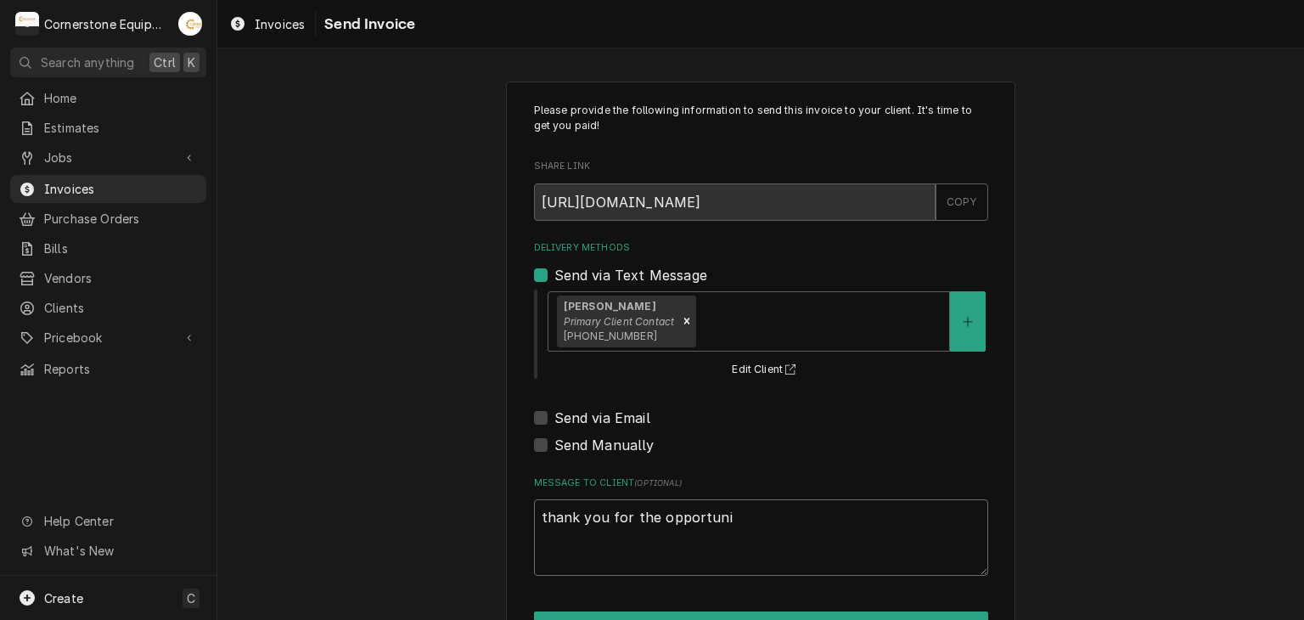
type textarea "x"
type textarea "thank you for the opportunit"
type textarea "x"
type textarea "thank you for the opportunity"
type textarea "x"
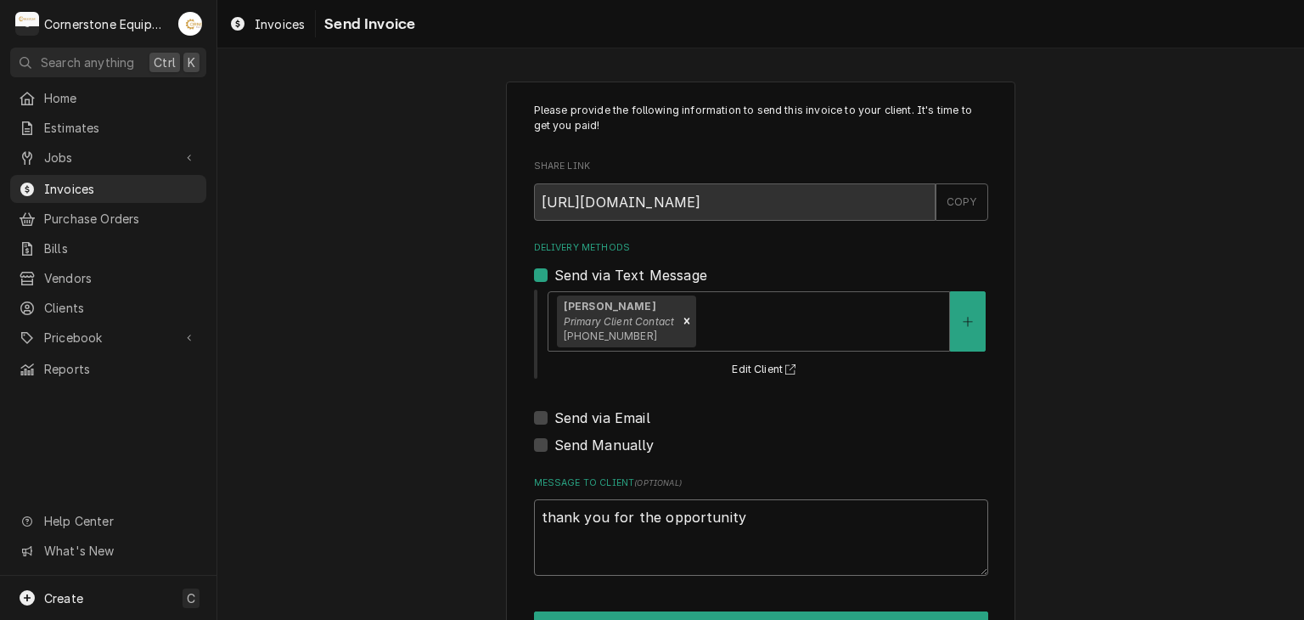
type textarea "thank you for the opportunity"
type textarea "x"
drag, startPoint x: 859, startPoint y: 528, endPoint x: 458, endPoint y: 535, distance: 400.8
click at [458, 535] on div "Please provide the following information to send this invoice to your client. I…" at bounding box center [760, 372] width 1087 height 613
click at [549, 612] on button "Send" at bounding box center [761, 626] width 454 height 31
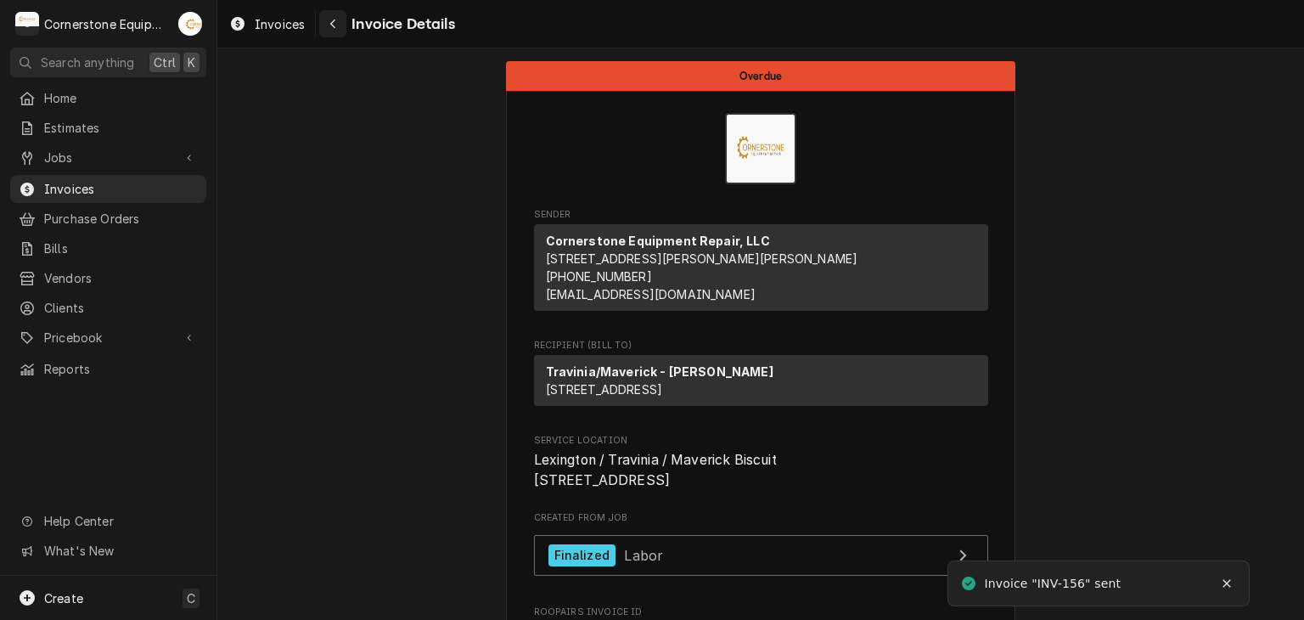
click at [327, 36] on button "Navigate back" at bounding box center [332, 23] width 27 height 27
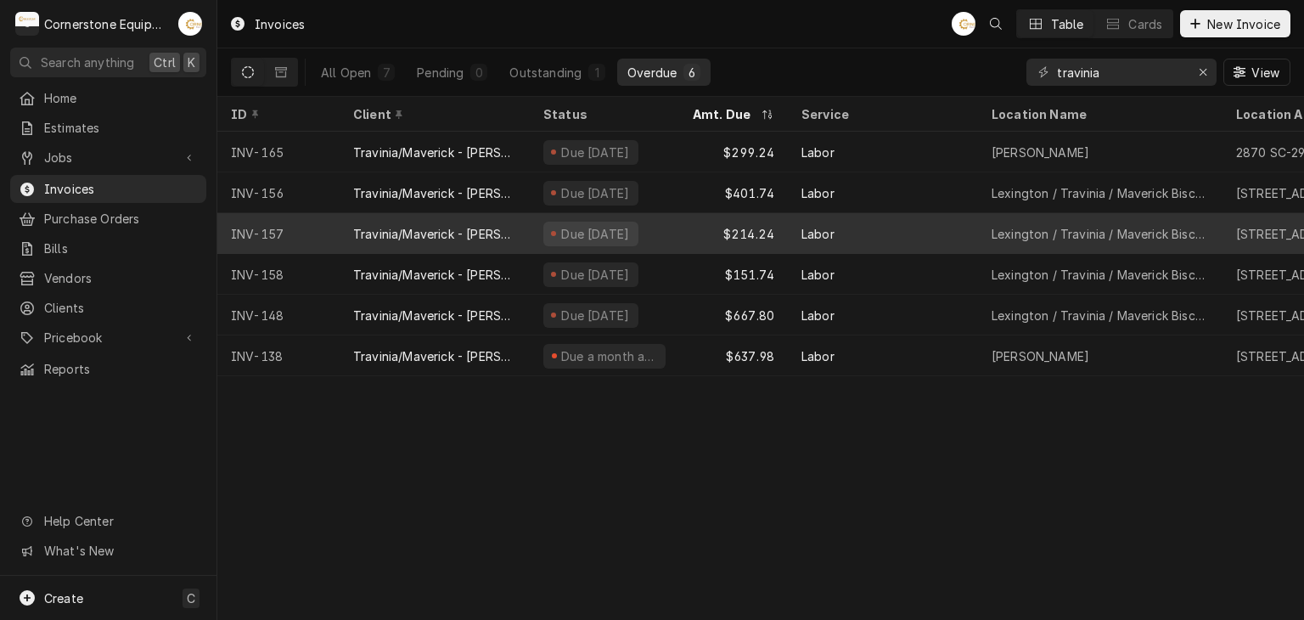
click at [554, 223] on div "Due [DATE]" at bounding box center [590, 234] width 95 height 25
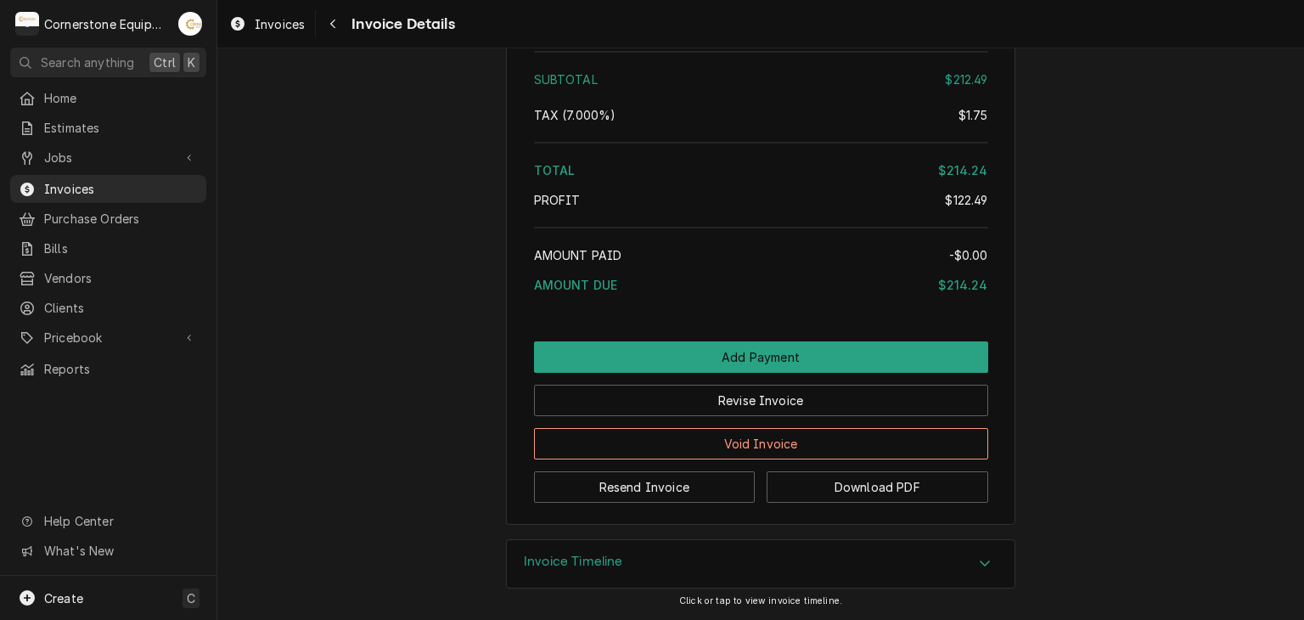
scroll to position [2343, 0]
click at [683, 488] on button "Resend Invoice" at bounding box center [645, 486] width 222 height 31
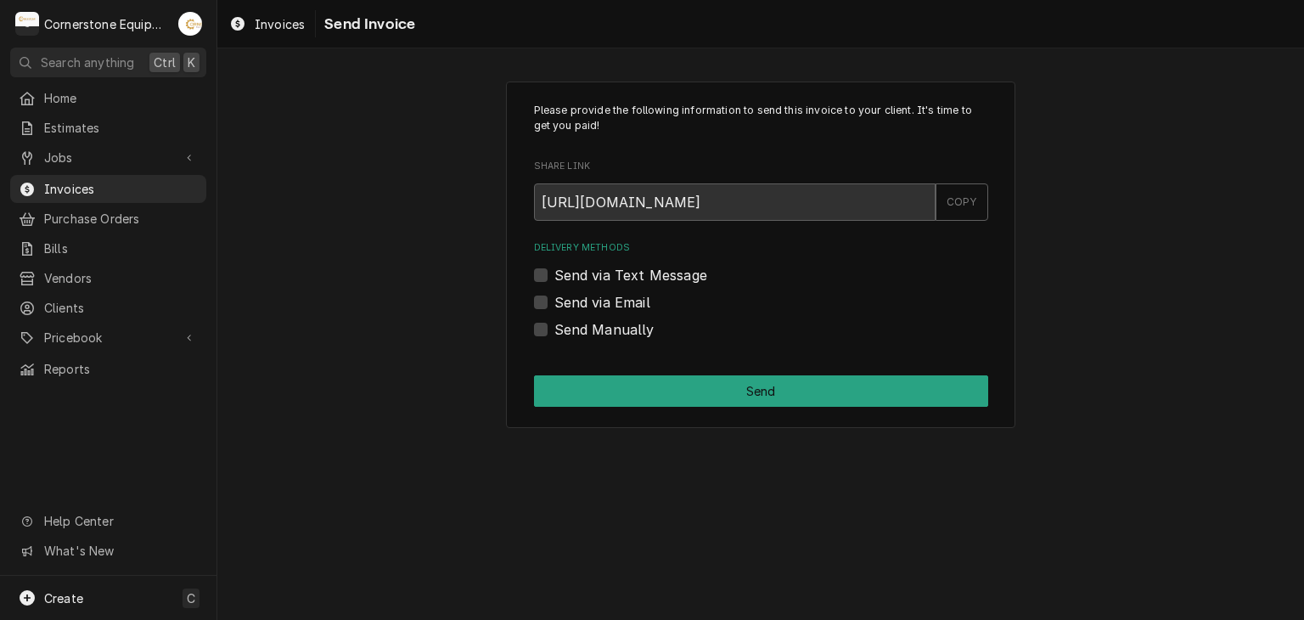
click at [669, 275] on label "Send via Text Message" at bounding box center [630, 275] width 153 height 20
click at [669, 275] on input "Send via Text Message" at bounding box center [781, 283] width 454 height 37
checkbox input "true"
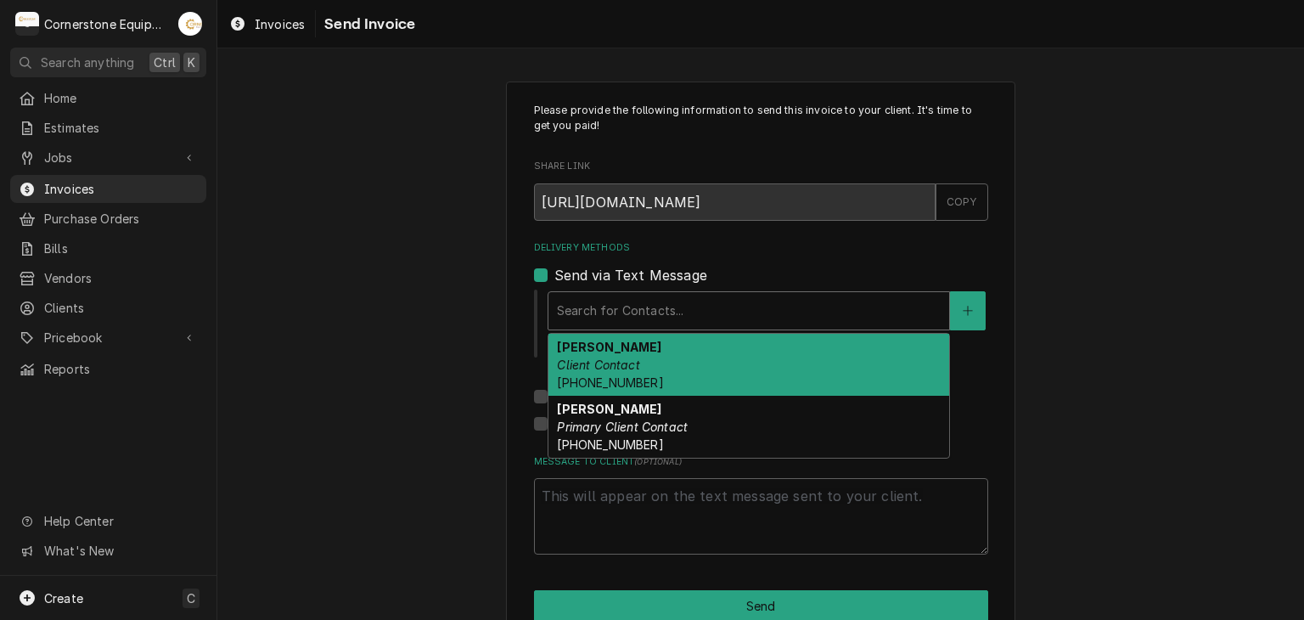
click at [677, 314] on div "Delivery Methods" at bounding box center [749, 310] width 384 height 31
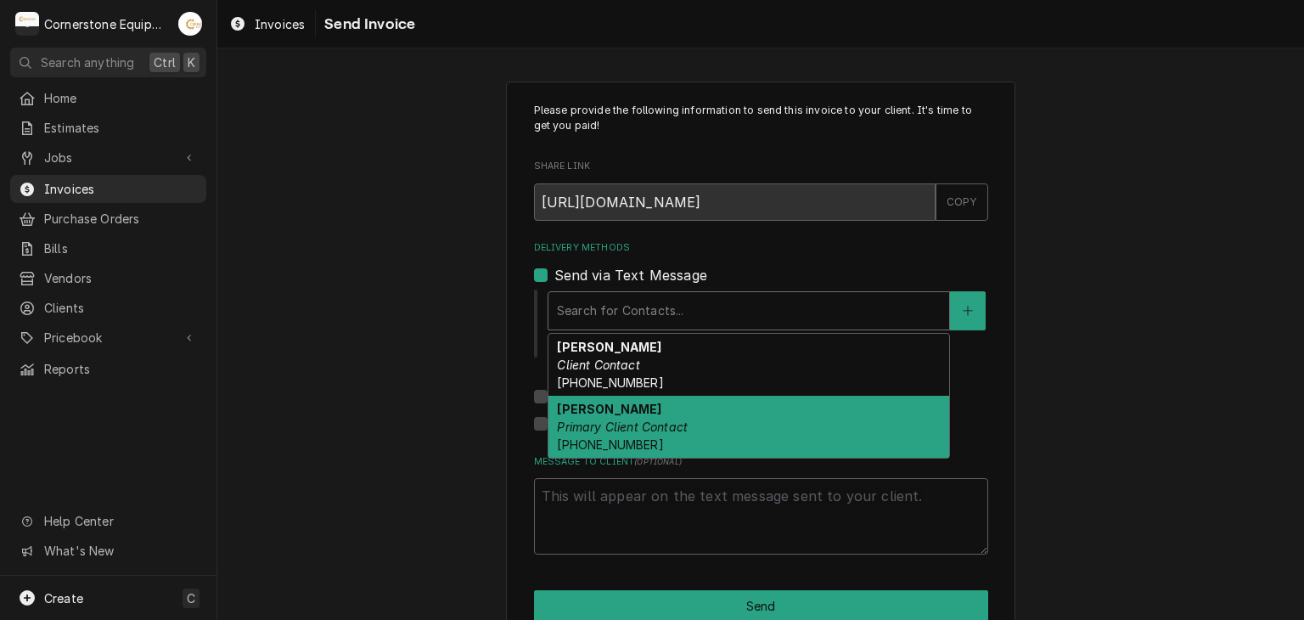
click at [676, 419] on em "Primary Client Contact" at bounding box center [622, 426] width 131 height 14
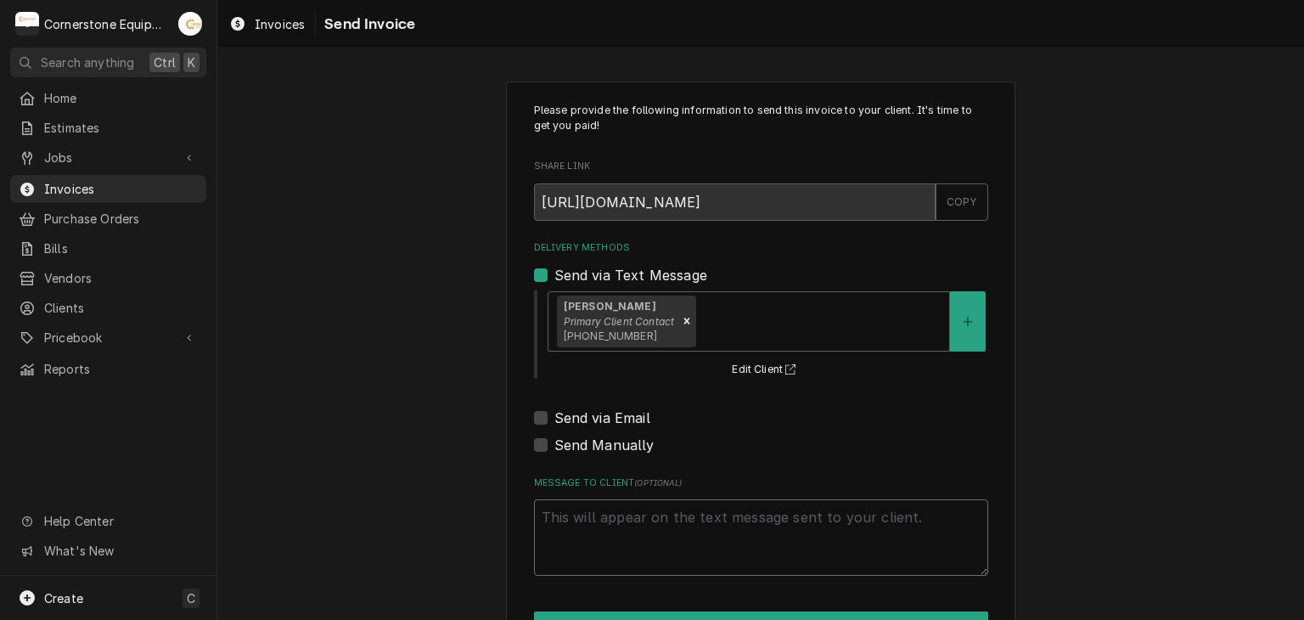
click at [677, 499] on textarea "Message to Client ( optional )" at bounding box center [761, 537] width 454 height 76
paste textarea "thank you for the opportunity to be of service!"
type textarea "x"
type textarea "thank you for the opportunity to be of service!"
click at [684, 613] on button "Send" at bounding box center [761, 626] width 454 height 31
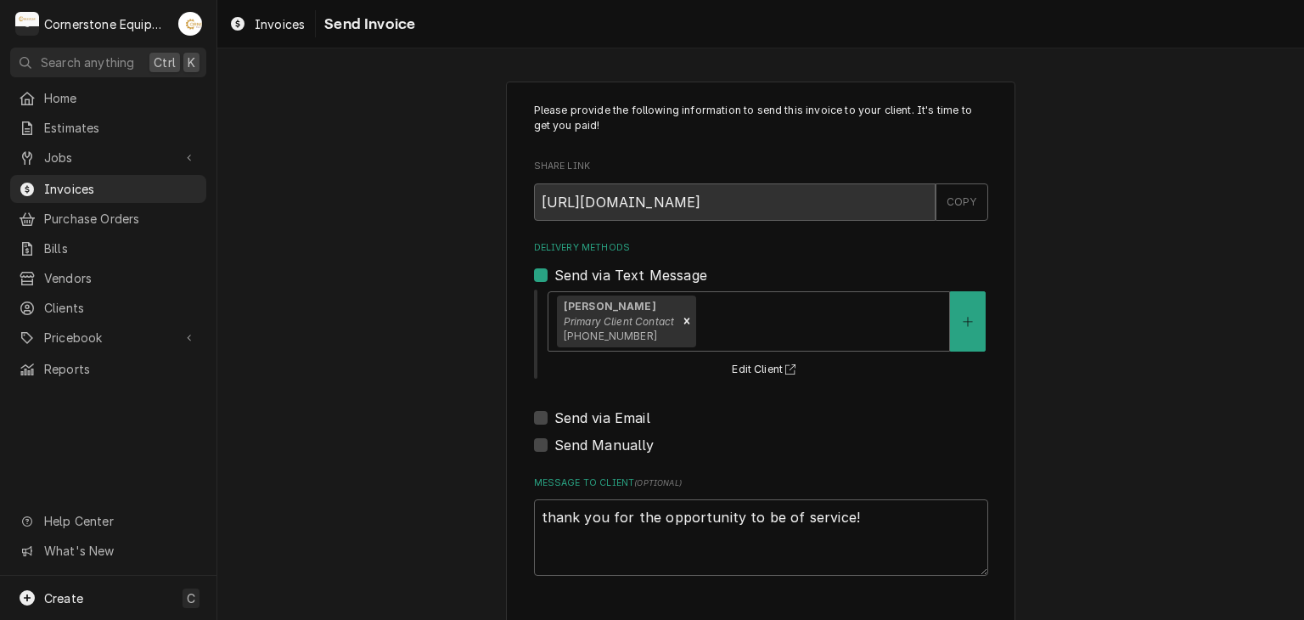
type textarea "x"
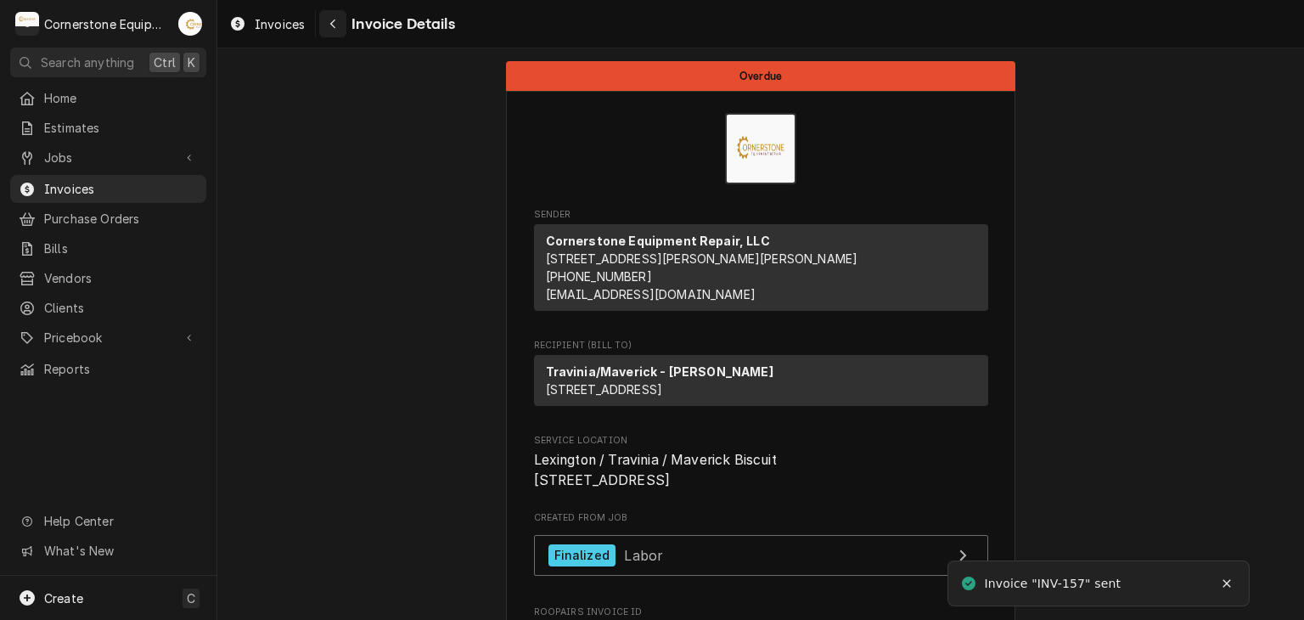
click at [338, 30] on div "Navigate back" at bounding box center [332, 23] width 17 height 17
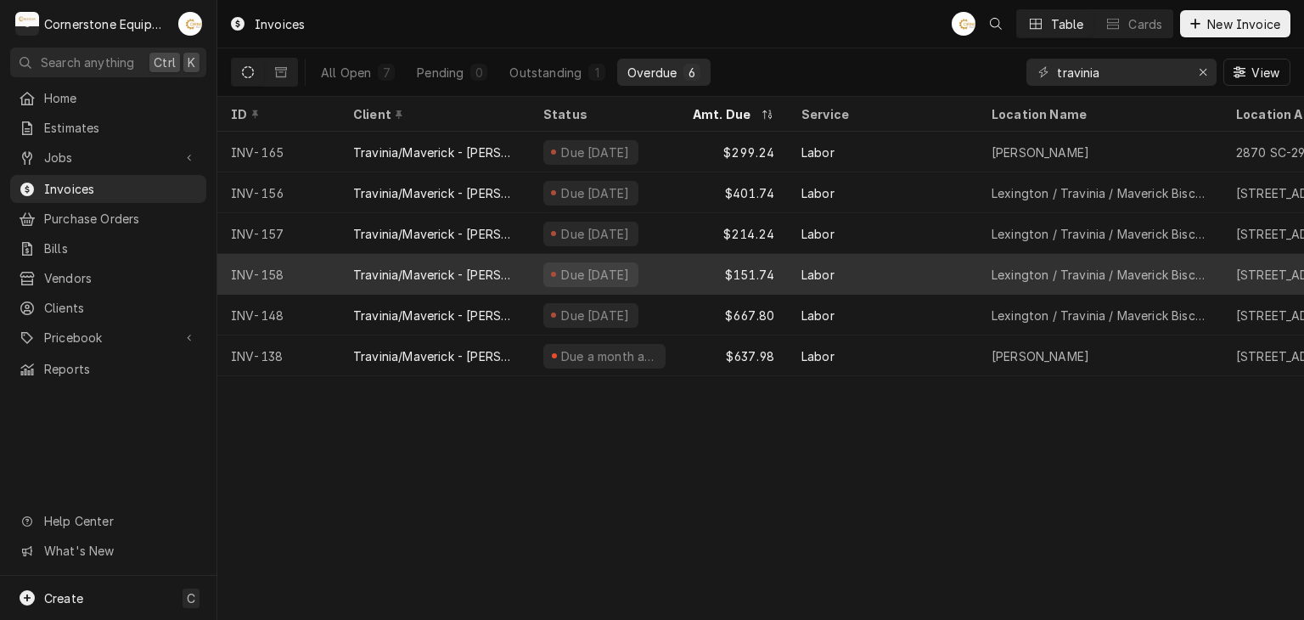
click at [530, 269] on div "Due [DATE]" at bounding box center [604, 274] width 149 height 41
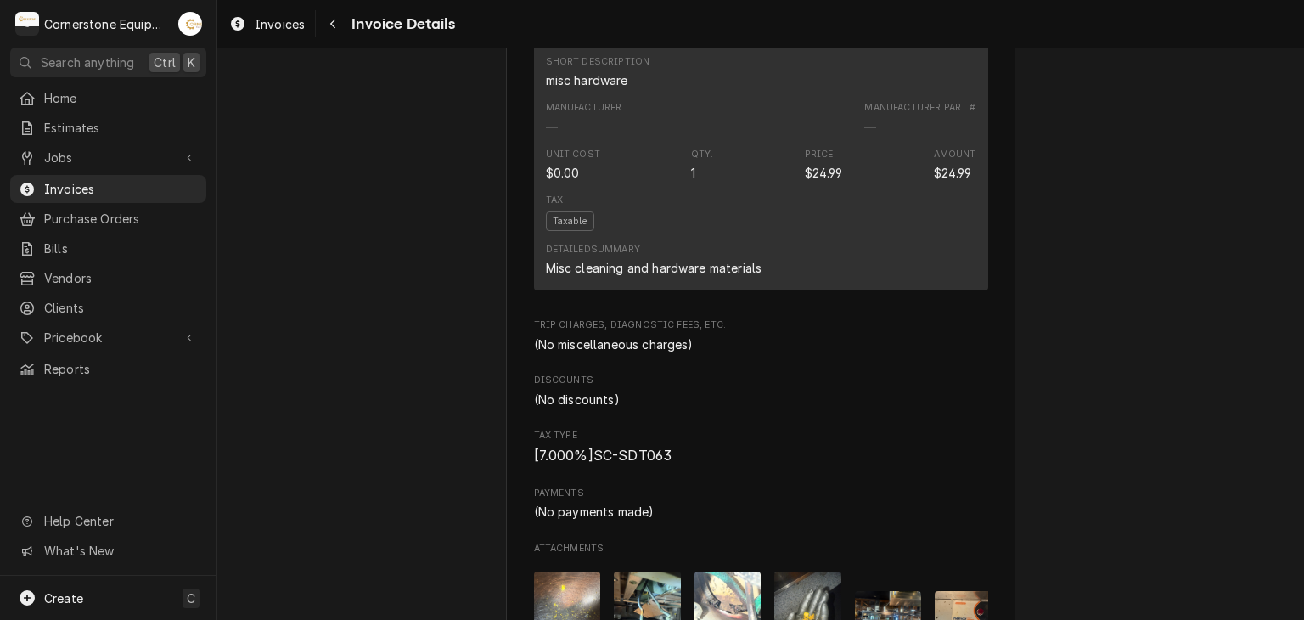
scroll to position [2403, 0]
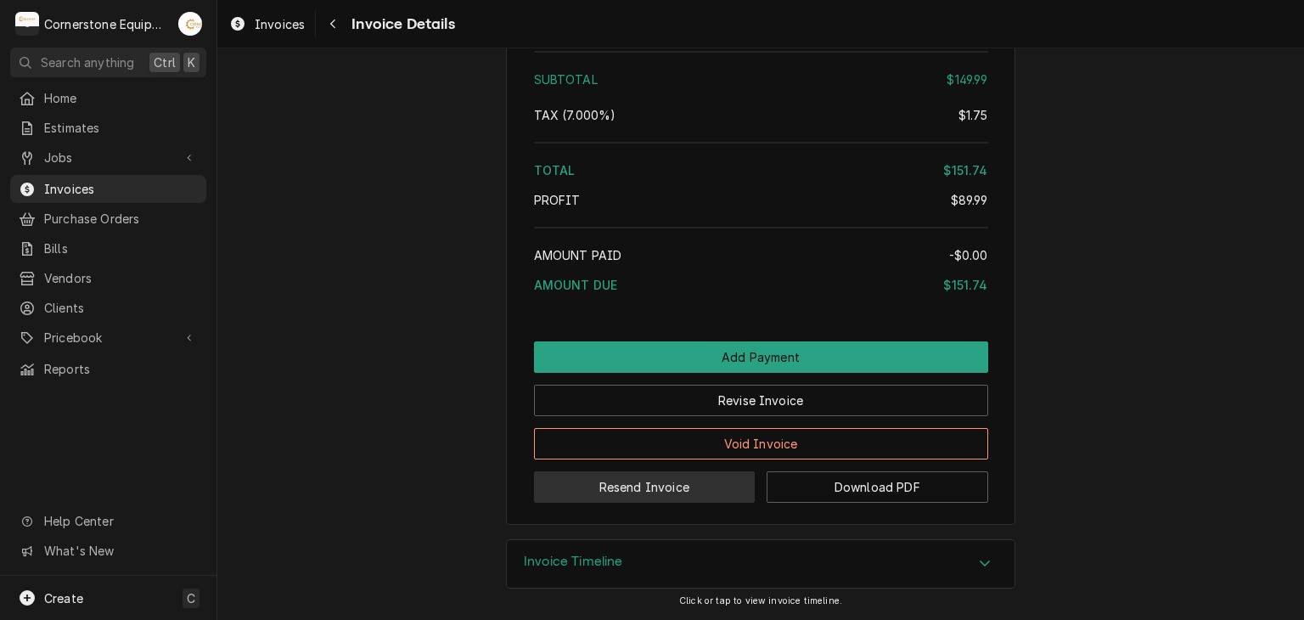
click at [648, 475] on button "Resend Invoice" at bounding box center [645, 486] width 222 height 31
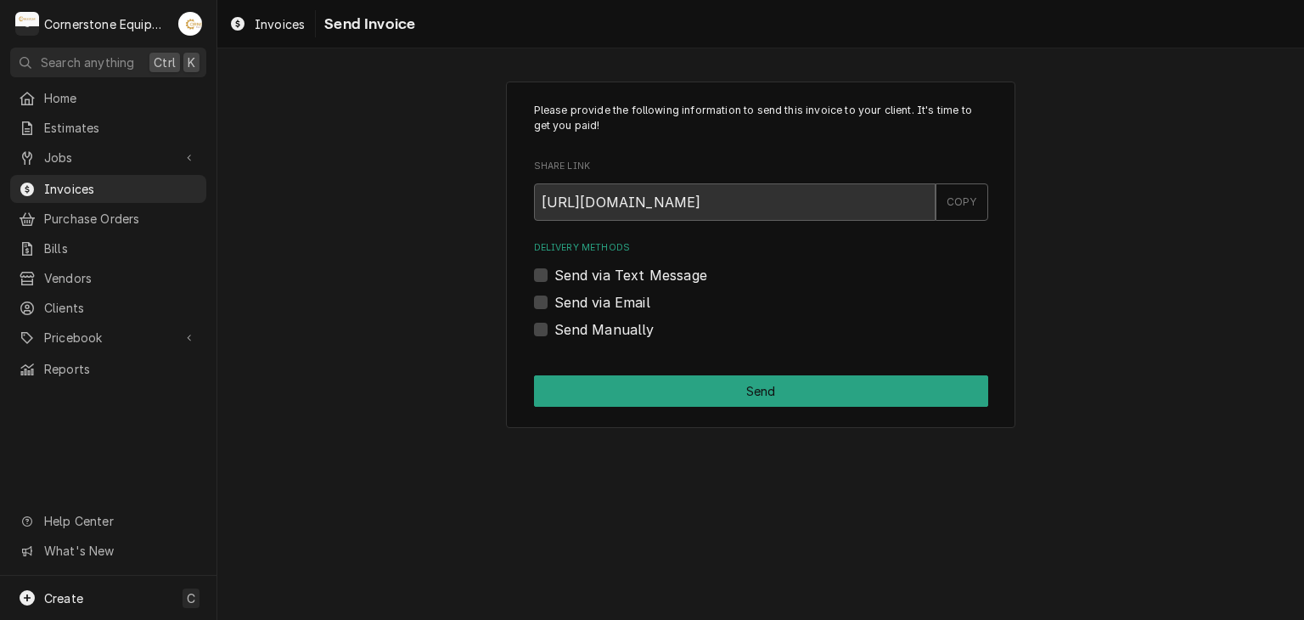
click at [608, 267] on label "Send via Text Message" at bounding box center [630, 275] width 153 height 20
click at [608, 267] on input "Send via Text Message" at bounding box center [781, 283] width 454 height 37
checkbox input "true"
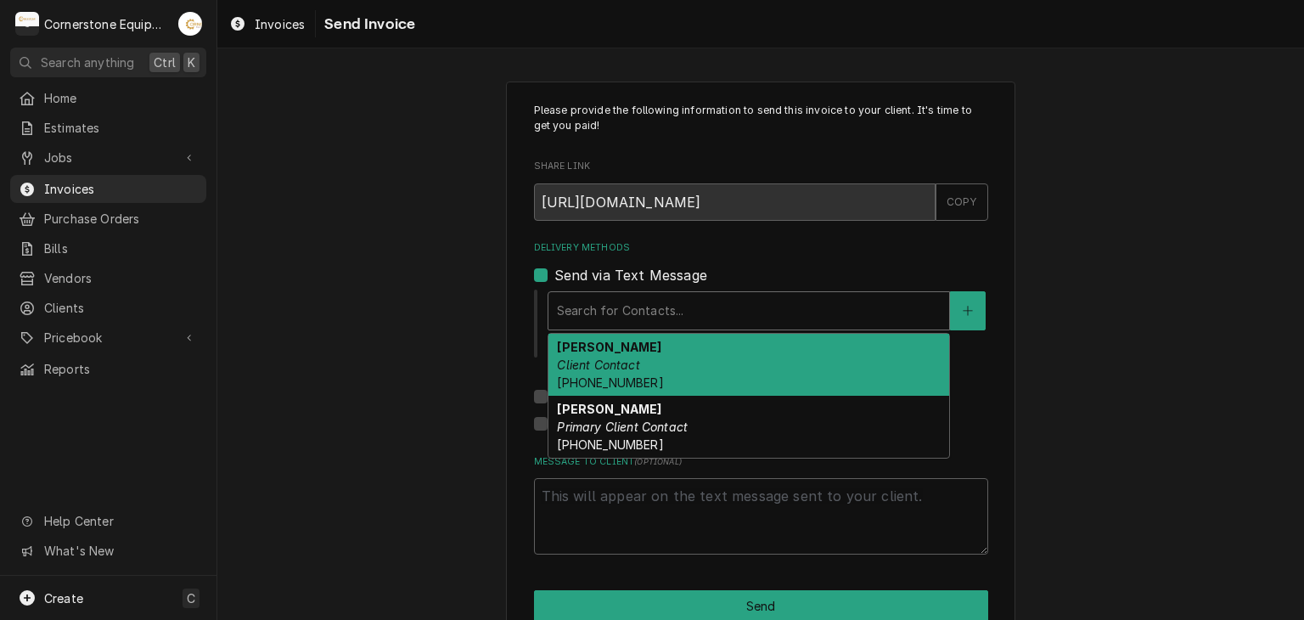
click at [607, 291] on div "Search for Contacts..." at bounding box center [749, 310] width 402 height 39
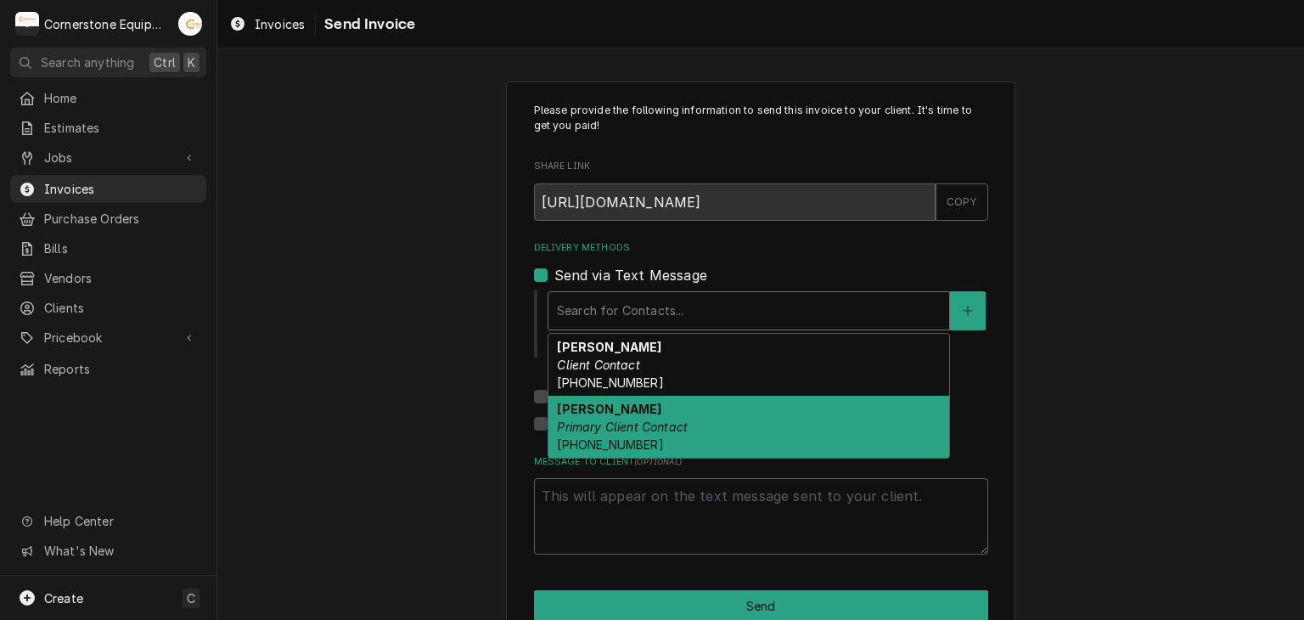
click at [655, 433] on div "[PERSON_NAME] Primary Client Contact [PHONE_NUMBER]" at bounding box center [748, 427] width 401 height 62
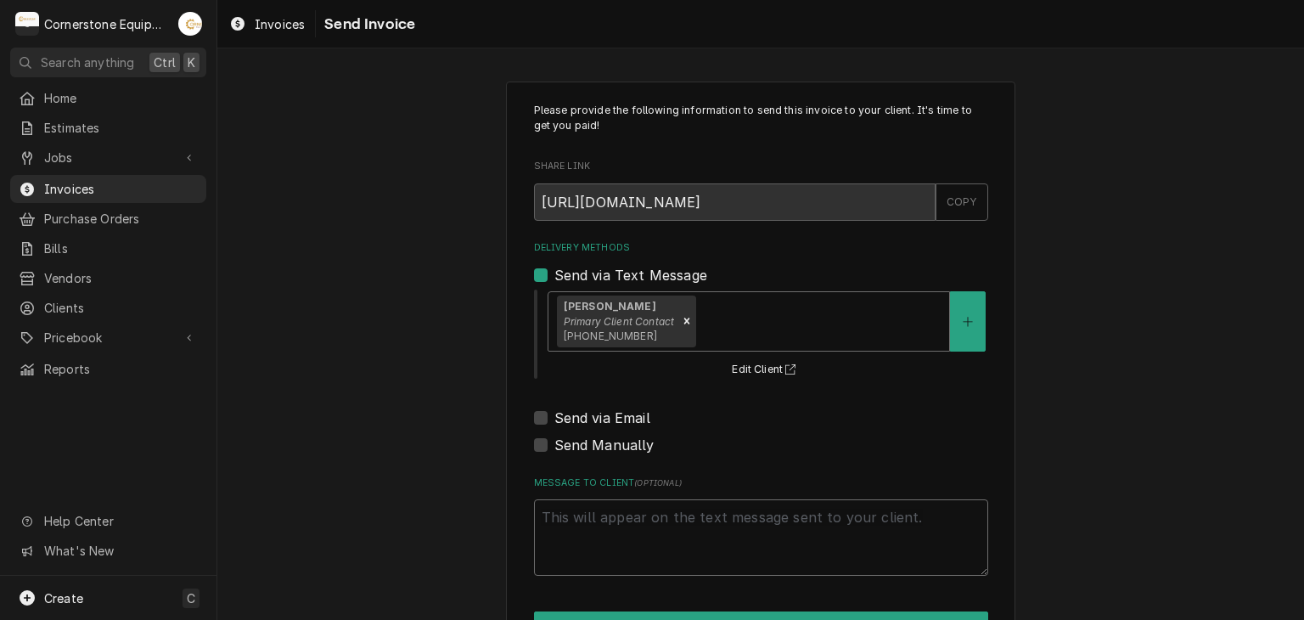
click at [629, 514] on textarea "Message to Client ( optional )" at bounding box center [761, 537] width 454 height 76
paste textarea "thank you for the opportunity to be of service!"
type textarea "x"
type textarea "thank you for the opportunity to be of service!"
click at [649, 616] on button "Send" at bounding box center [761, 626] width 454 height 31
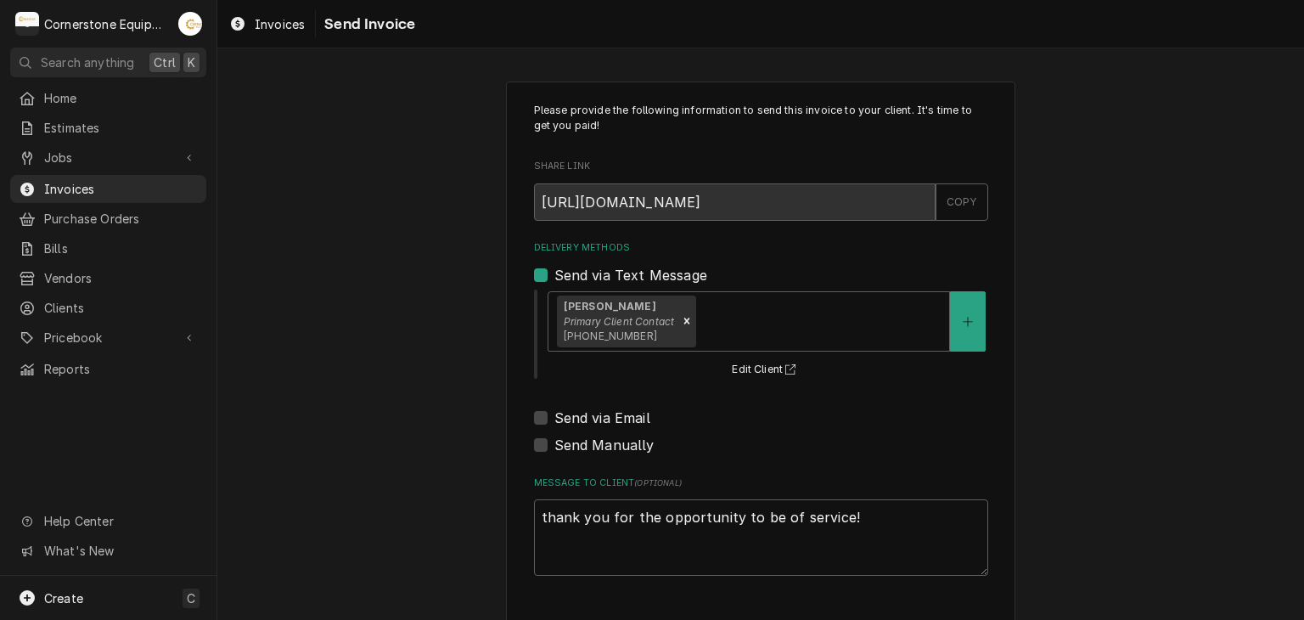
type textarea "x"
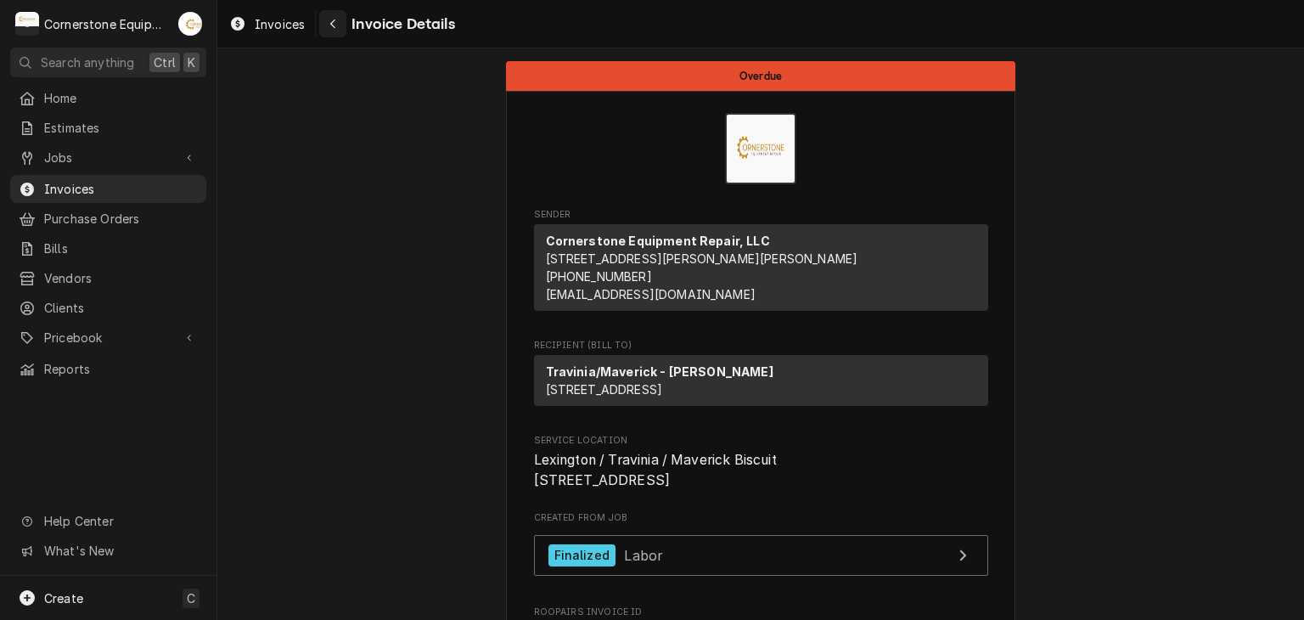
click at [330, 20] on icon "Navigate back" at bounding box center [333, 24] width 8 height 12
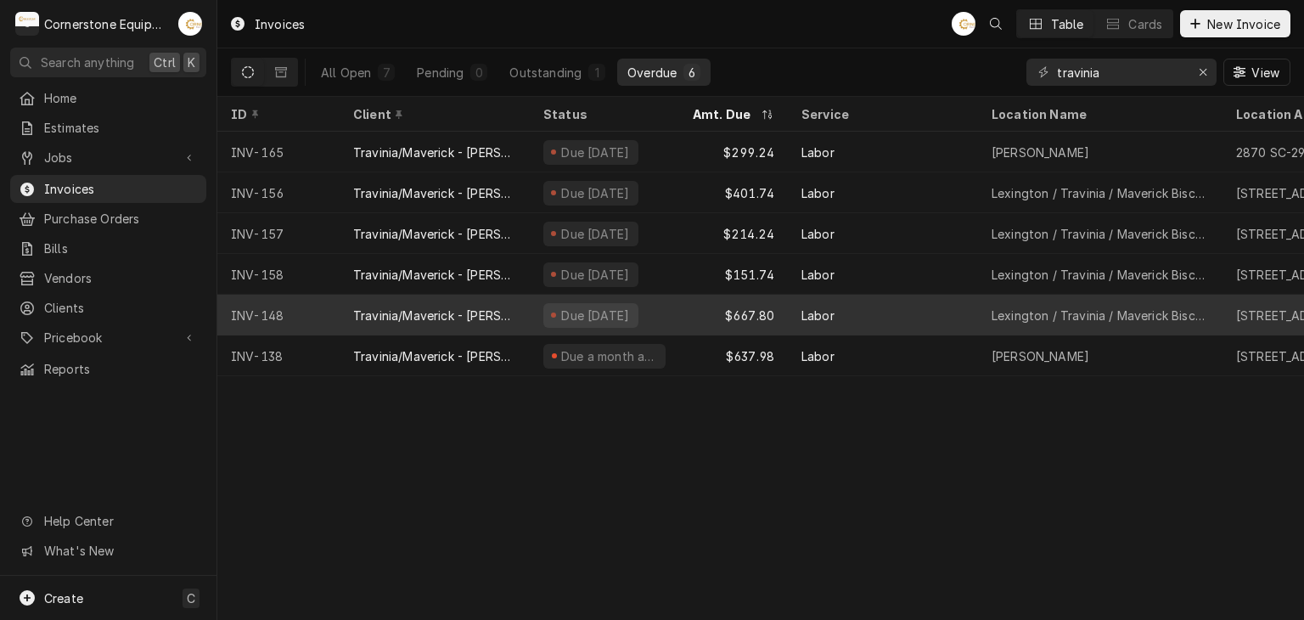
click at [536, 310] on div "Due [DATE]" at bounding box center [604, 315] width 149 height 41
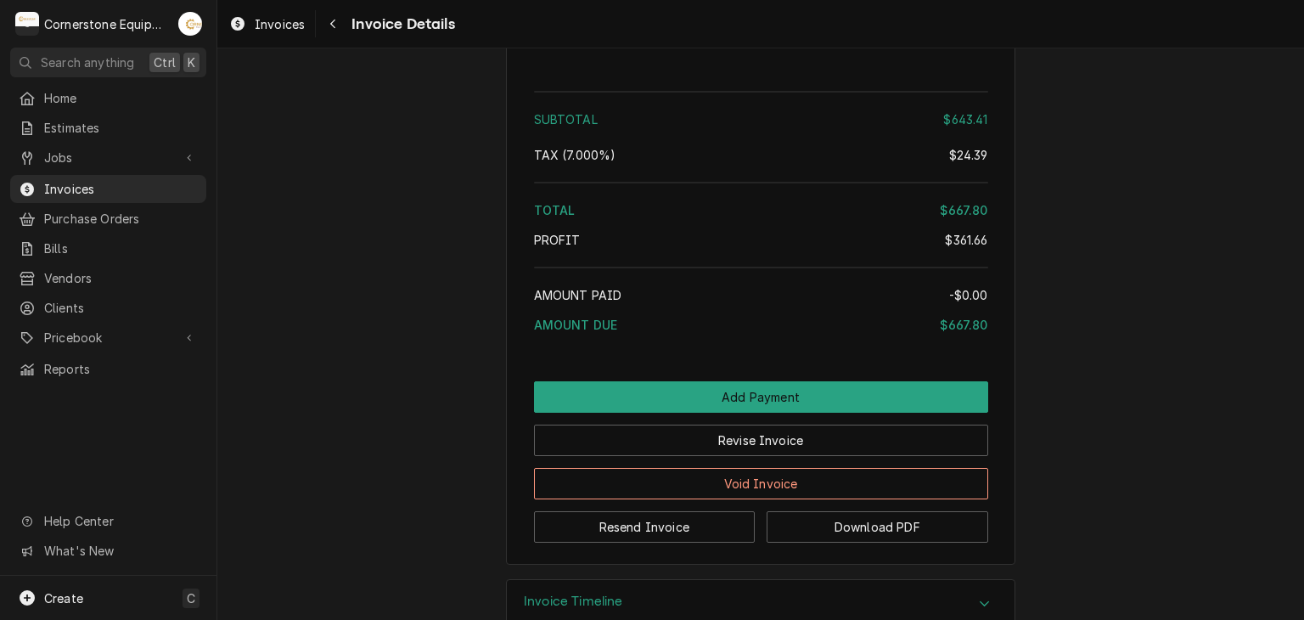
scroll to position [2411, 0]
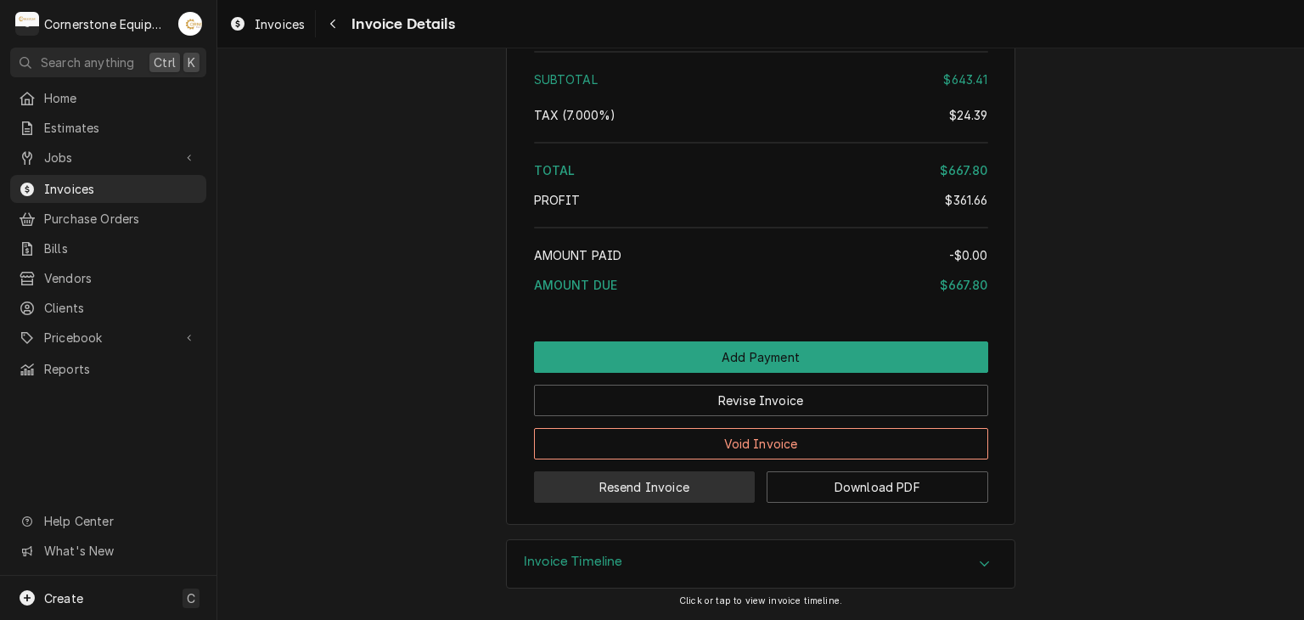
click at [689, 492] on button "Resend Invoice" at bounding box center [645, 486] width 222 height 31
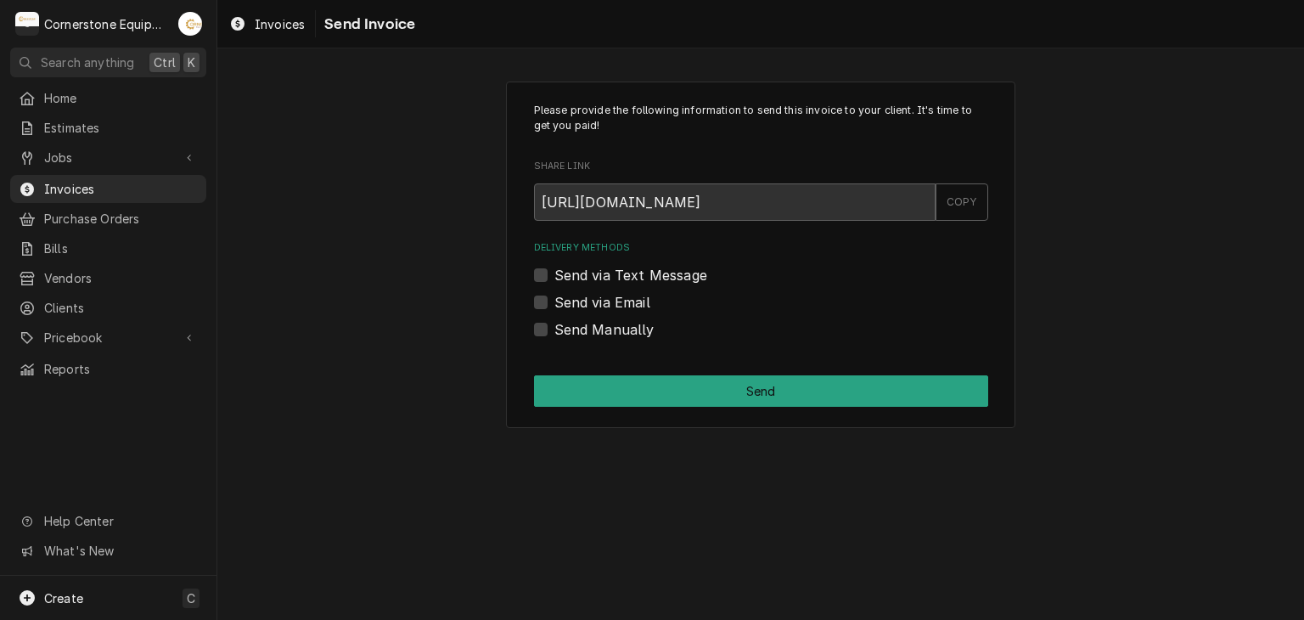
click at [665, 256] on div "Delivery Methods Send via Text Message Send via Email Send Manually" at bounding box center [761, 290] width 454 height 98
click at [666, 261] on div "Delivery Methods Send via Text Message Send via Email Send Manually" at bounding box center [761, 290] width 454 height 98
click at [665, 267] on label "Send via Text Message" at bounding box center [630, 275] width 153 height 20
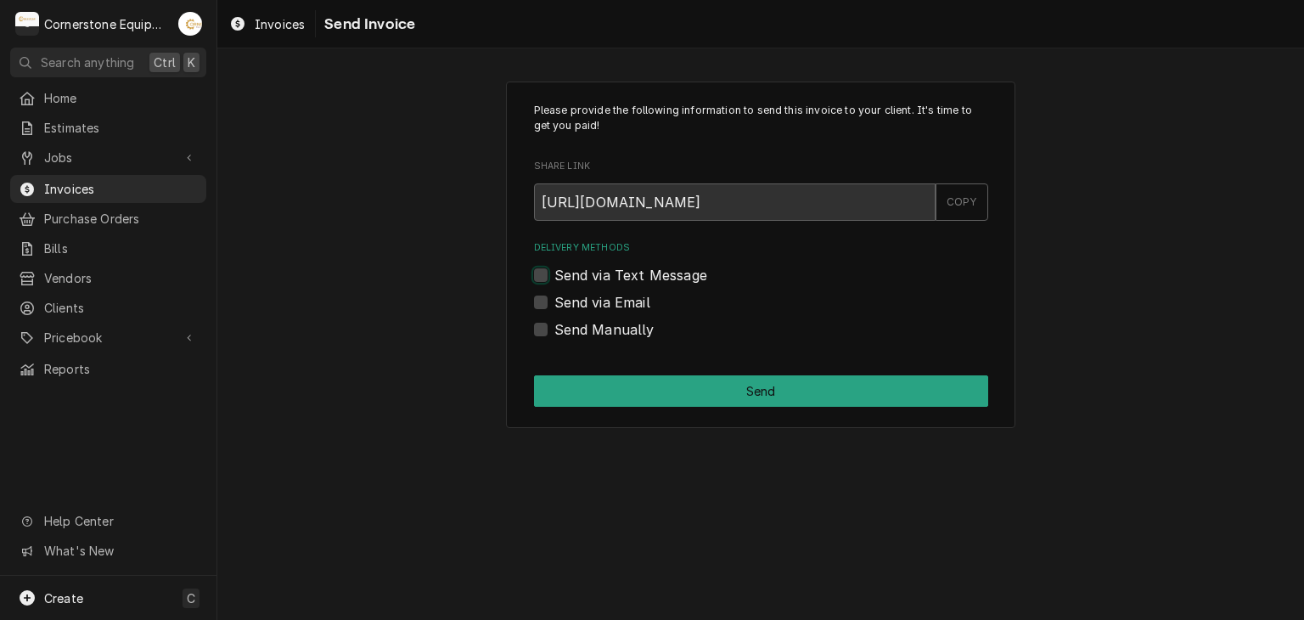
click at [665, 267] on input "Send via Text Message" at bounding box center [781, 283] width 454 height 37
checkbox input "true"
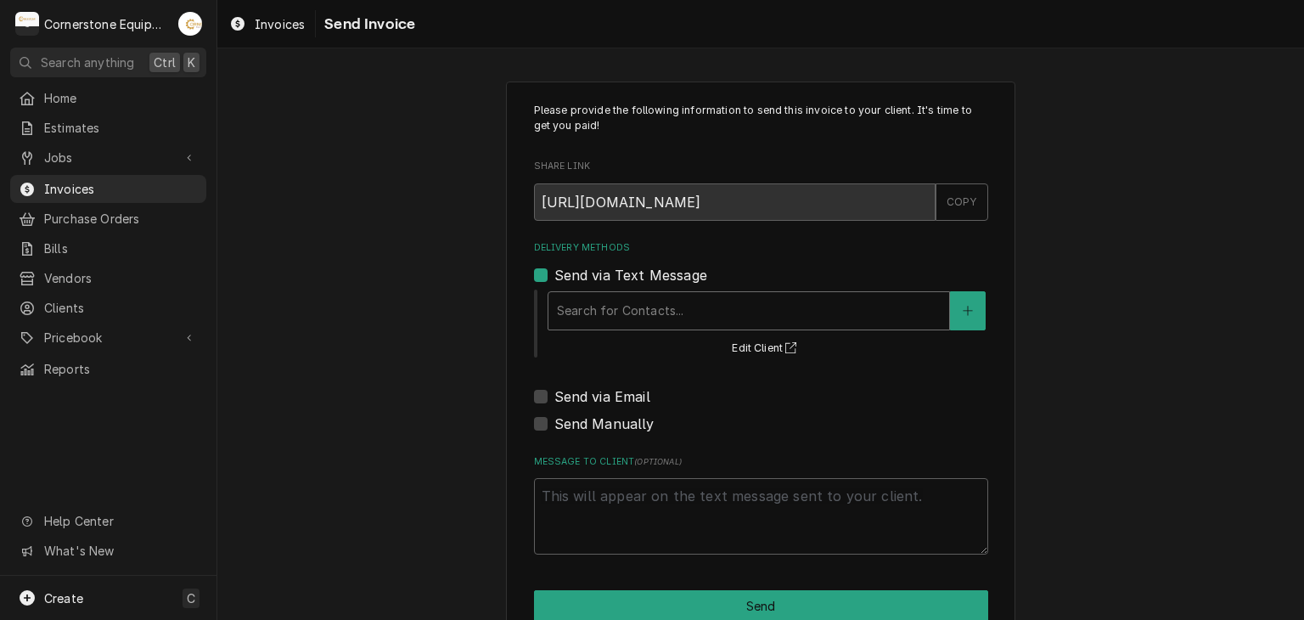
click at [659, 301] on div "Delivery Methods" at bounding box center [749, 310] width 384 height 31
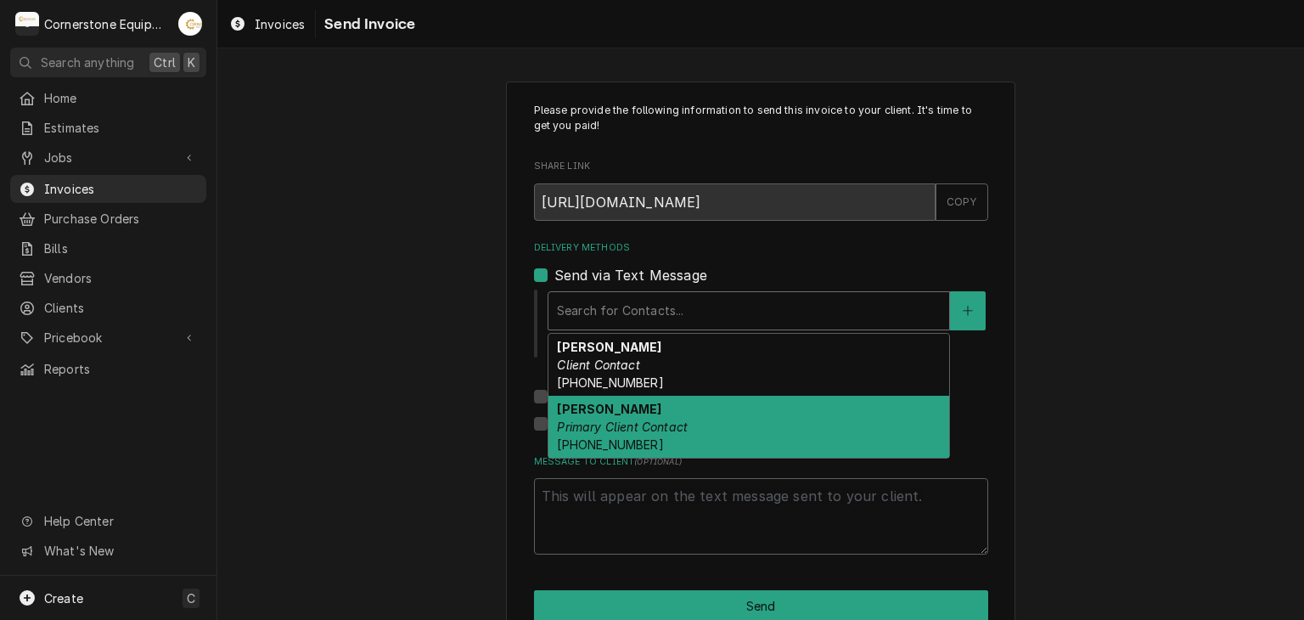
click at [652, 415] on div "Sergio Briceno Primary Client Contact (864) 915-0012" at bounding box center [748, 427] width 401 height 62
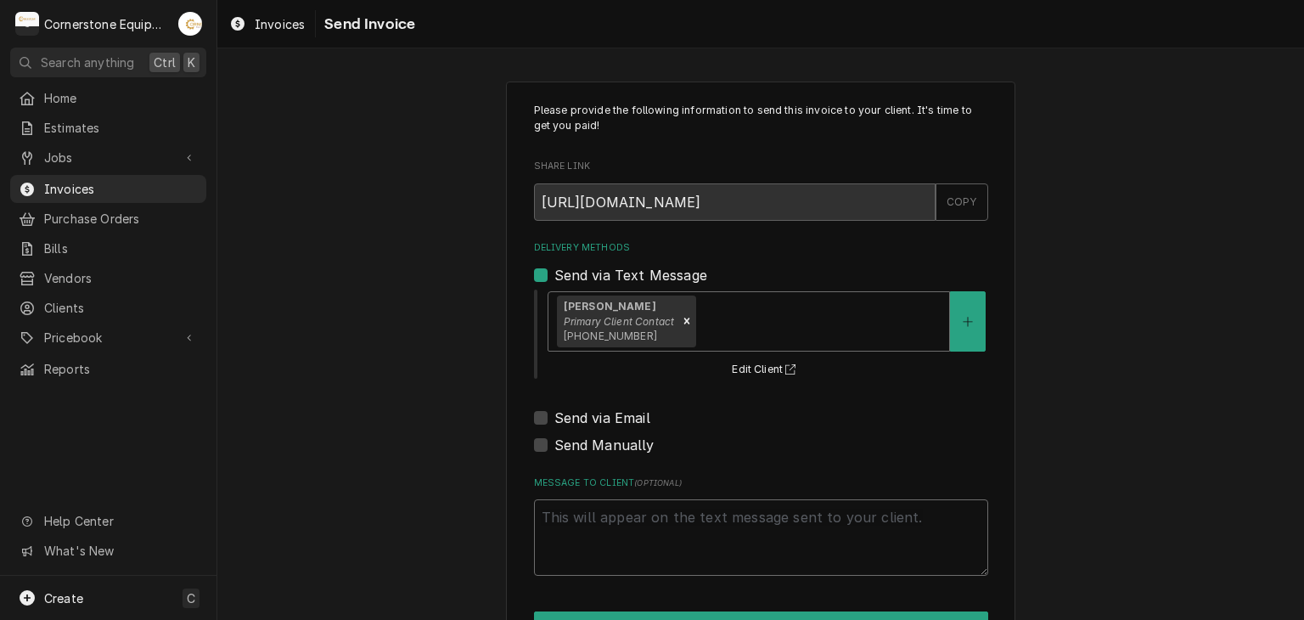
click at [618, 524] on textarea "Message to Client ( optional )" at bounding box center [761, 537] width 454 height 76
paste textarea "thank you for the opportunity to be of service!"
type textarea "x"
type textarea "thank you for the opportunity to be of service!"
click at [644, 613] on button "Send" at bounding box center [761, 626] width 454 height 31
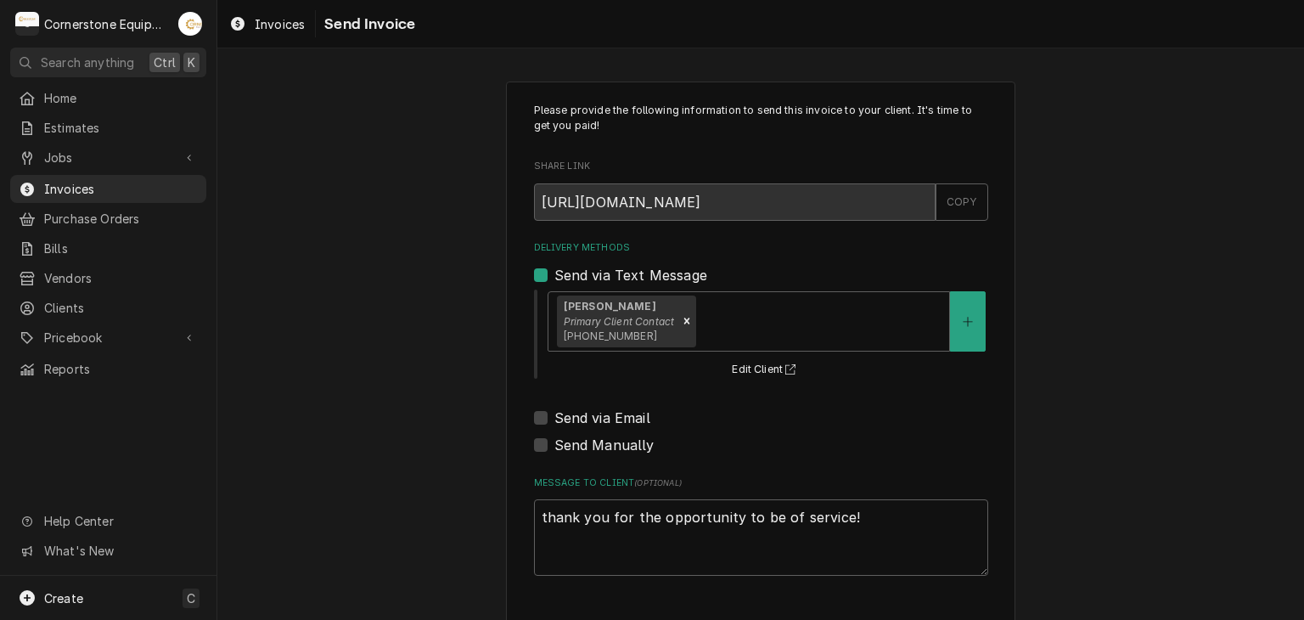
type textarea "x"
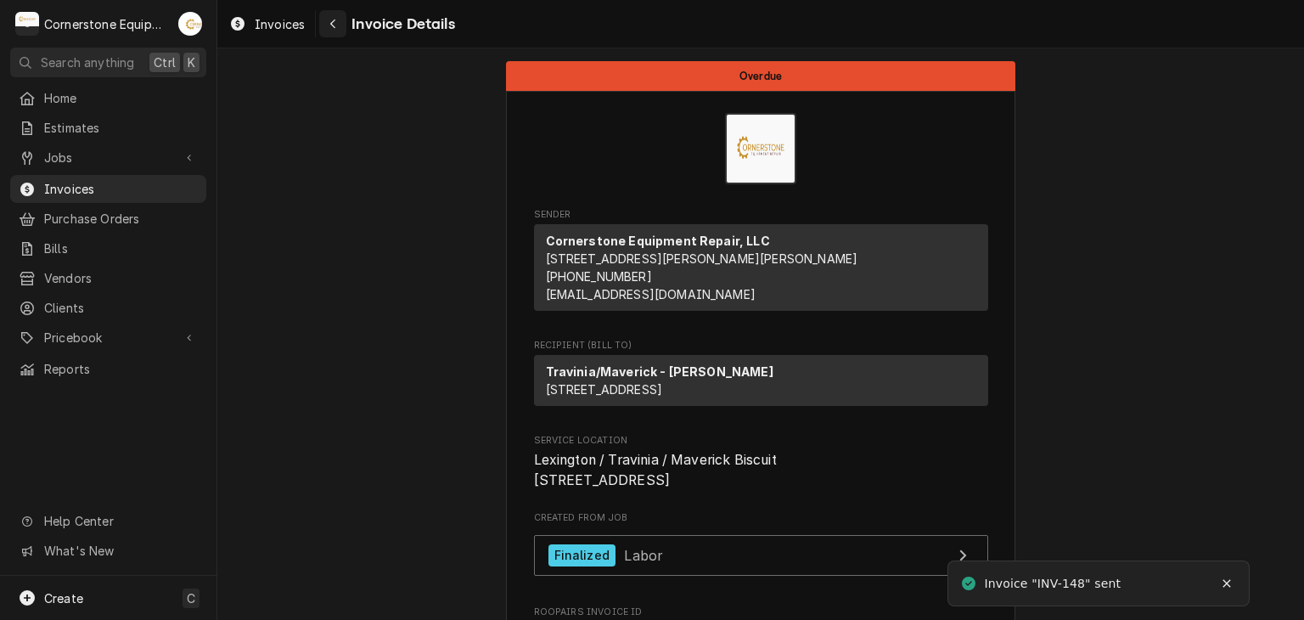
click at [337, 17] on div "Navigate back" at bounding box center [332, 23] width 17 height 17
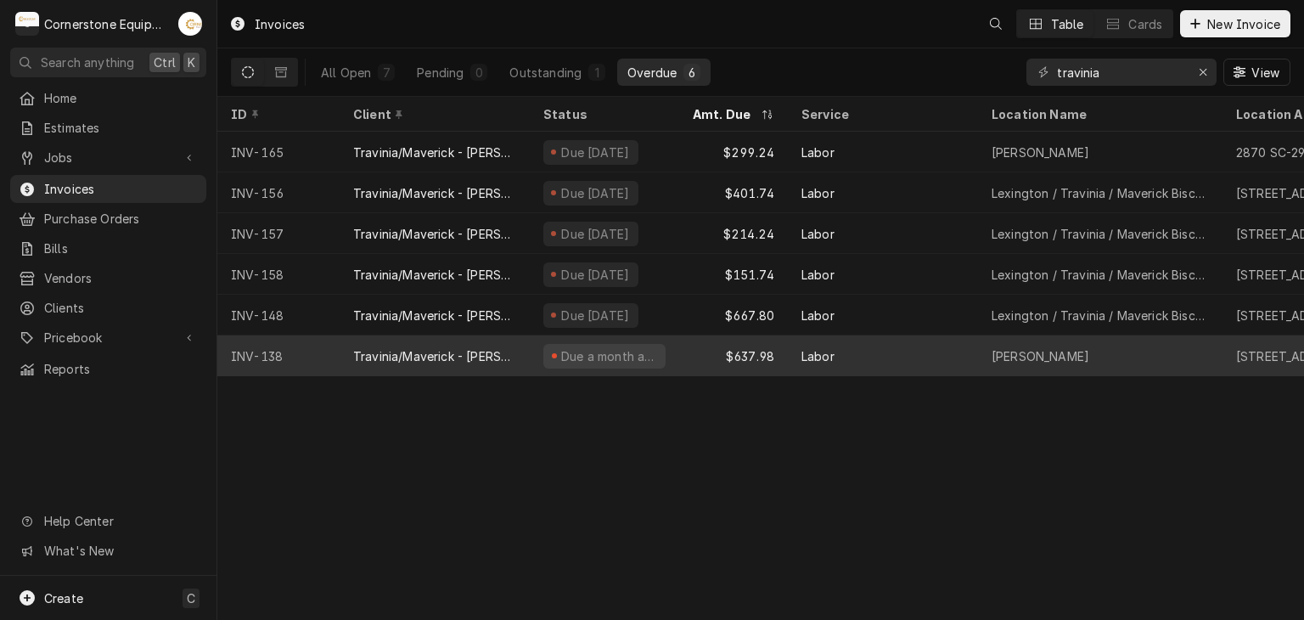
click at [662, 363] on div "Due a month ago" at bounding box center [604, 355] width 149 height 41
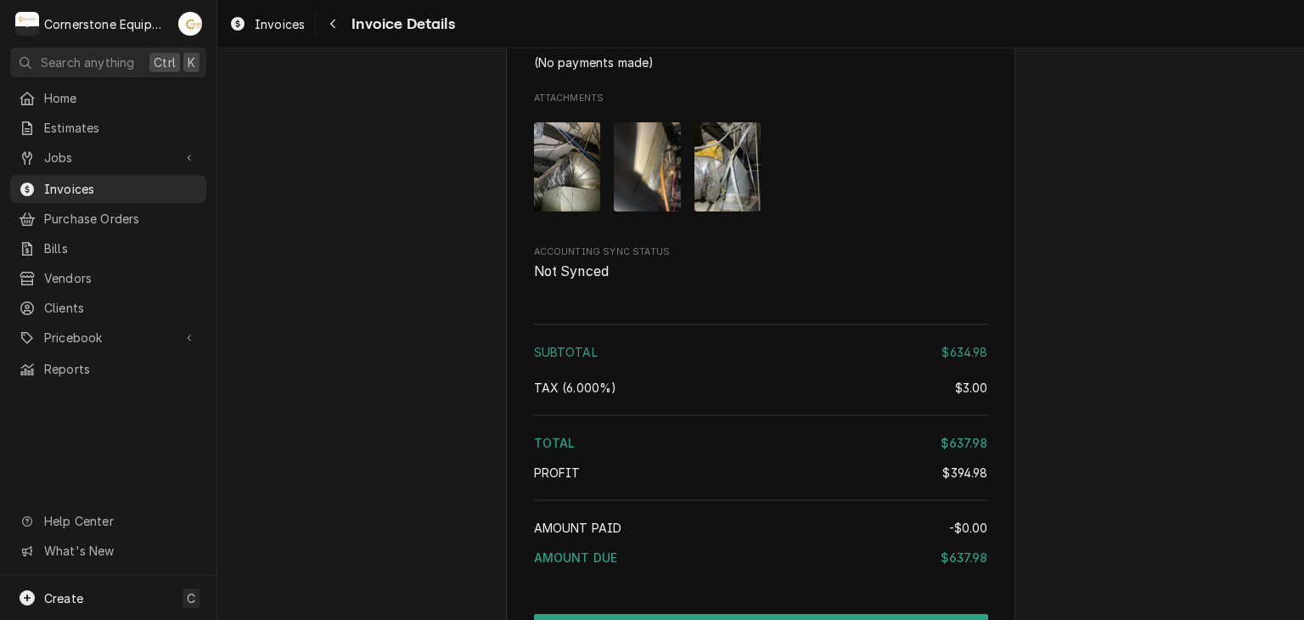
scroll to position [2701, 0]
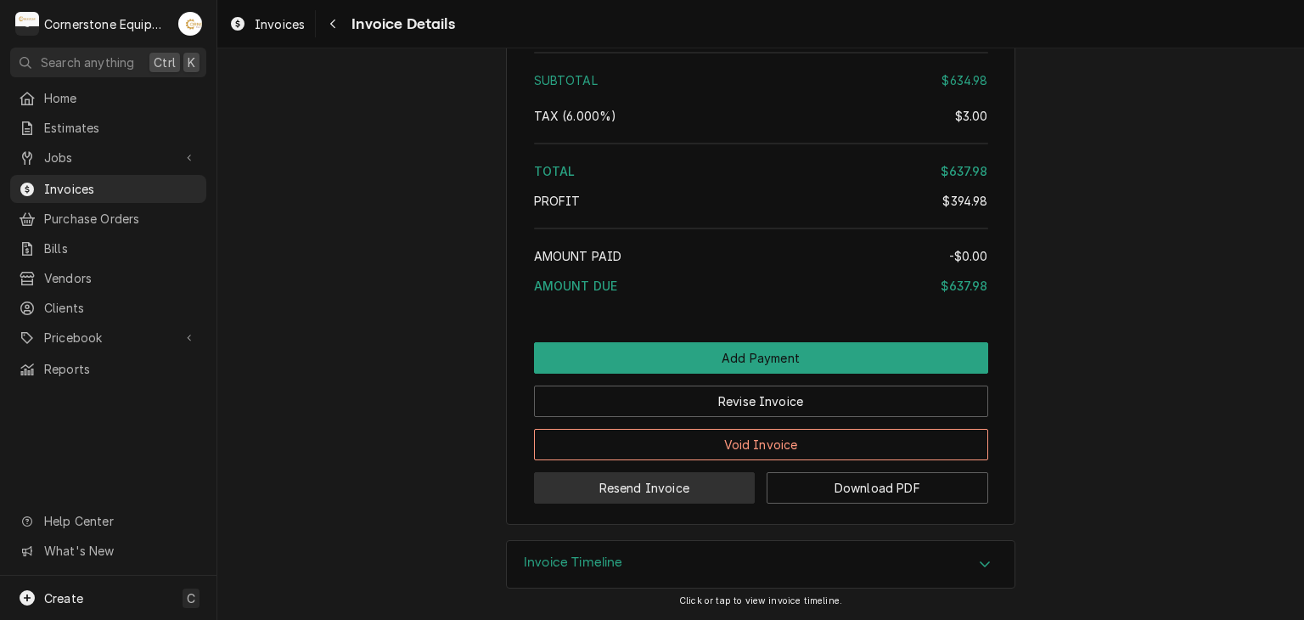
click at [706, 490] on button "Resend Invoice" at bounding box center [645, 487] width 222 height 31
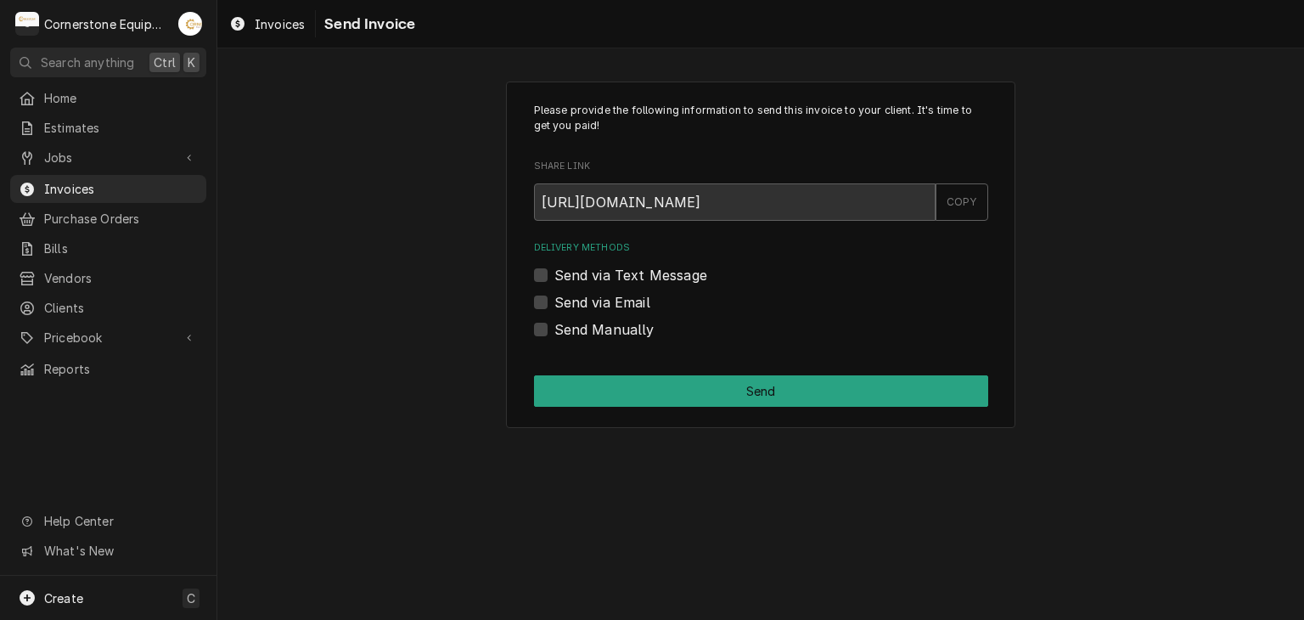
click at [628, 273] on label "Send via Text Message" at bounding box center [630, 275] width 153 height 20
click at [628, 273] on input "Send via Text Message" at bounding box center [781, 283] width 454 height 37
checkbox input "true"
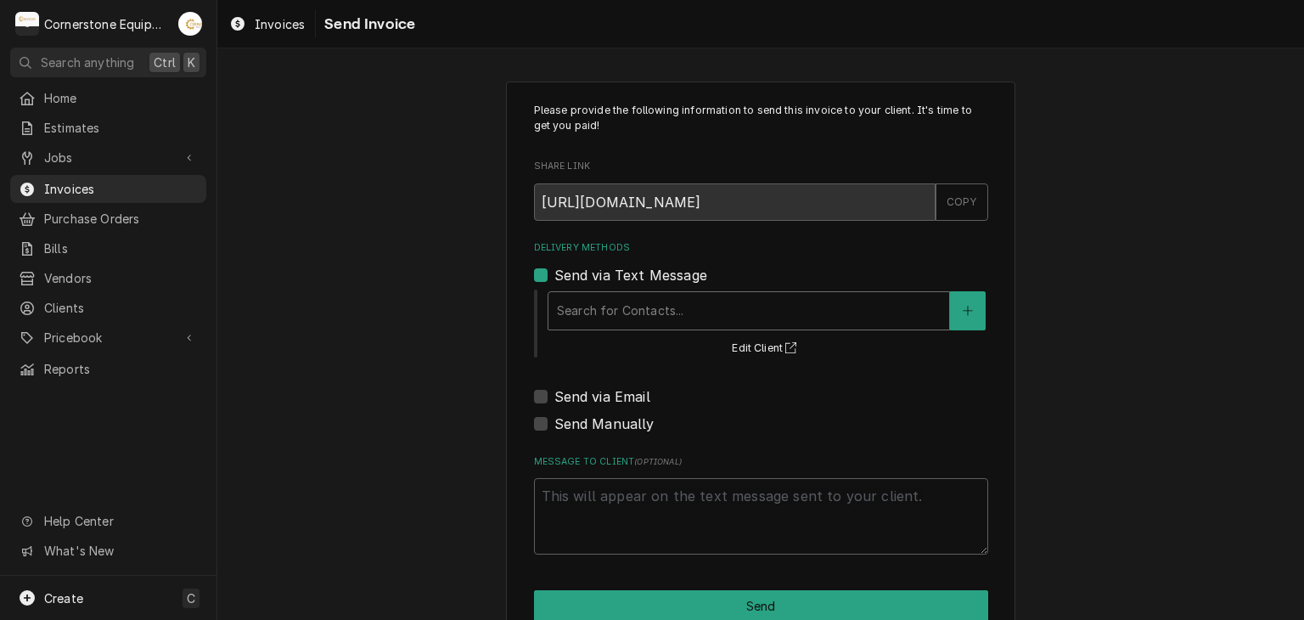
click at [616, 324] on div "Delivery Methods" at bounding box center [749, 310] width 384 height 31
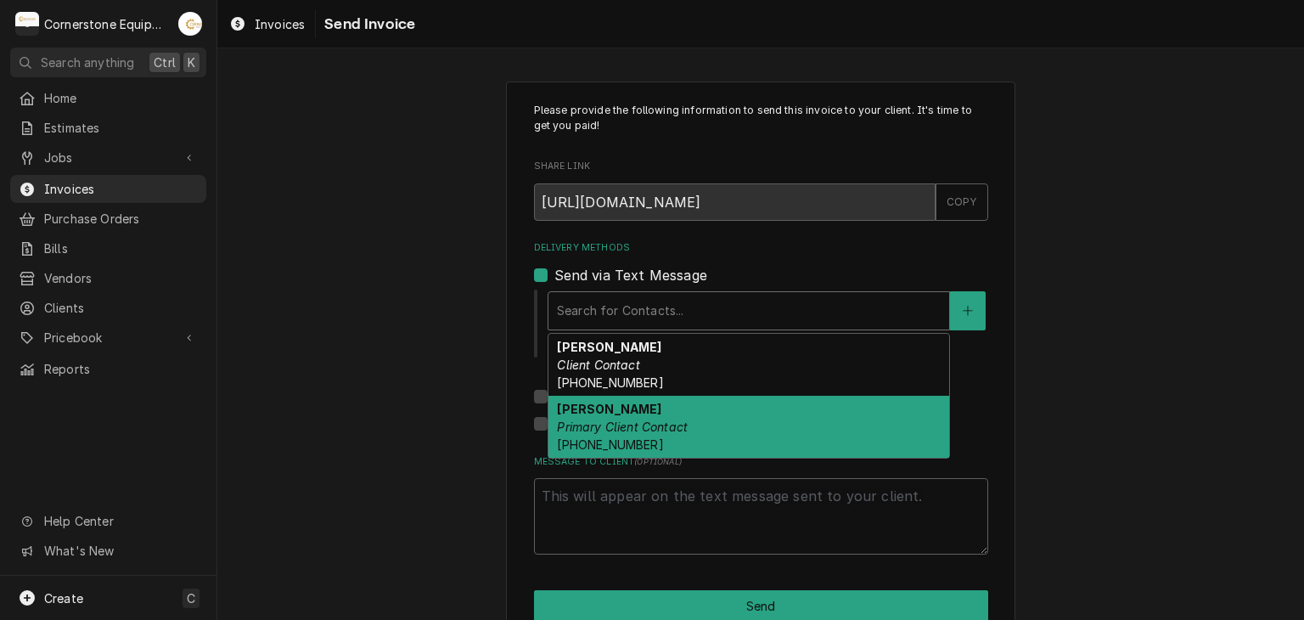
click at [608, 415] on div "Sergio Briceno Primary Client Contact (864) 915-0012" at bounding box center [748, 427] width 401 height 62
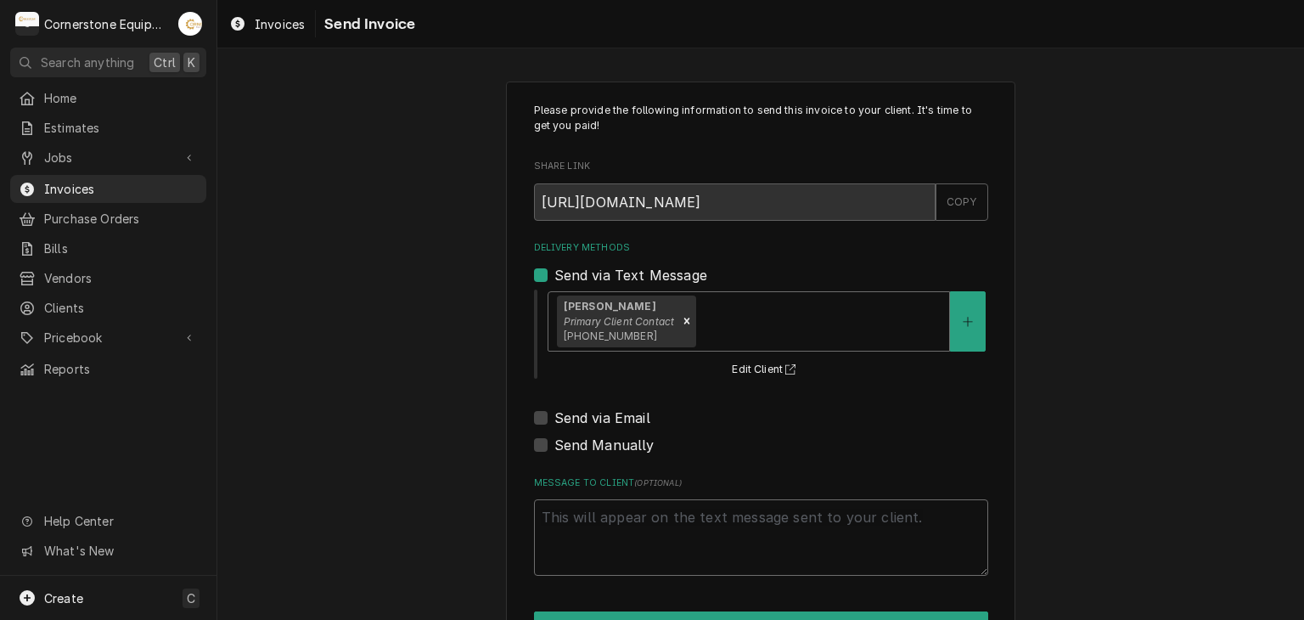
click at [609, 502] on textarea "Message to Client ( optional )" at bounding box center [761, 537] width 454 height 76
paste textarea "thank you for the opportunity to be of service!"
type textarea "x"
type textarea "thank you for the opportunity to be of service!"
click at [639, 611] on button "Send" at bounding box center [761, 626] width 454 height 31
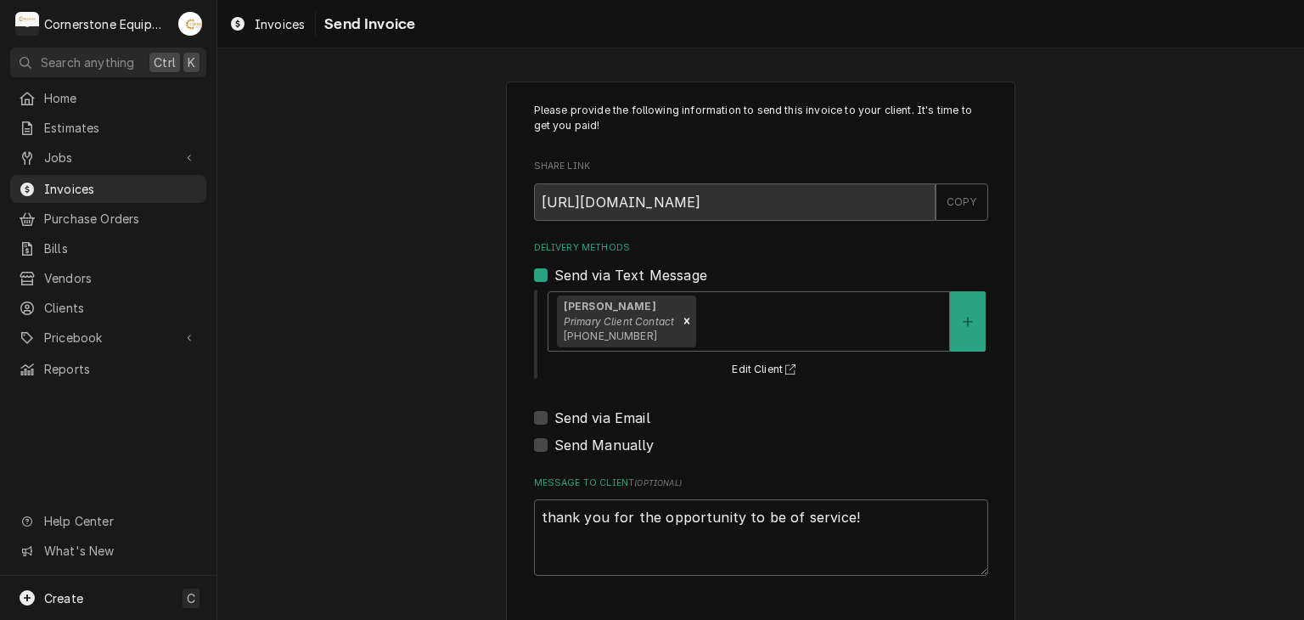
type textarea "x"
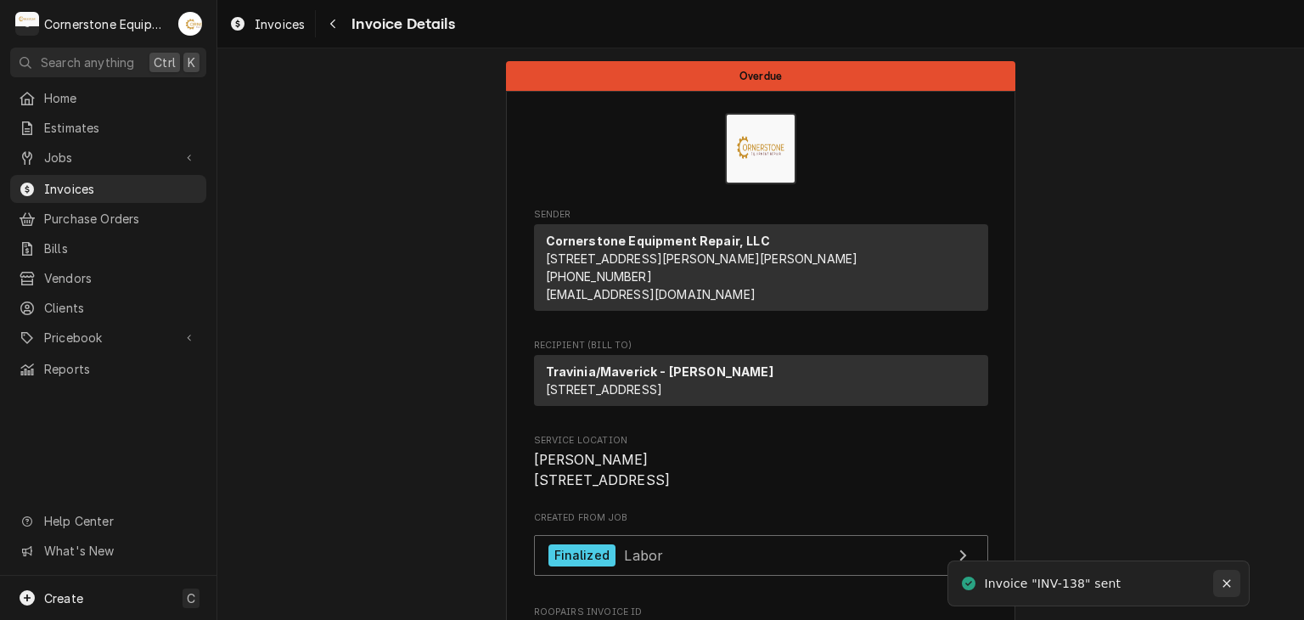
click at [1227, 585] on icon "Notifications alt+T" at bounding box center [1227, 583] width 12 height 12
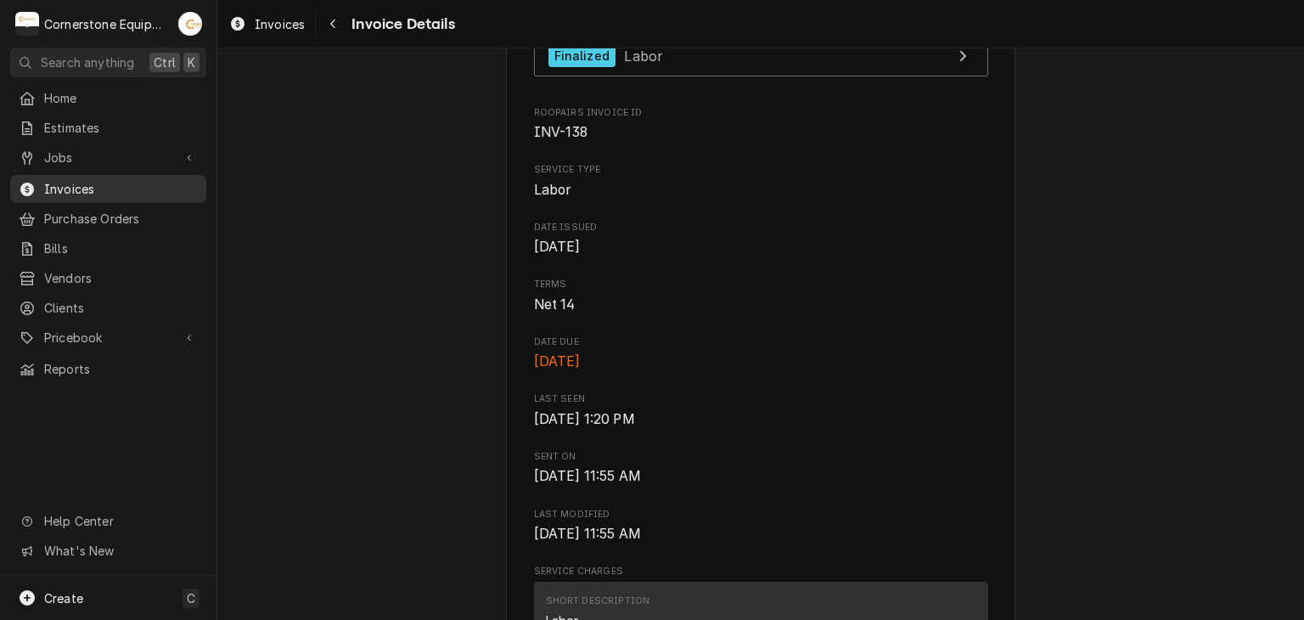
click at [187, 188] on span "Invoices" at bounding box center [121, 189] width 154 height 18
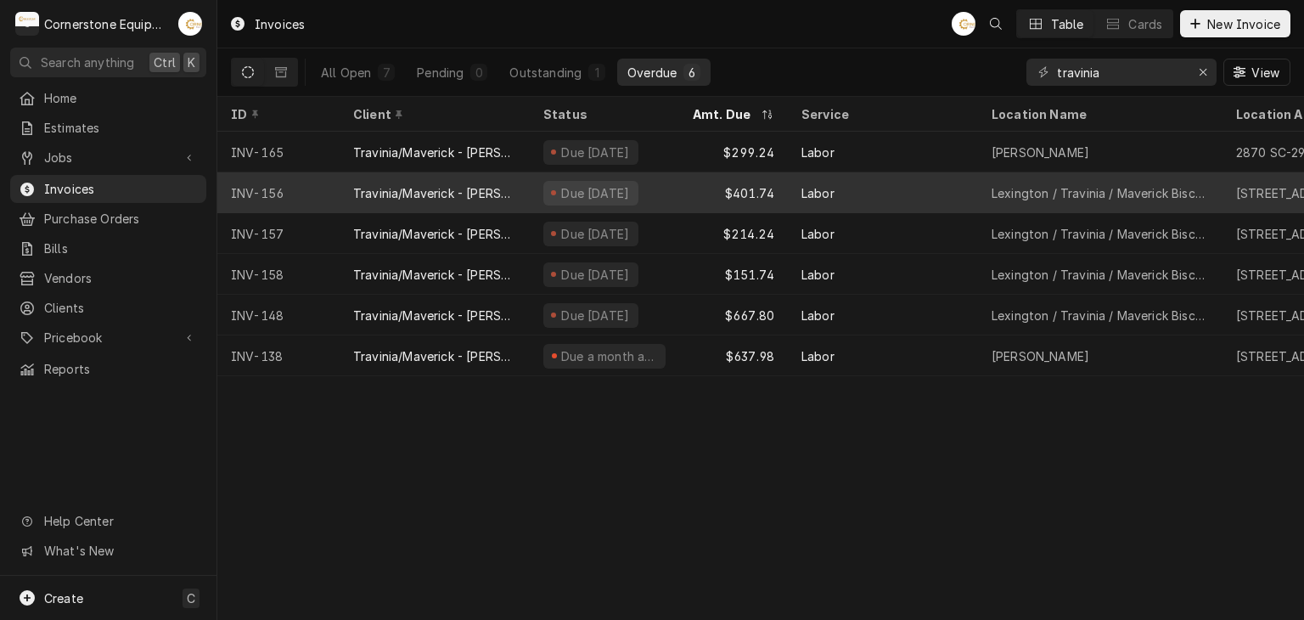
click at [428, 206] on div "Travinia/Maverick - [PERSON_NAME]" at bounding box center [435, 192] width 190 height 41
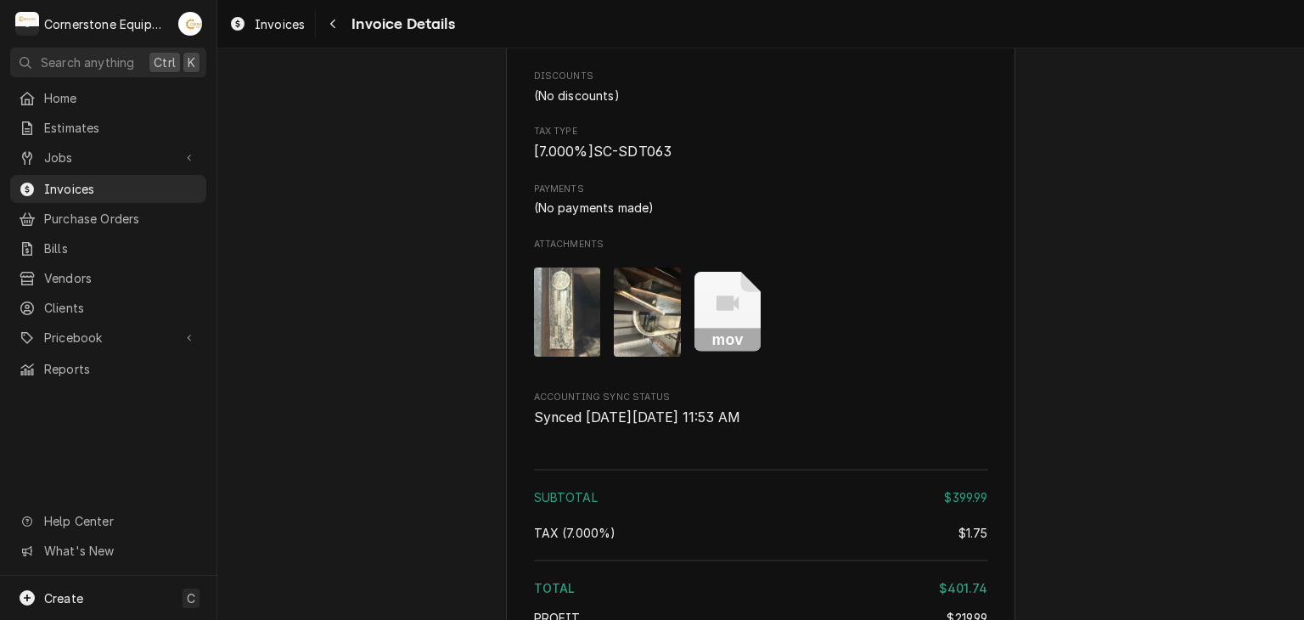
scroll to position [1834, 0]
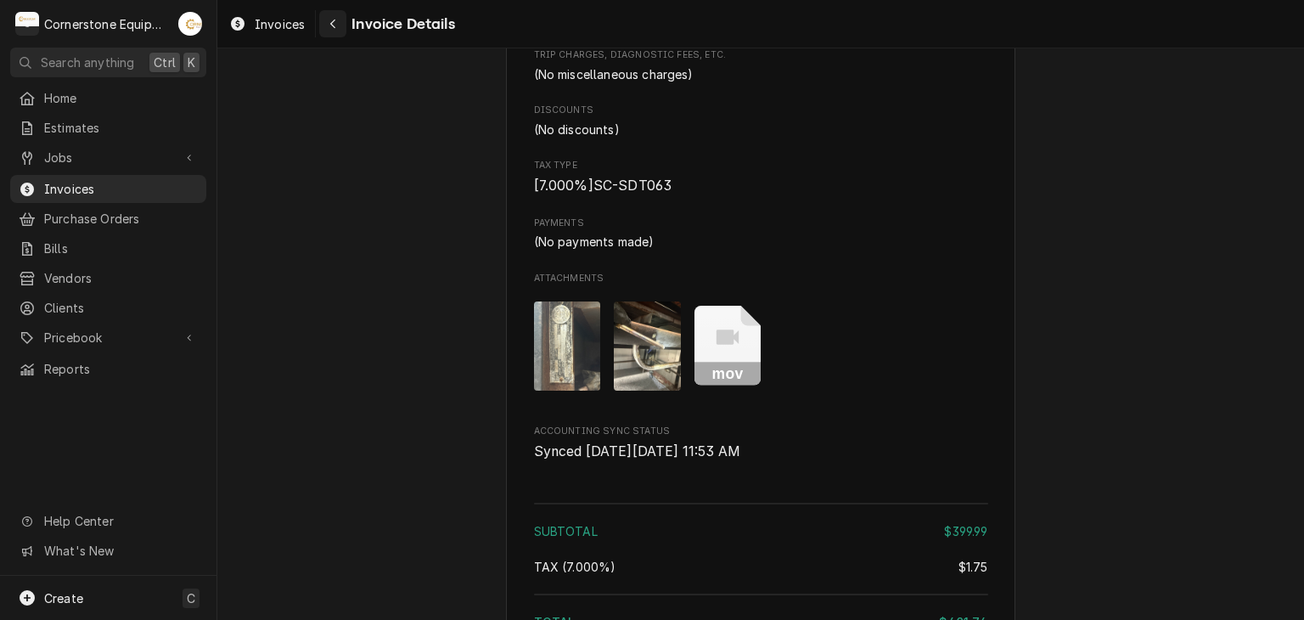
click at [331, 13] on button "Navigate back" at bounding box center [332, 23] width 27 height 27
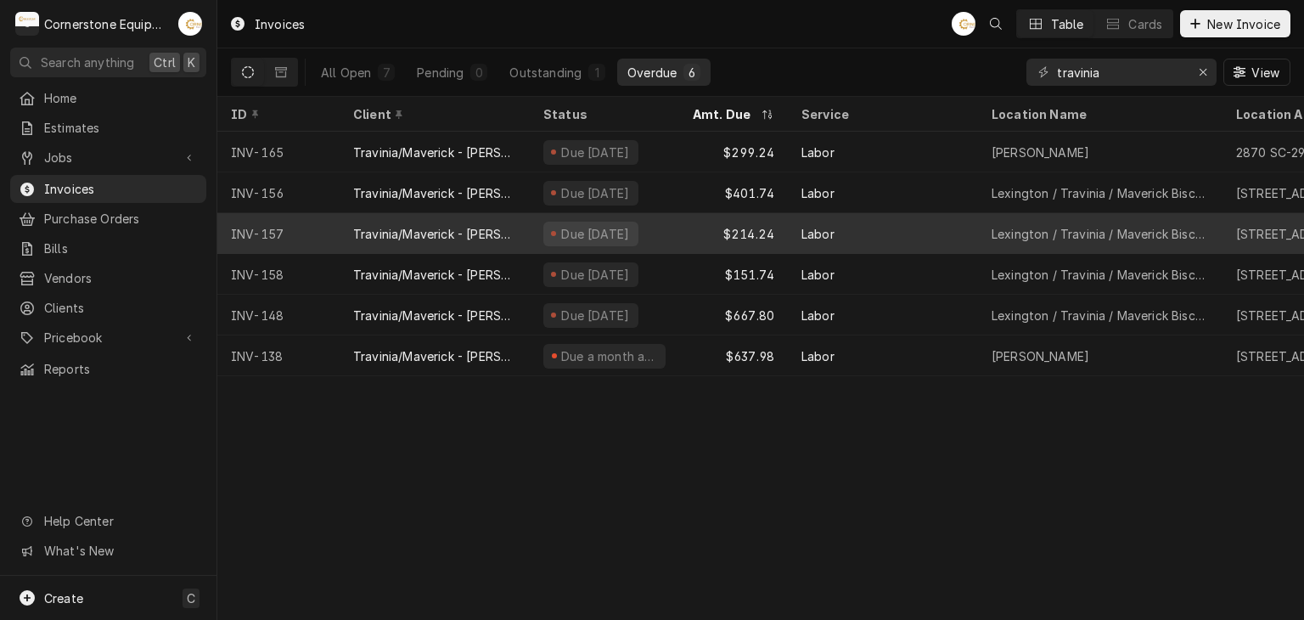
click at [544, 239] on div "Due [DATE]" at bounding box center [590, 234] width 95 height 25
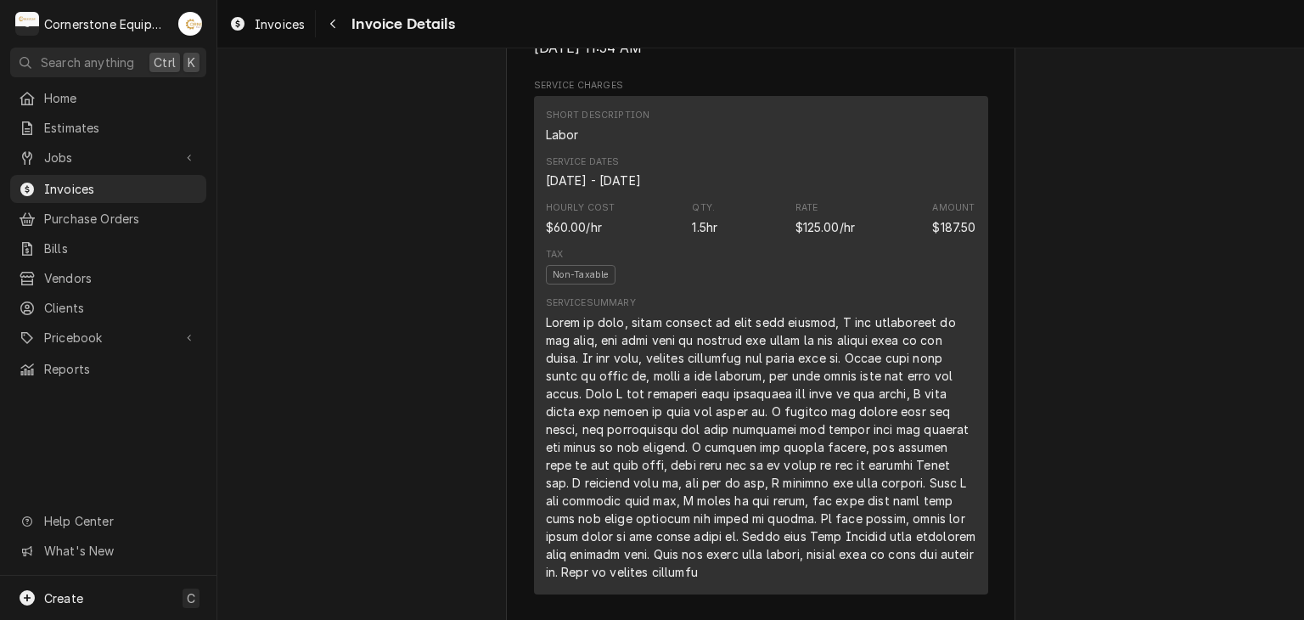
scroll to position [1019, 0]
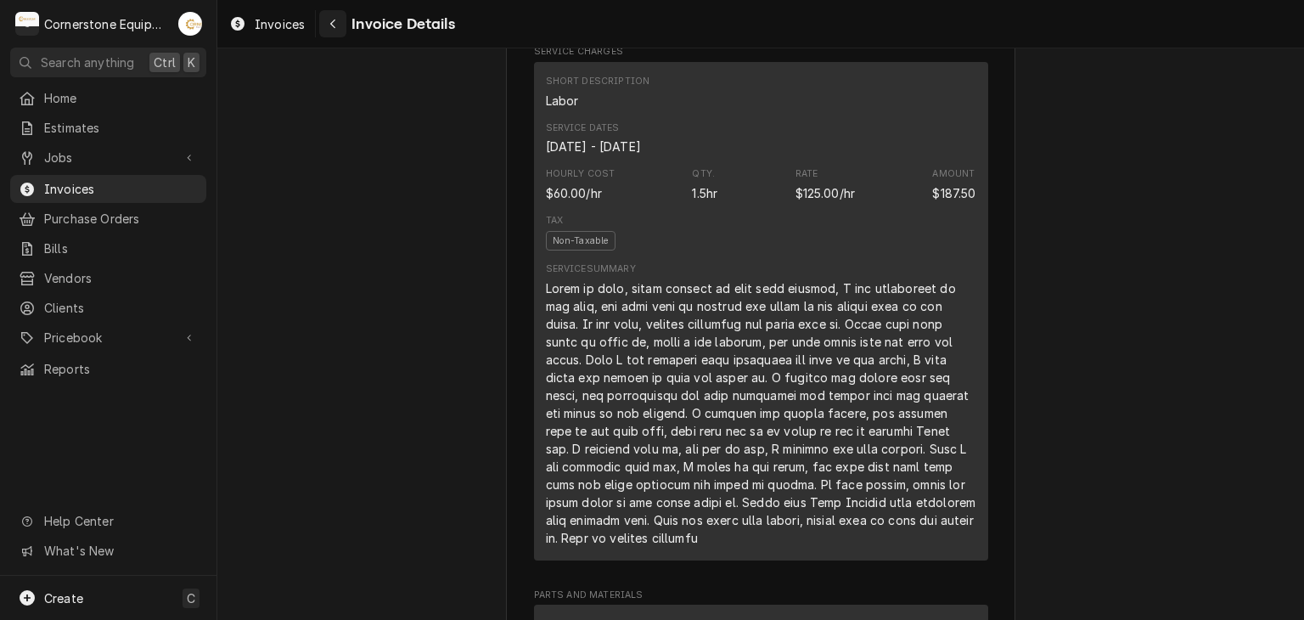
click at [340, 27] on div "Navigate back" at bounding box center [332, 23] width 17 height 17
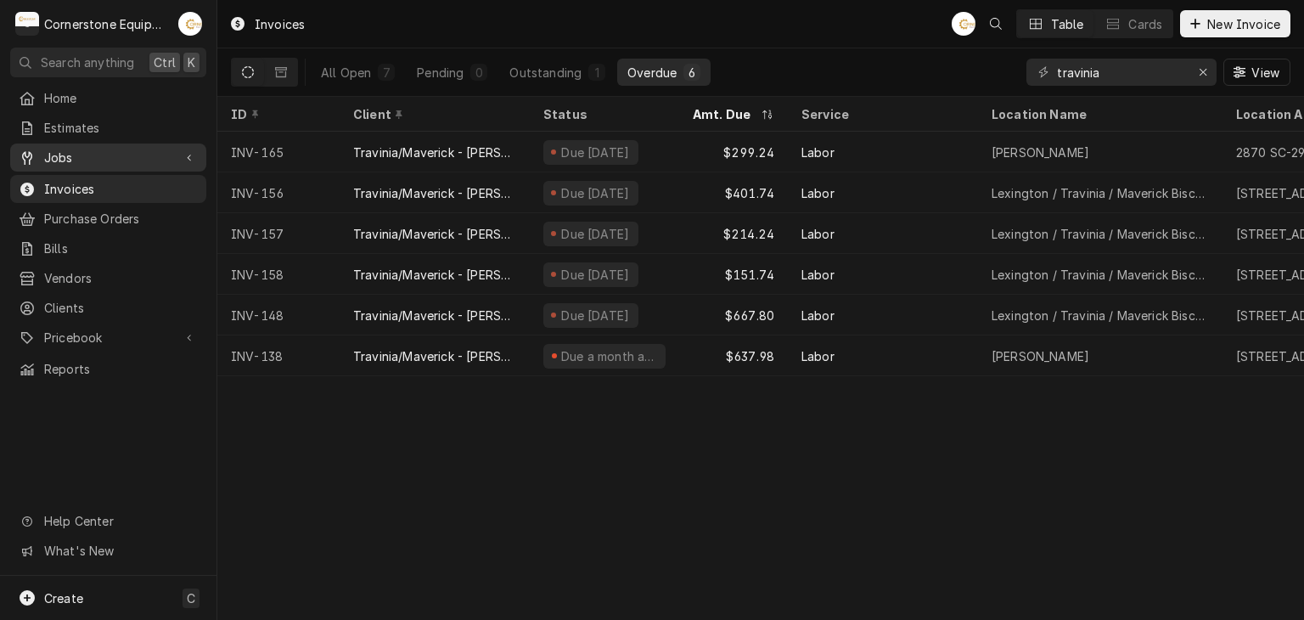
click at [167, 154] on span "Jobs" at bounding box center [108, 158] width 128 height 18
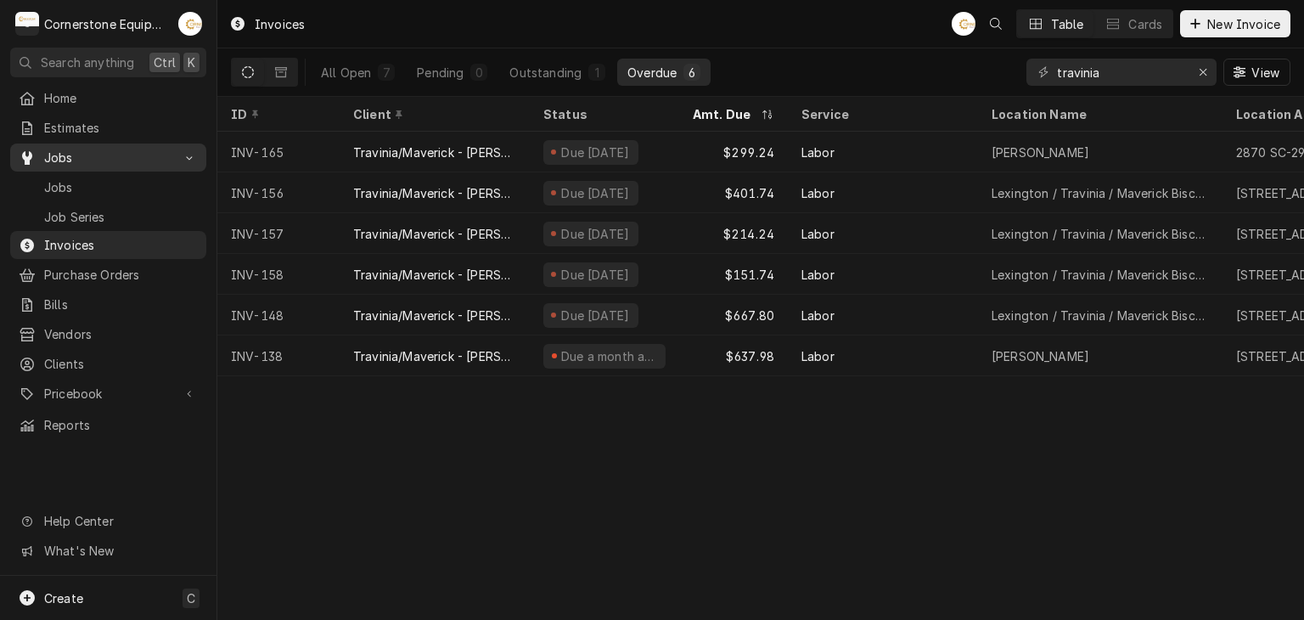
click at [167, 154] on span "Jobs" at bounding box center [108, 158] width 128 height 18
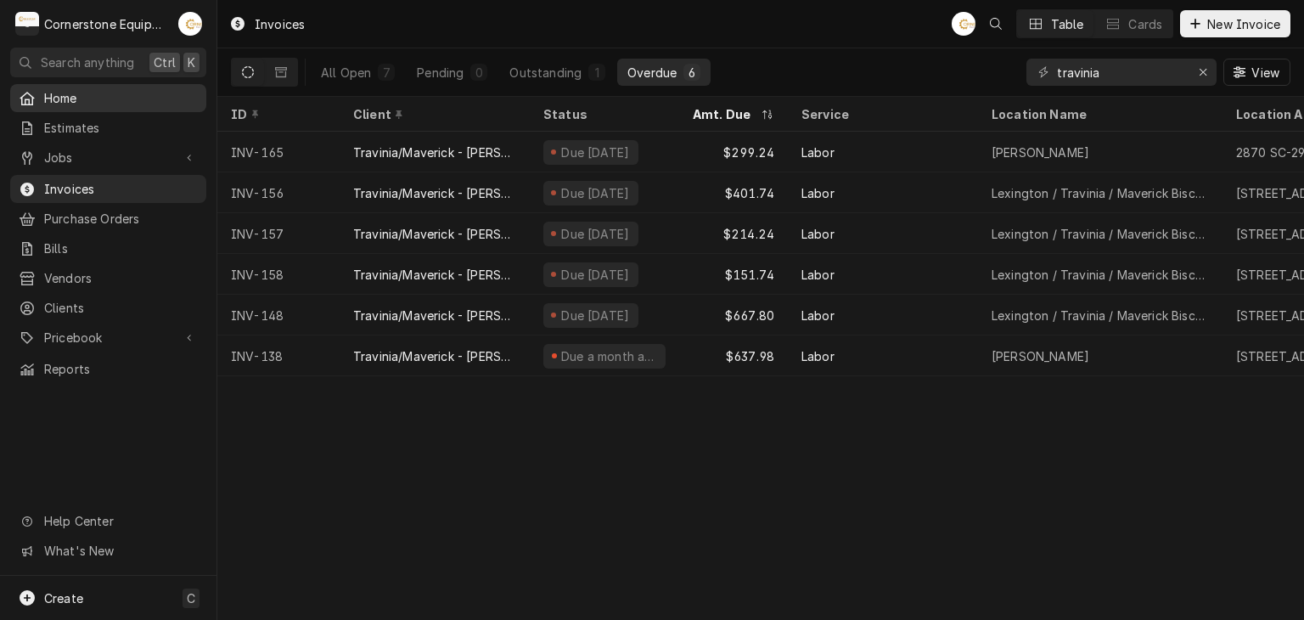
click at [154, 103] on span "Home" at bounding box center [121, 98] width 154 height 18
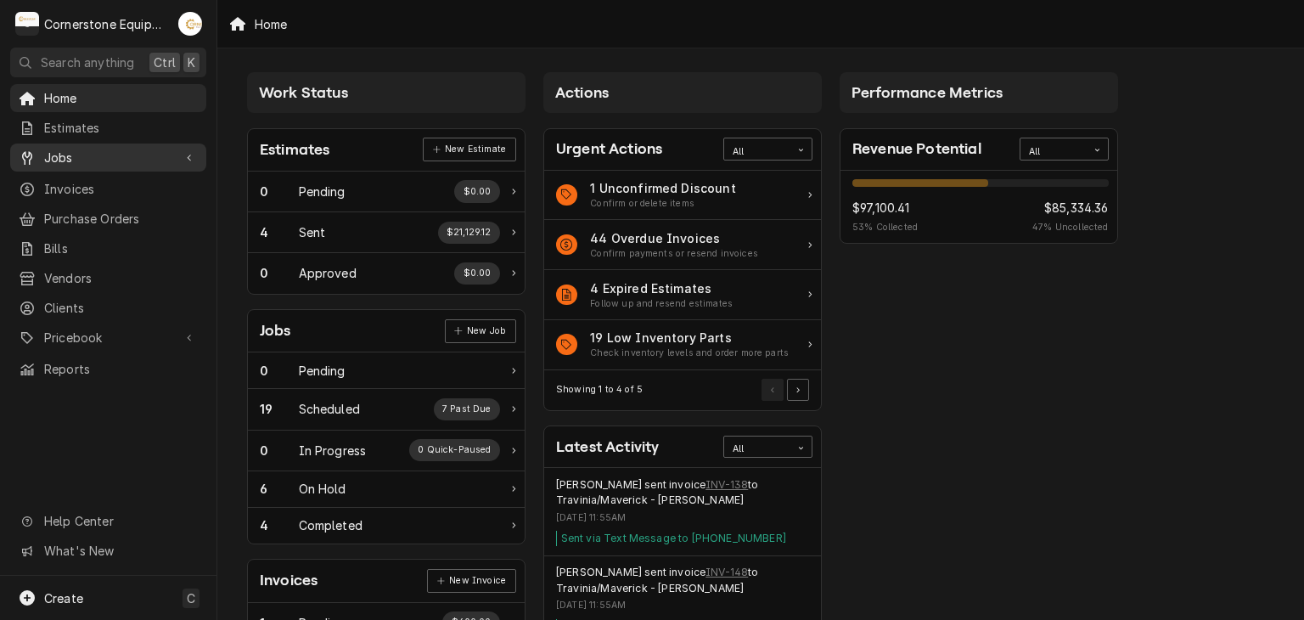
click at [86, 143] on link "Jobs" at bounding box center [108, 157] width 196 height 28
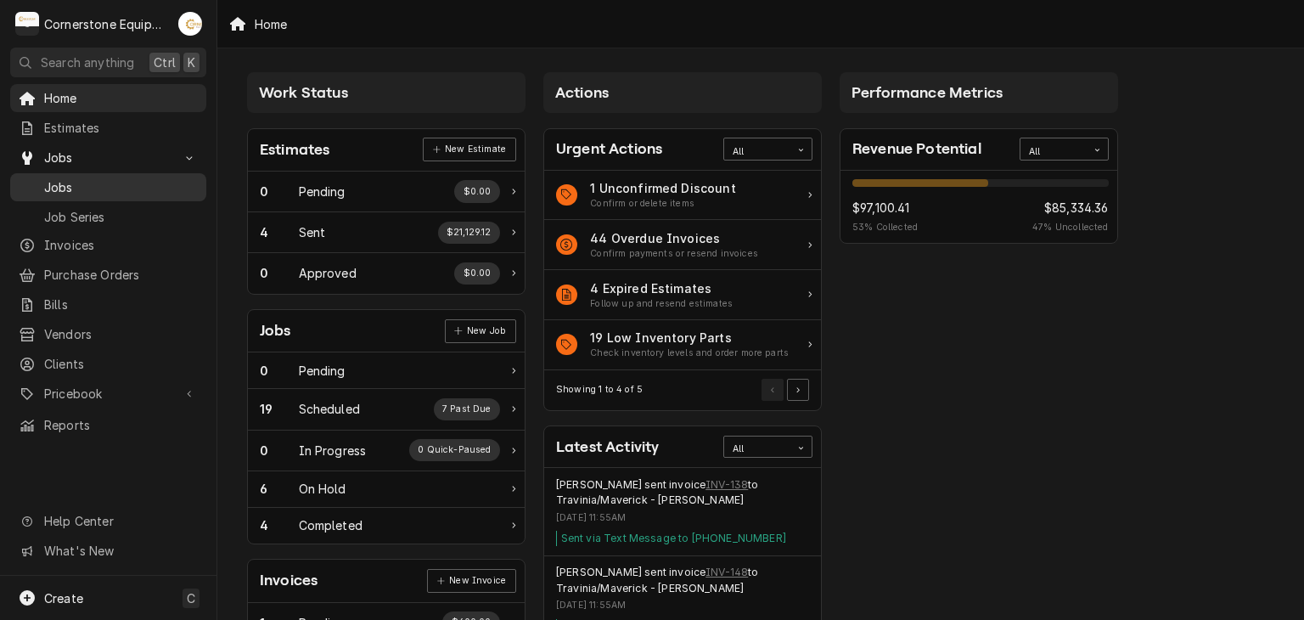
click at [82, 185] on span "Jobs" at bounding box center [121, 187] width 154 height 18
